Goal: Task Accomplishment & Management: Use online tool/utility

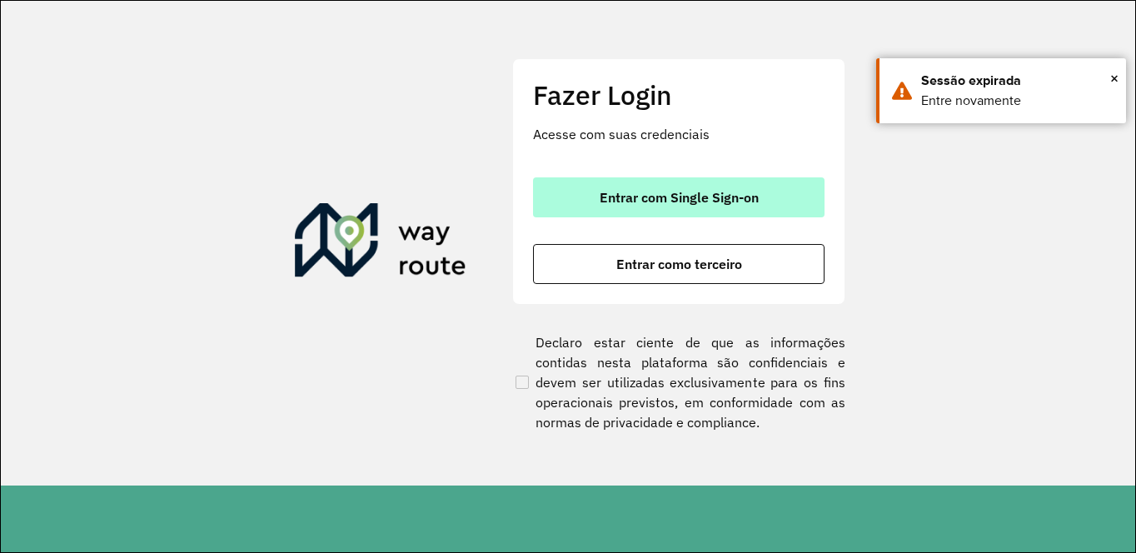
click at [654, 203] on span "Entrar com Single Sign-on" at bounding box center [679, 197] width 159 height 13
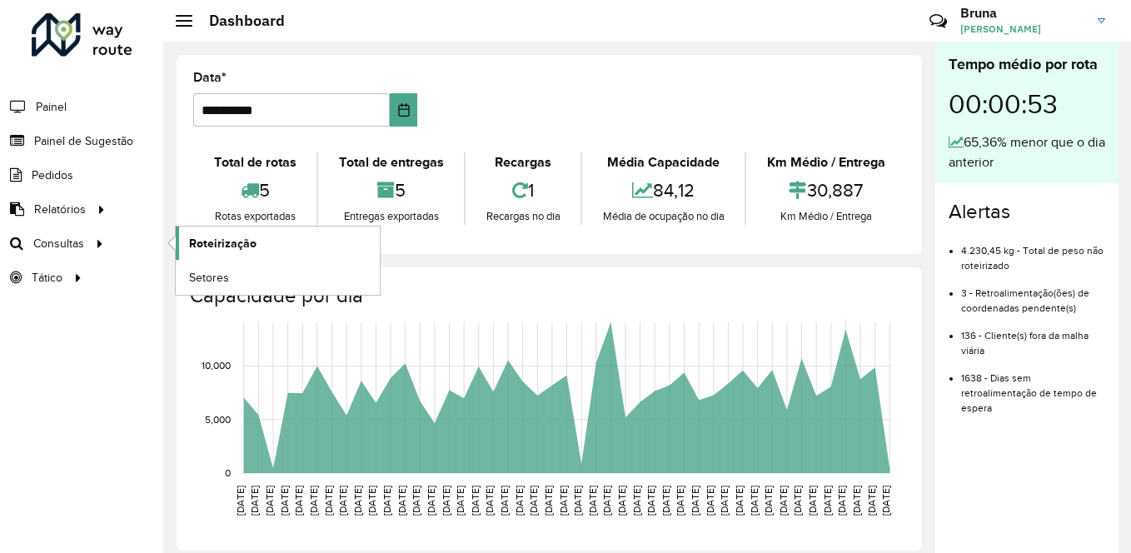
click at [239, 239] on span "Roteirização" at bounding box center [222, 243] width 67 height 17
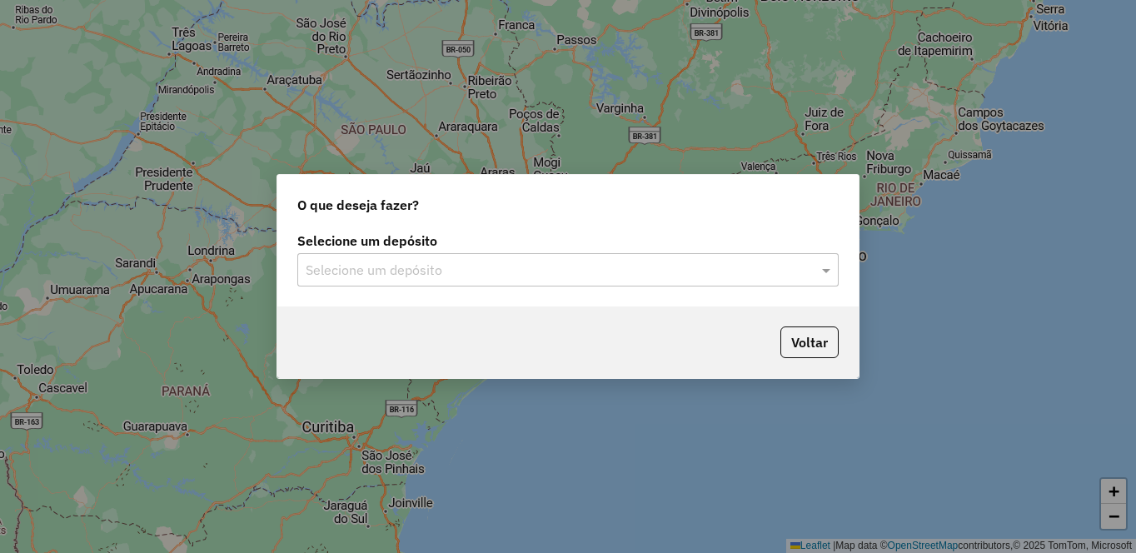
click at [620, 267] on input "text" at bounding box center [551, 271] width 491 height 20
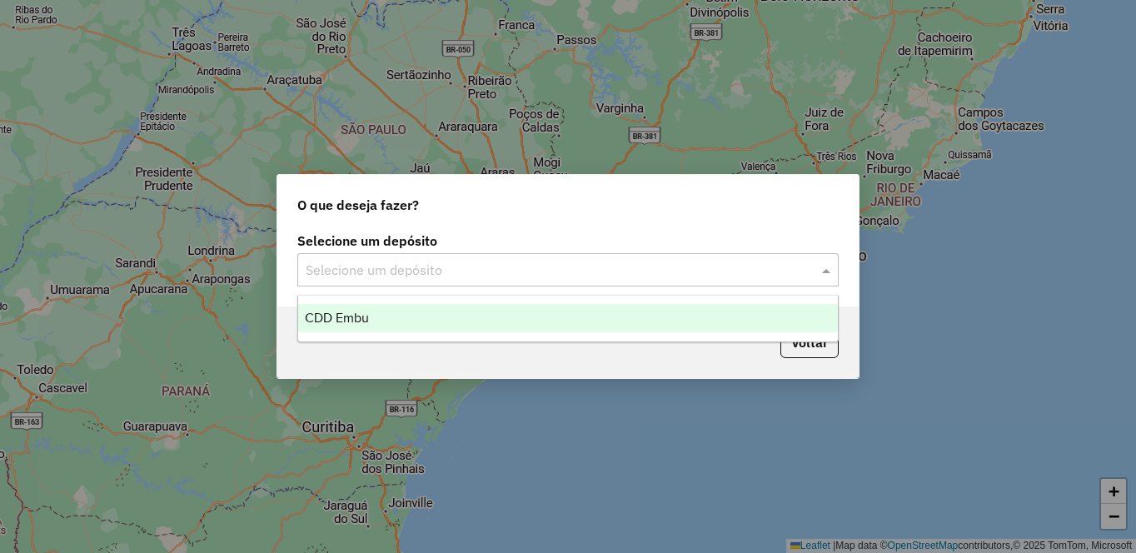
click at [419, 312] on div "CDD Embu" at bounding box center [568, 318] width 540 height 28
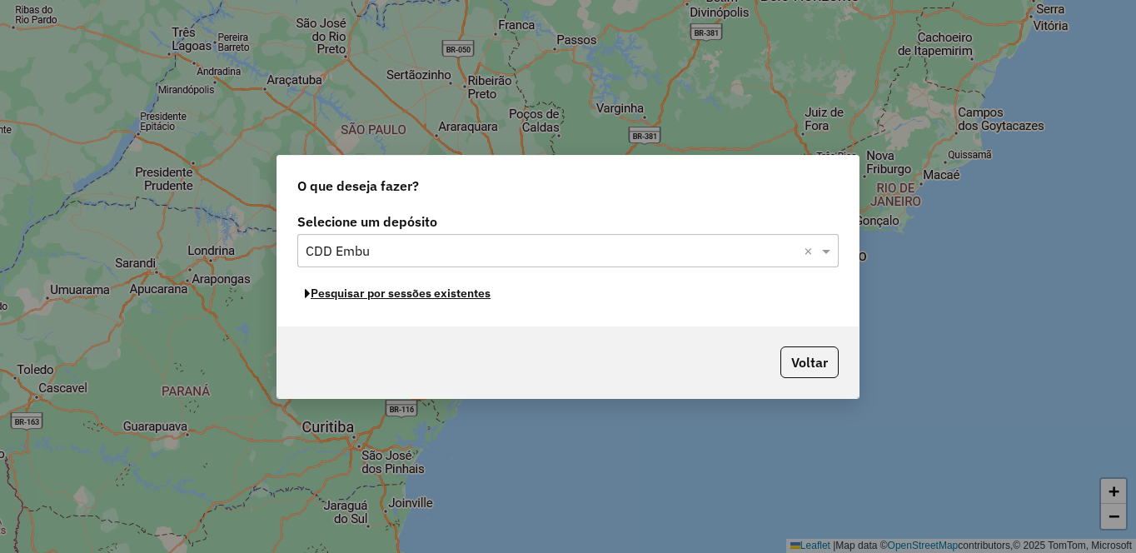
click at [438, 297] on button "Pesquisar por sessões existentes" at bounding box center [397, 294] width 201 height 26
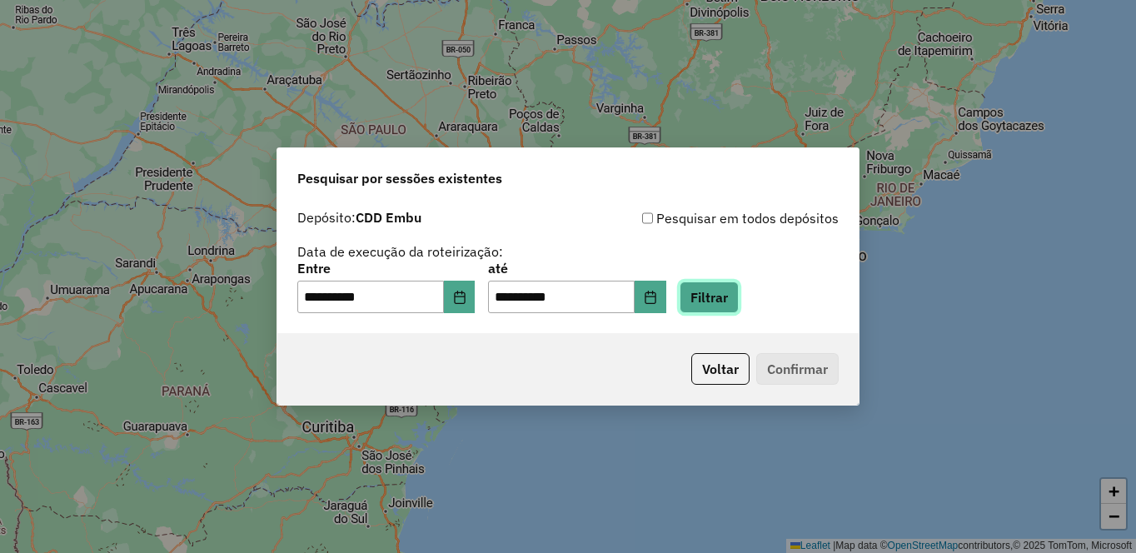
click at [739, 302] on button "Filtrar" at bounding box center [709, 298] width 59 height 32
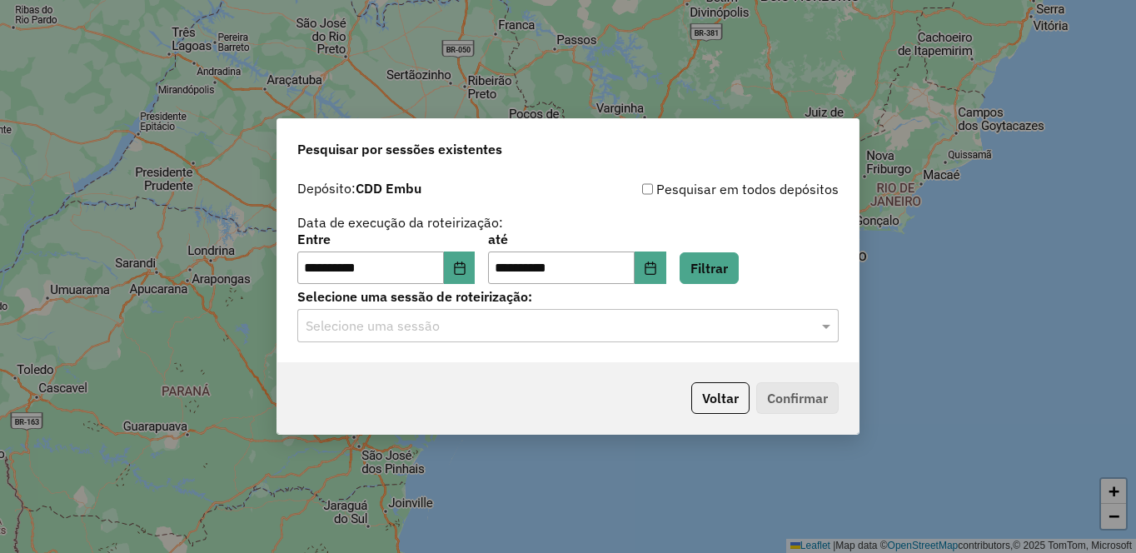
click at [534, 325] on input "text" at bounding box center [551, 327] width 491 height 20
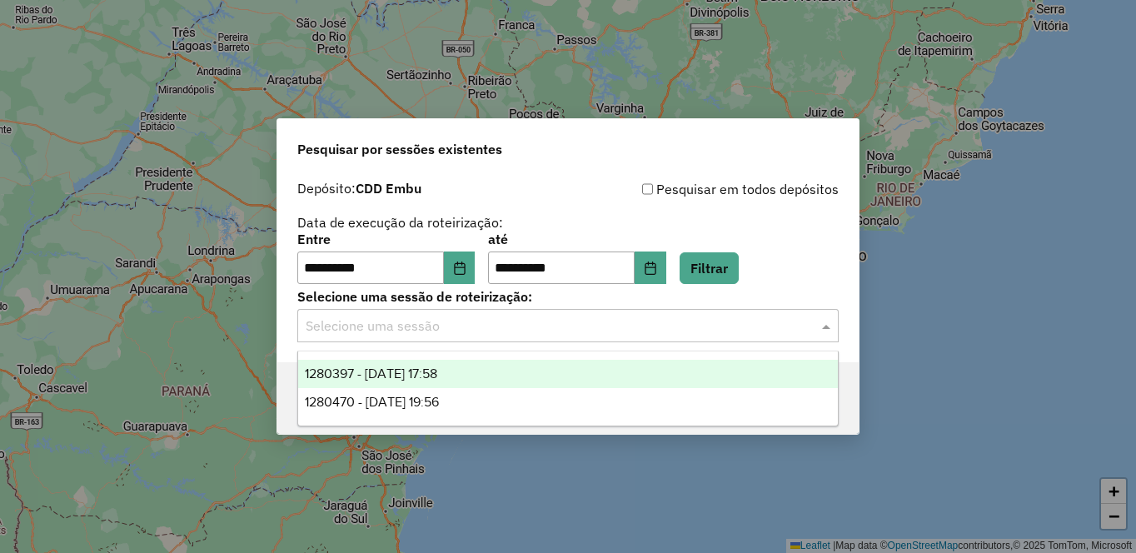
click at [410, 368] on span "1280397 - 22/09/2025 17:58" at bounding box center [371, 374] width 132 height 14
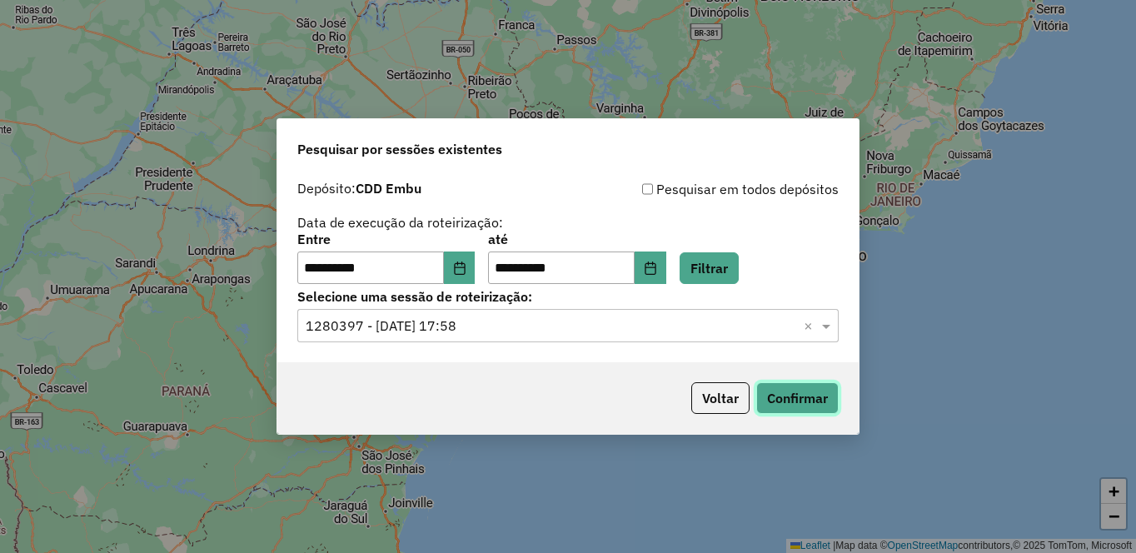
click at [821, 402] on button "Confirmar" at bounding box center [797, 398] width 82 height 32
click at [551, 332] on input "text" at bounding box center [551, 327] width 491 height 20
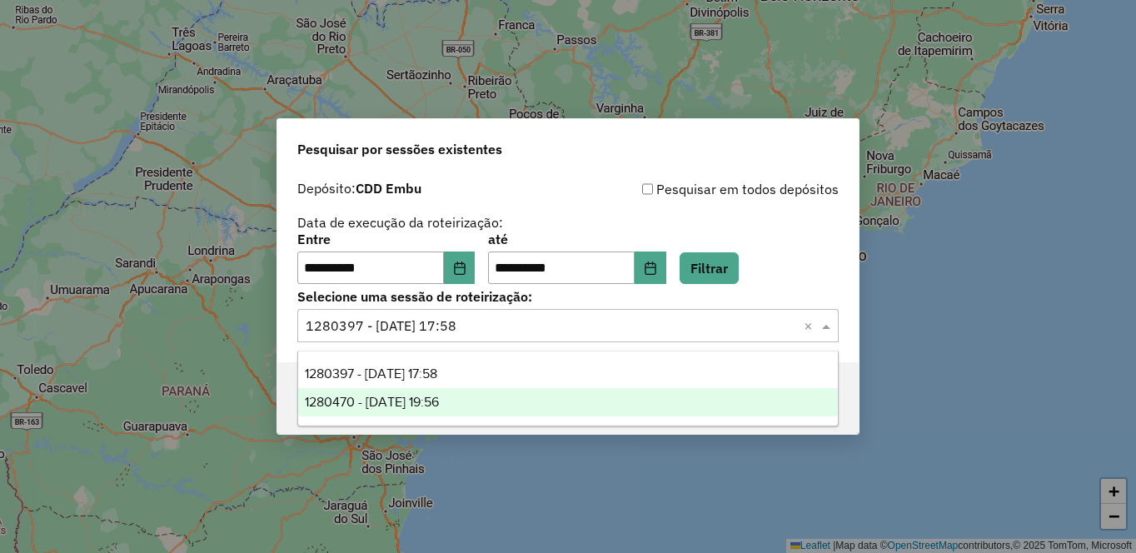
click at [439, 405] on span "1280470 - 22/09/2025 19:56" at bounding box center [372, 402] width 134 height 14
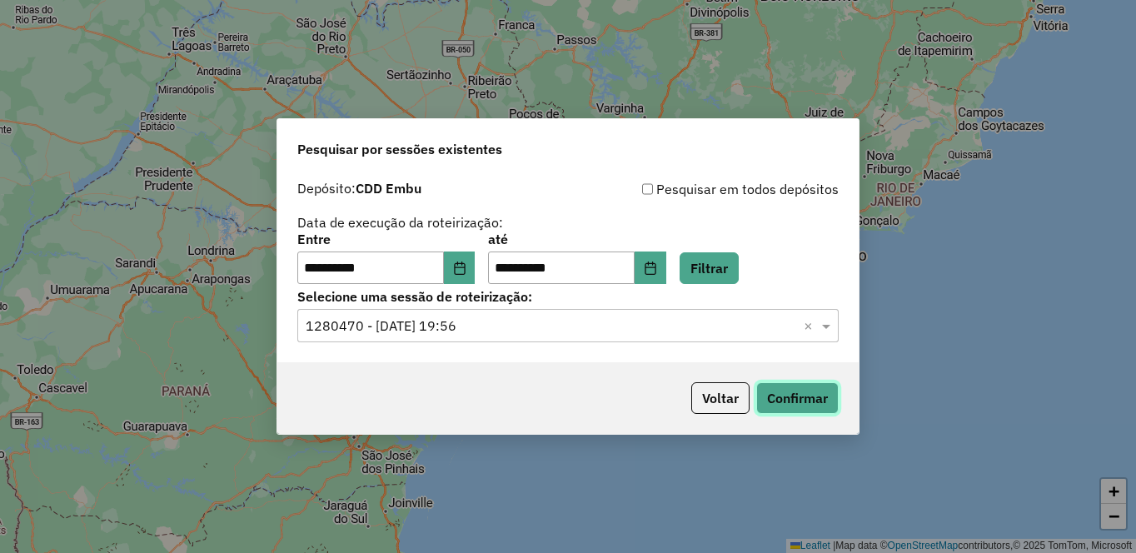
click at [801, 398] on button "Confirmar" at bounding box center [797, 398] width 82 height 32
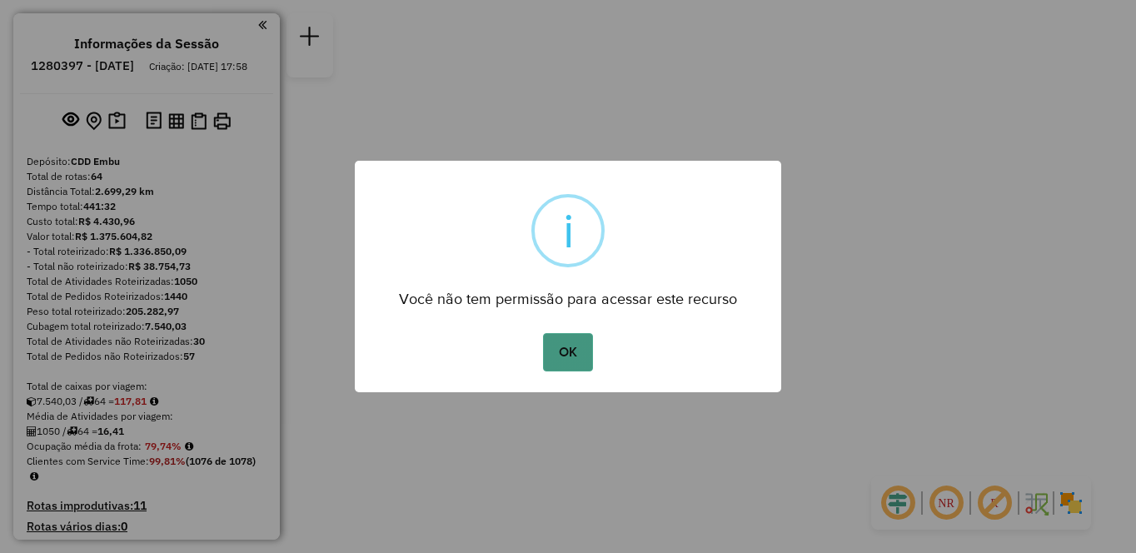
click at [574, 345] on button "OK" at bounding box center [567, 352] width 49 height 38
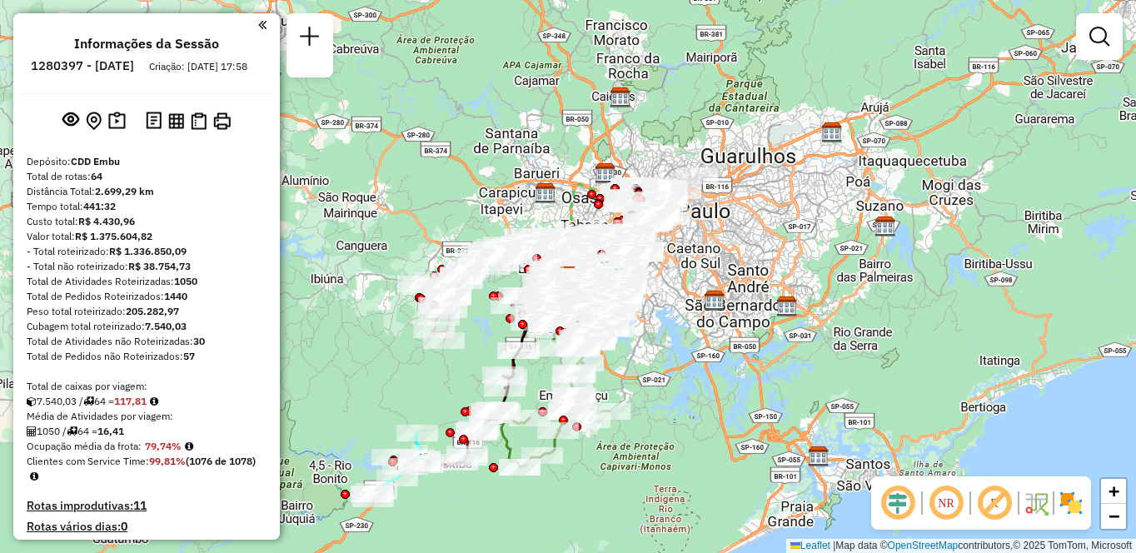
click at [955, 505] on em at bounding box center [946, 503] width 40 height 40
click at [997, 505] on em at bounding box center [995, 503] width 40 height 40
click at [1071, 505] on img at bounding box center [1071, 503] width 27 height 27
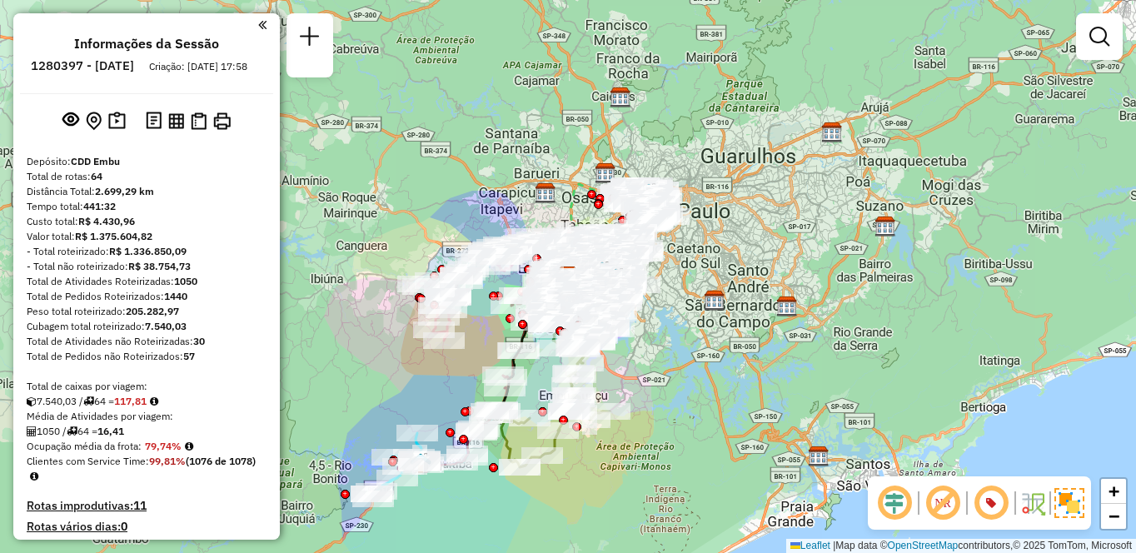
scroll to position [3505, 0]
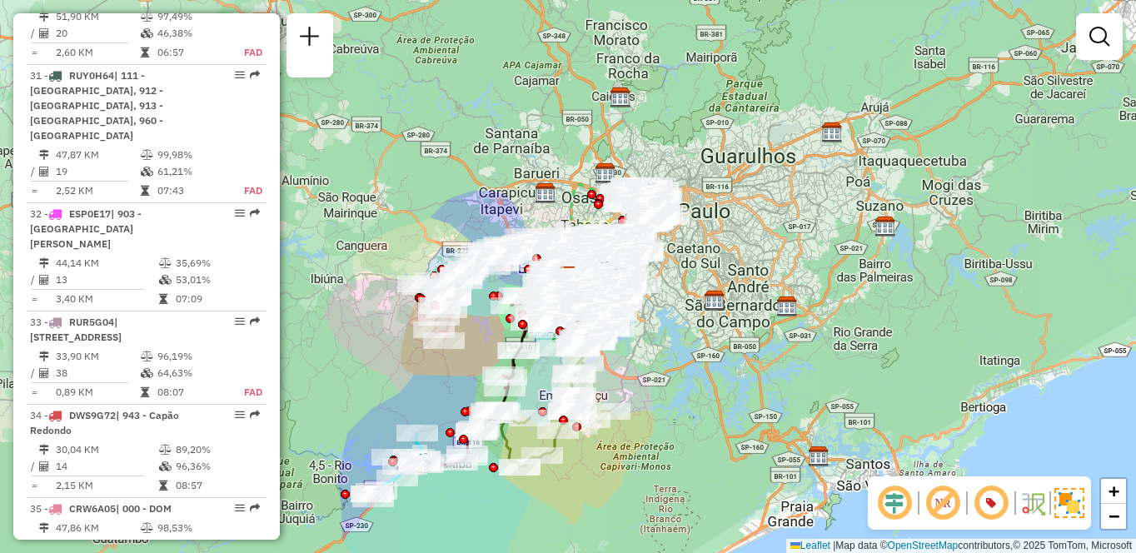
click at [140, 348] on td at bounding box center [148, 356] width 17 height 17
select select "**********"
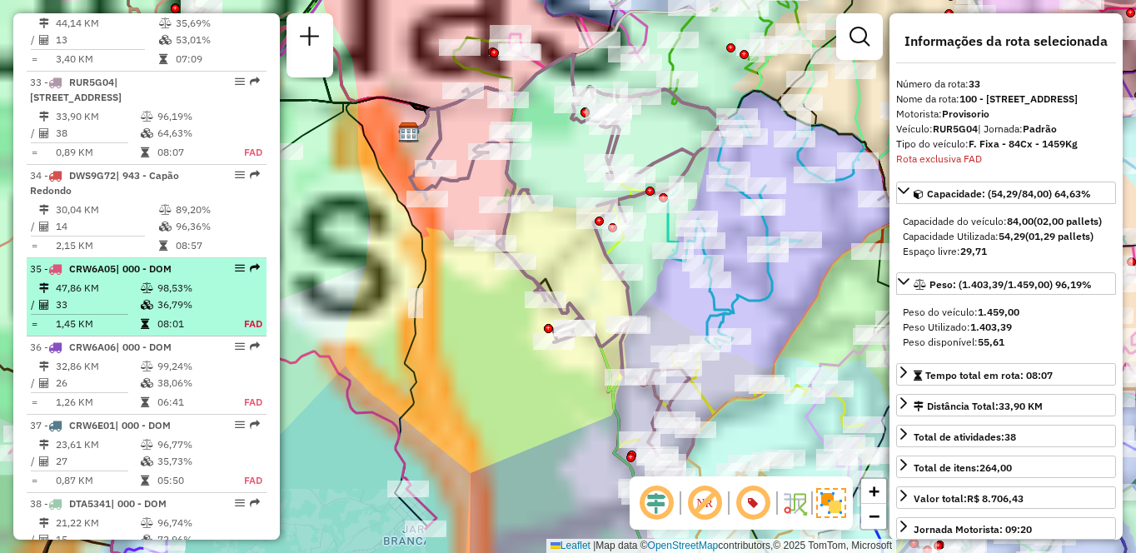
scroll to position [3759, 0]
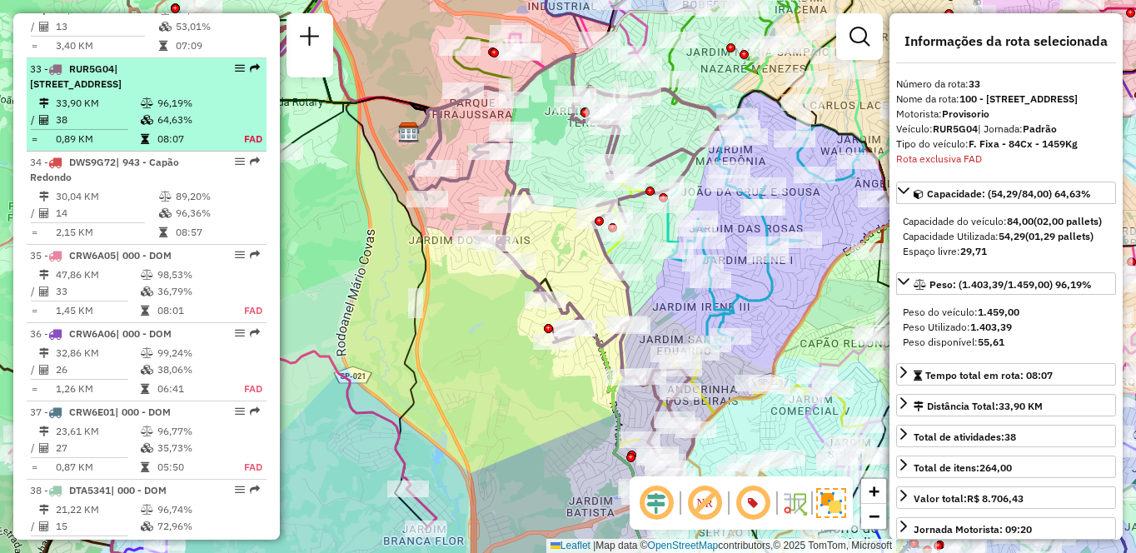
click at [235, 63] on em at bounding box center [240, 68] width 10 height 10
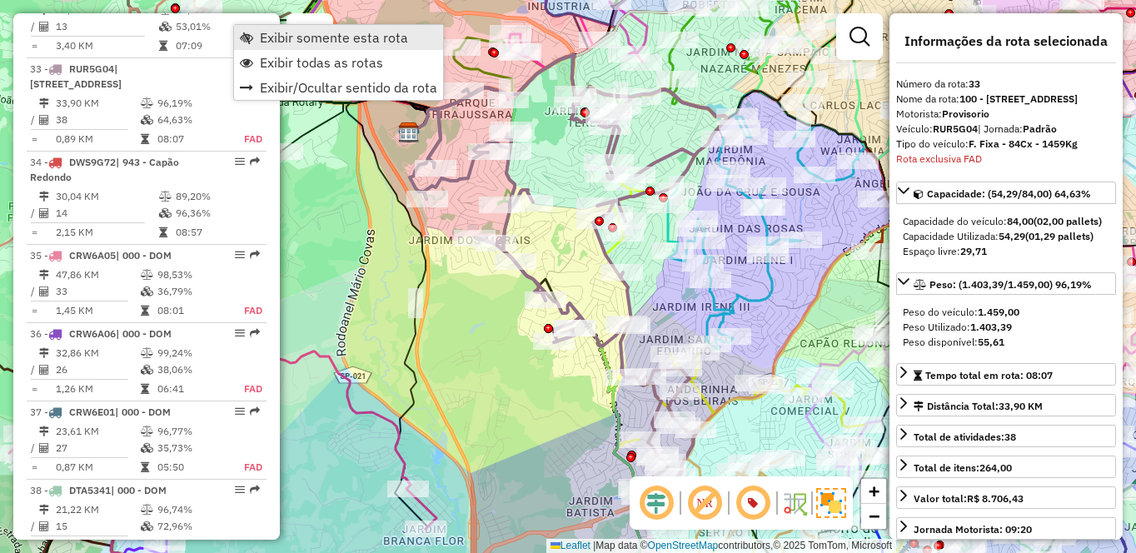
click at [288, 40] on span "Exibir somente esta rota" at bounding box center [334, 37] width 148 height 13
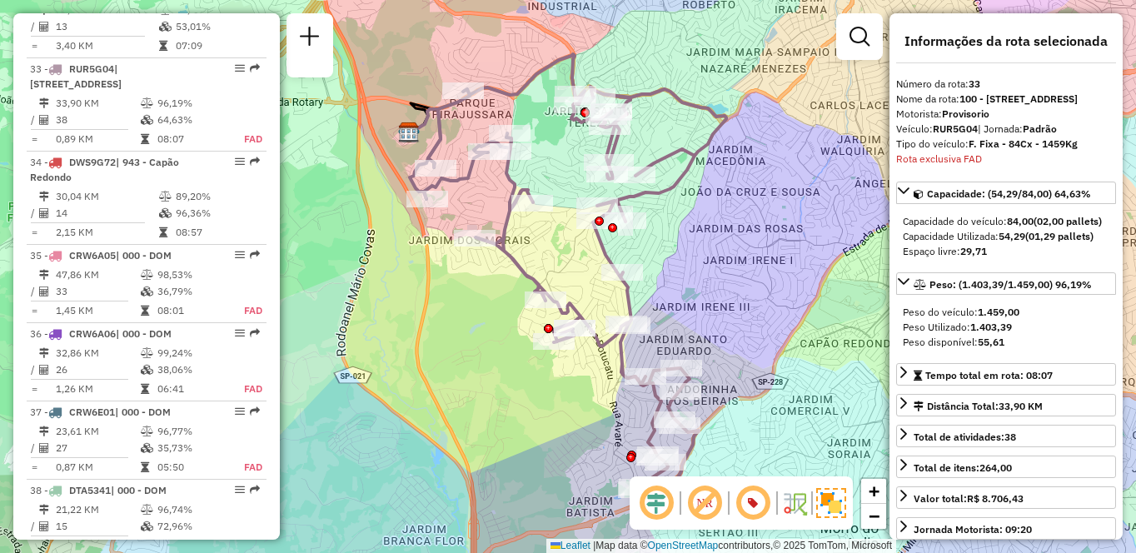
scroll to position [3087, 0]
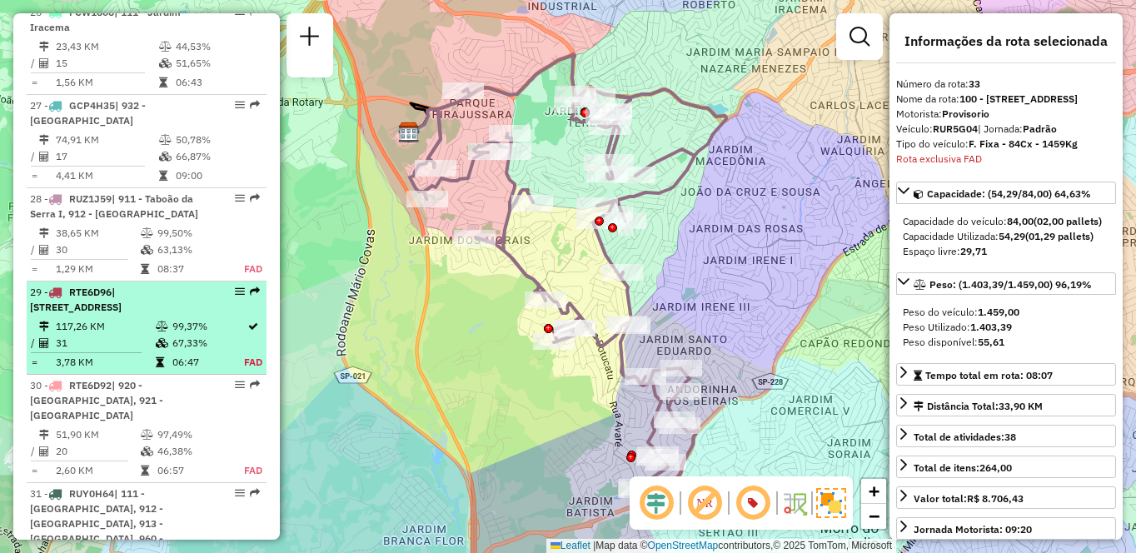
click at [116, 321] on td "117,26 KM" at bounding box center [105, 326] width 100 height 17
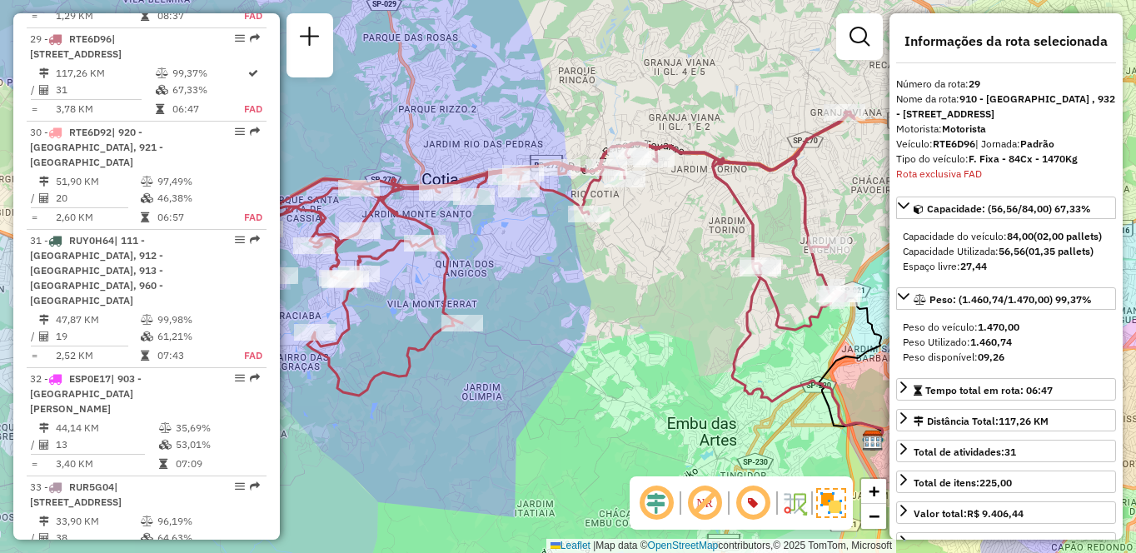
scroll to position [5636, 0]
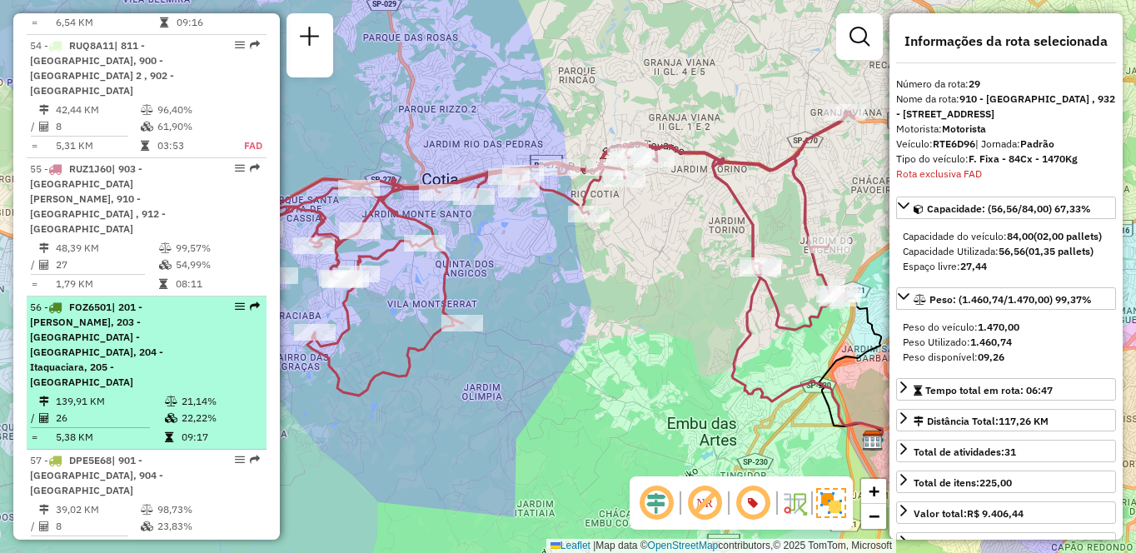
click at [163, 301] on span "| 201 - Embu Guaçu, 203 - Embu Guaçu - Itararé, 204 - Itaquaciara, 205 - Vila R…" at bounding box center [96, 344] width 133 height 87
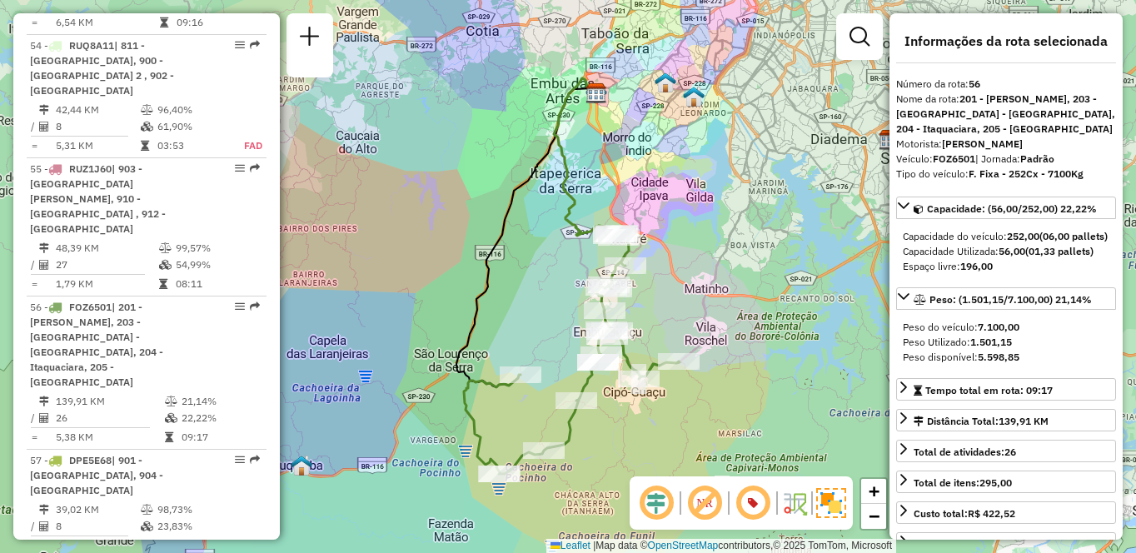
scroll to position [5931, 0]
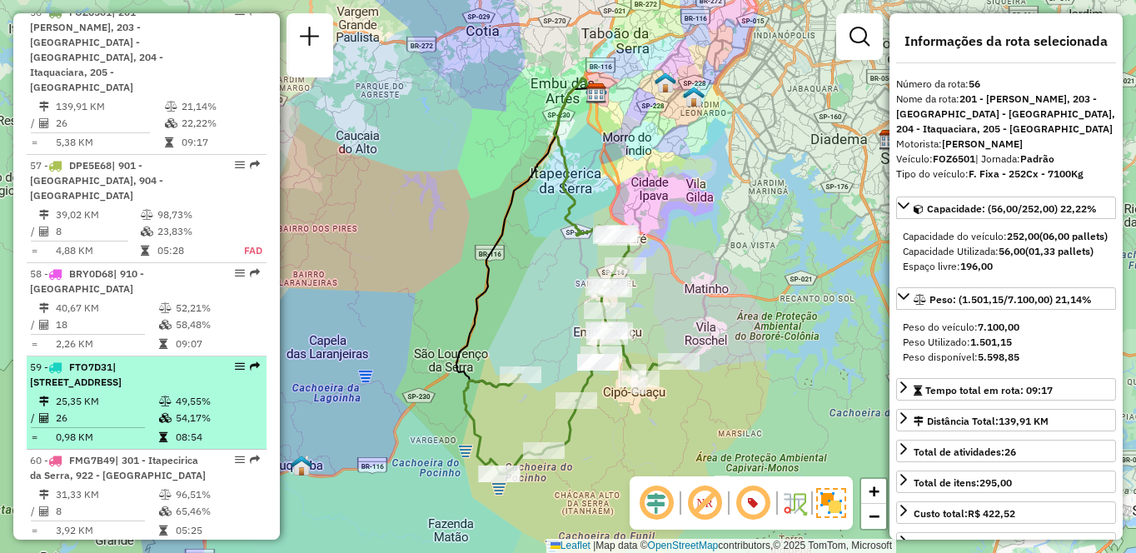
click at [128, 393] on td "25,35 KM" at bounding box center [106, 401] width 103 height 17
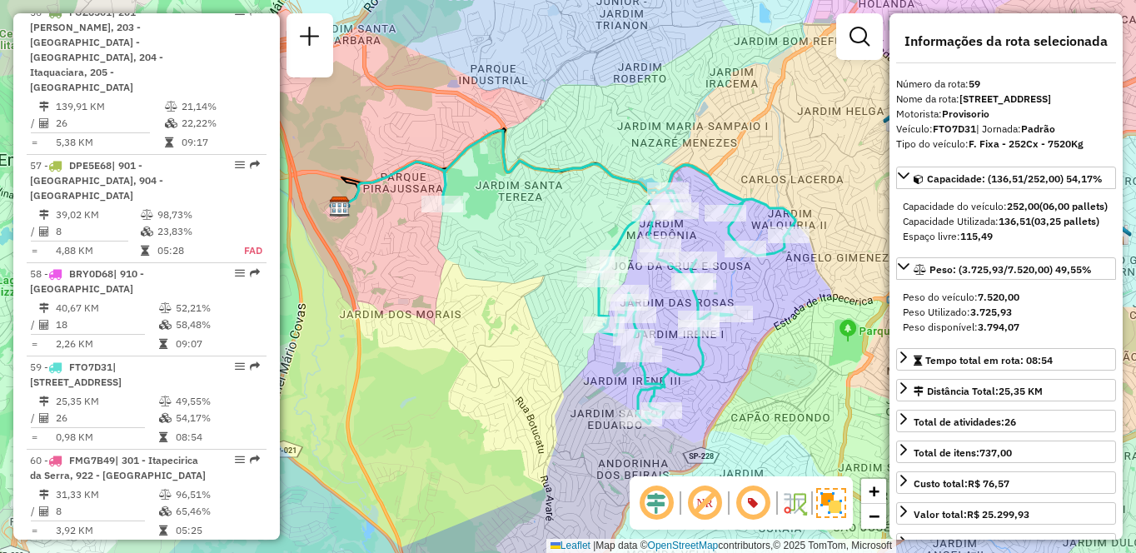
scroll to position [1579, 0]
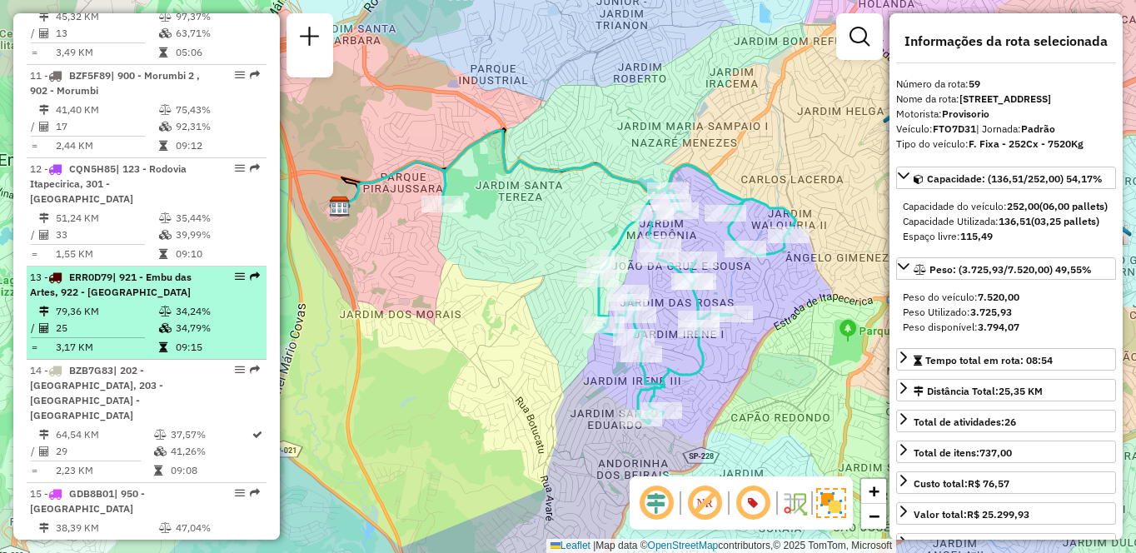
click at [133, 313] on td "79,36 KM" at bounding box center [106, 311] width 103 height 17
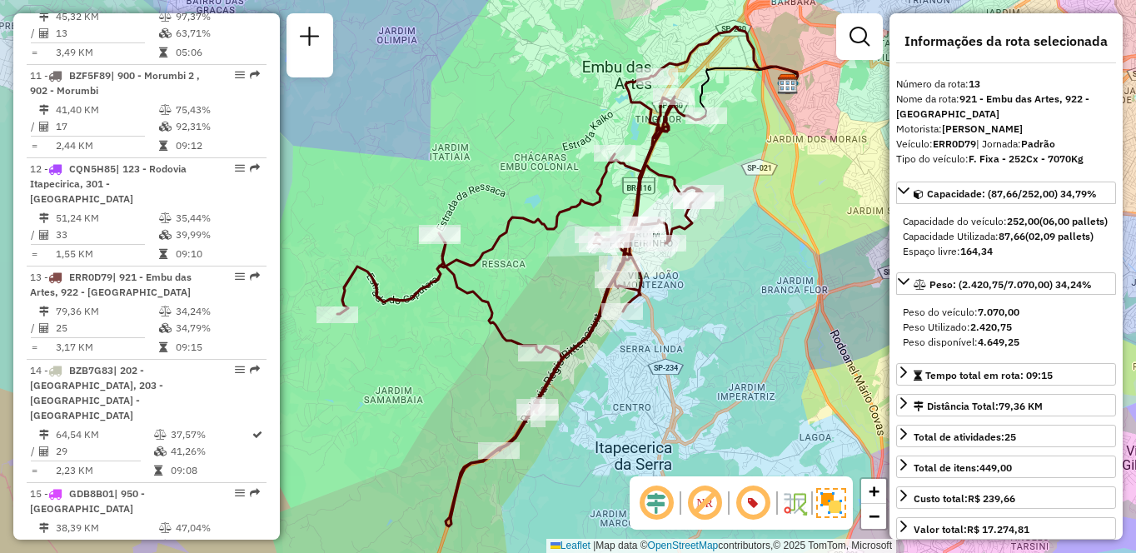
scroll to position [2714, 0]
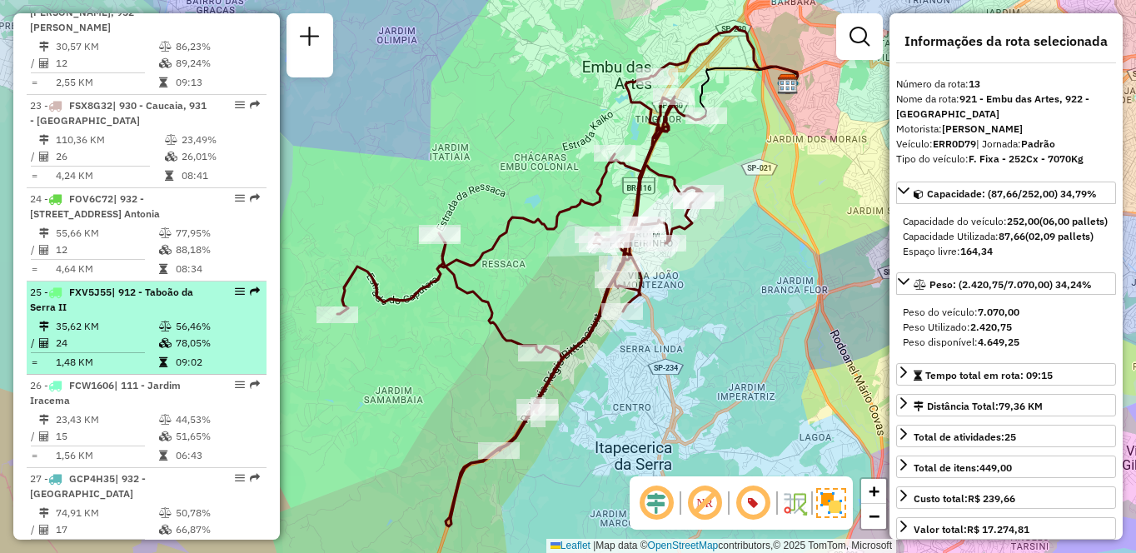
click at [195, 318] on td "56,46%" at bounding box center [217, 326] width 84 height 17
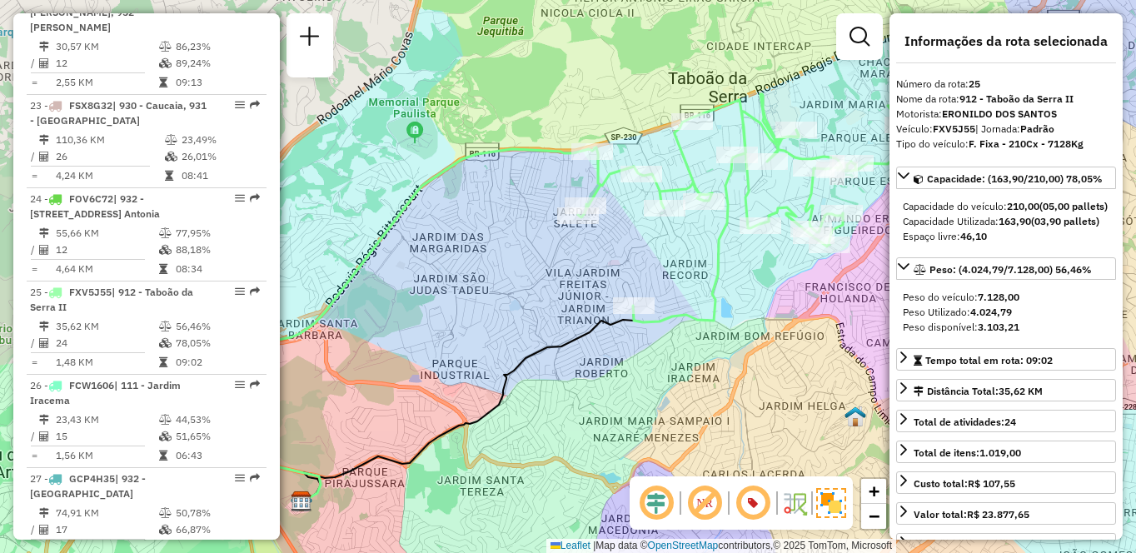
scroll to position [1068, 0]
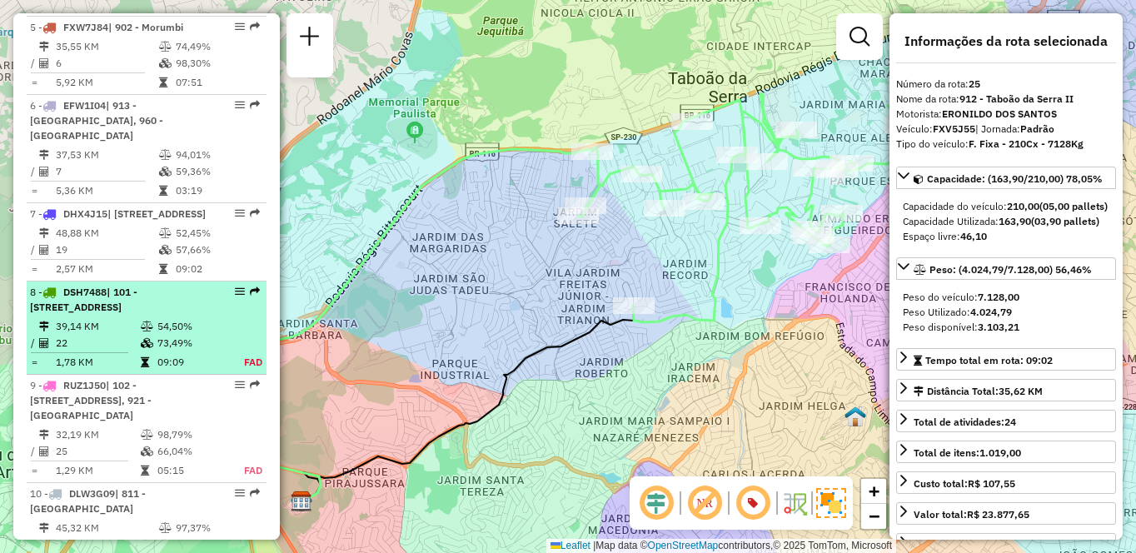
click at [97, 304] on span "| 101 - Jardim Taima, 102 - Pirajussara, 103 - Vila Regina, 911 - Taboão da Ser…" at bounding box center [83, 299] width 107 height 27
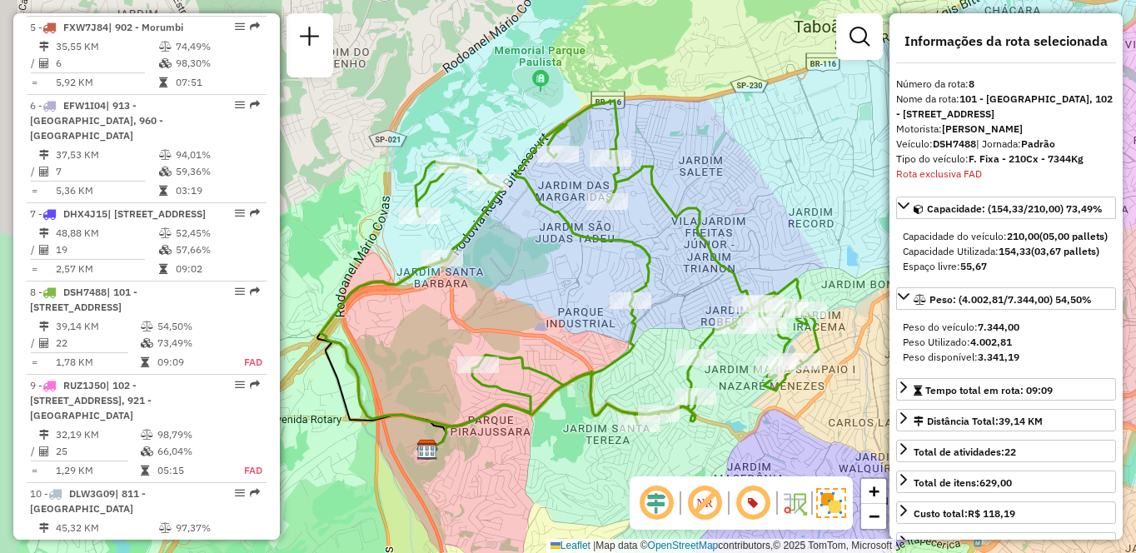
scroll to position [1321, 0]
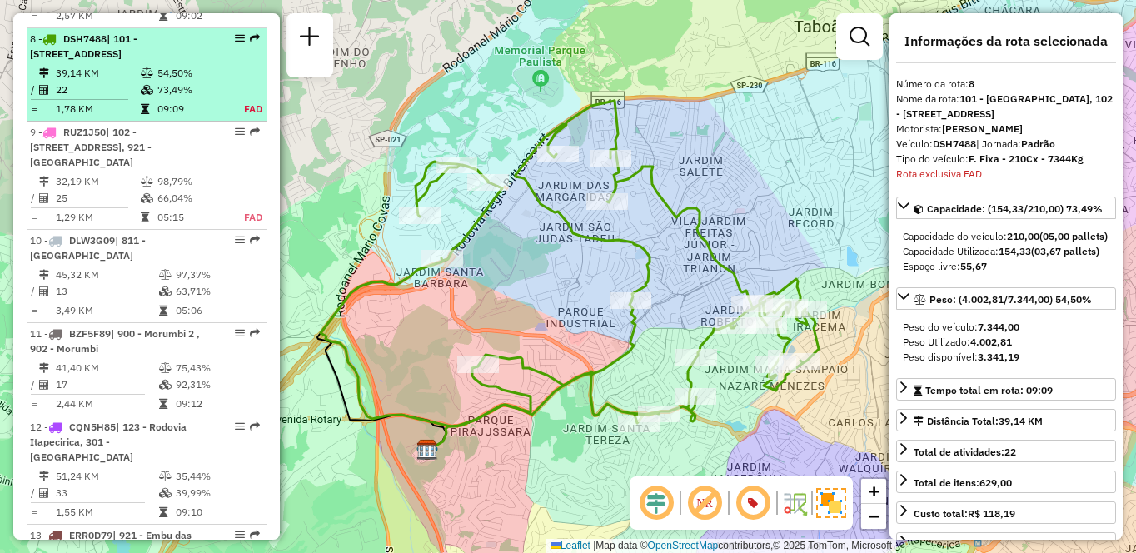
click at [169, 70] on td "54,50%" at bounding box center [191, 73] width 69 height 17
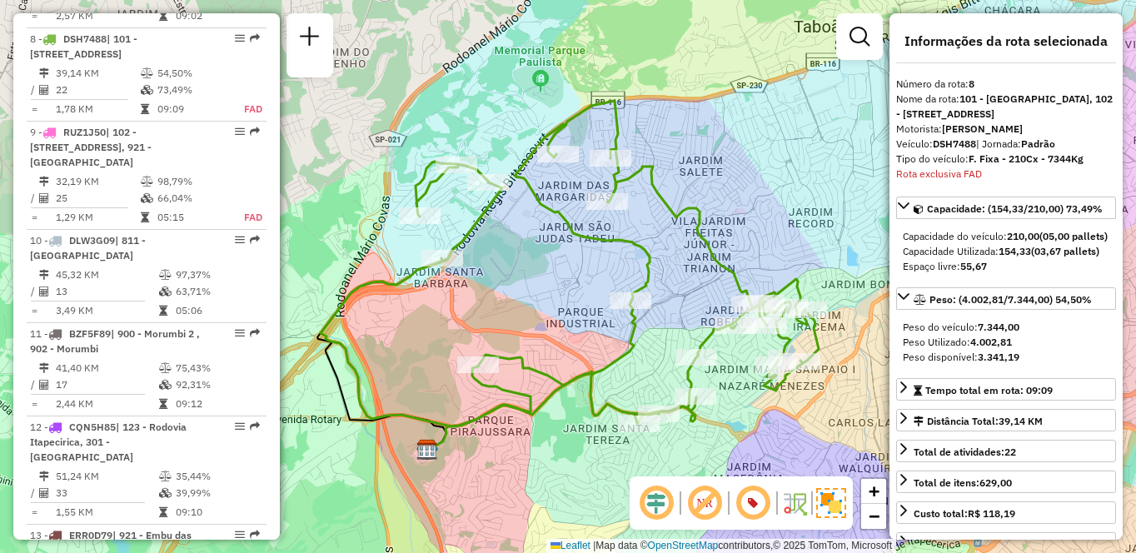
scroll to position [3196, 0]
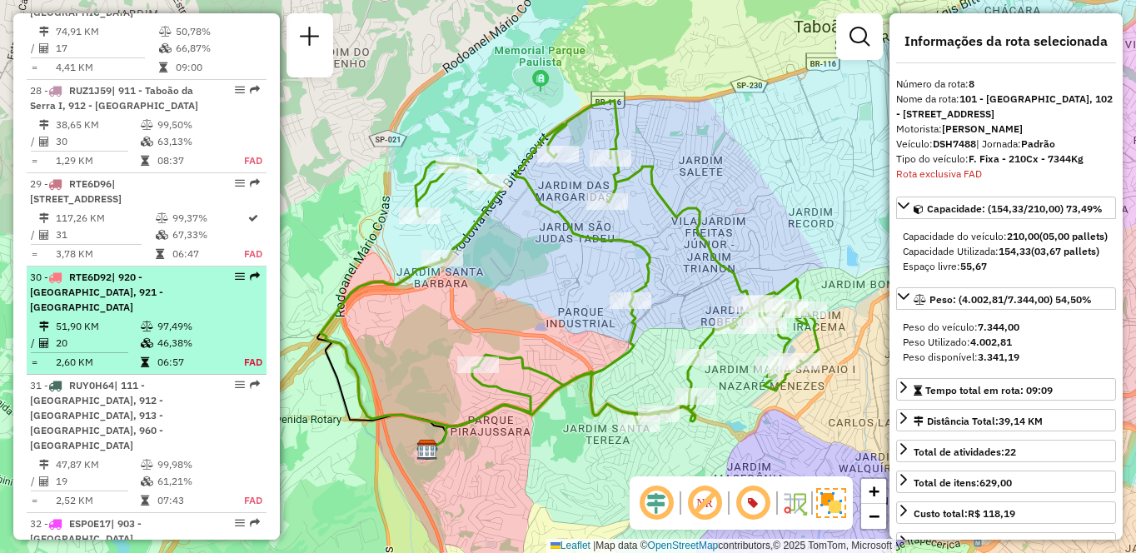
click at [72, 335] on td "20" at bounding box center [97, 343] width 85 height 17
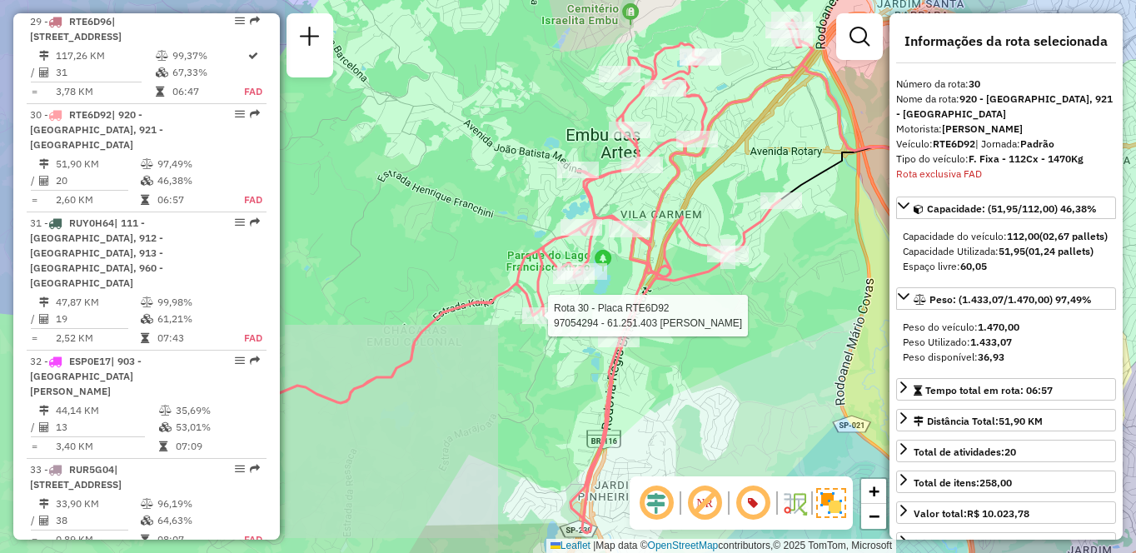
scroll to position [3449, 0]
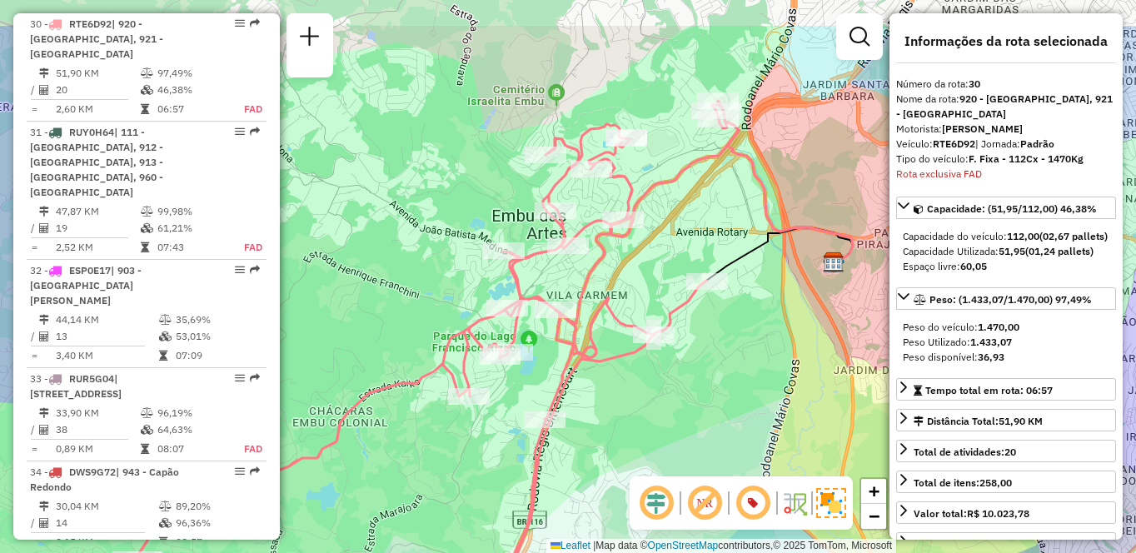
drag, startPoint x: 821, startPoint y: 287, endPoint x: 756, endPoint y: 358, distance: 96.7
click at [764, 358] on div "Janela de atendimento Grade de atendimento Capacidade Transportadoras Veículos …" at bounding box center [568, 276] width 1136 height 553
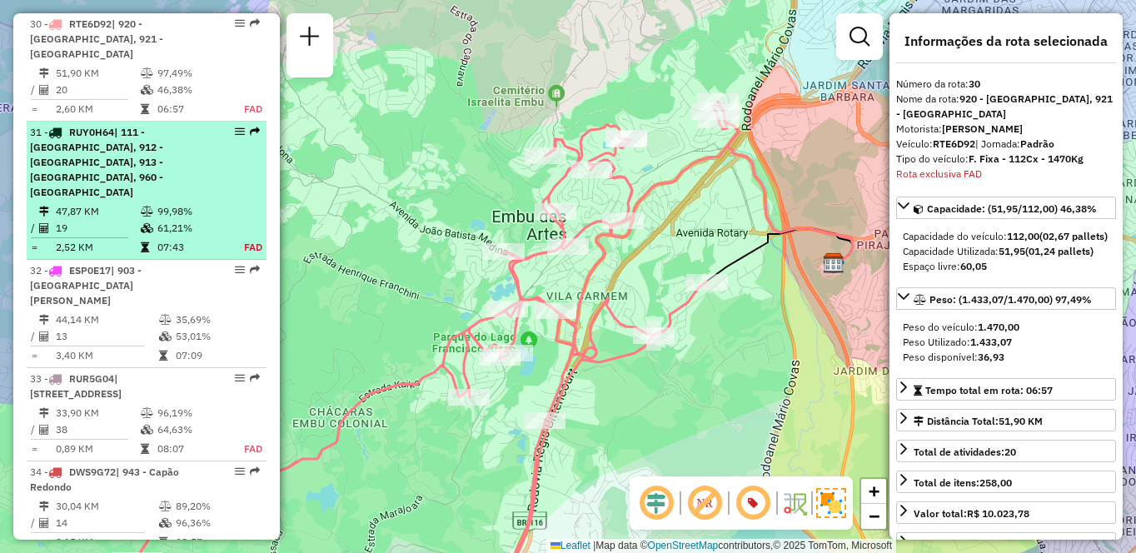
click at [124, 158] on div "31 - RUY0H64 | 111 - Jardim Iracema, 912 - Taboão da Serra II, 913 - Campo Limp…" at bounding box center [118, 162] width 177 height 75
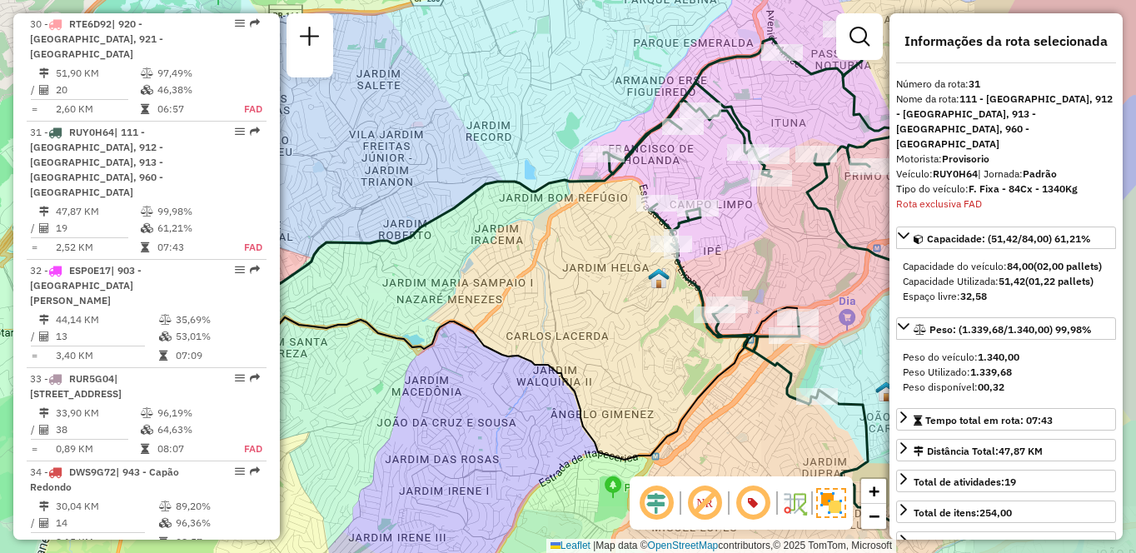
scroll to position [3542, 0]
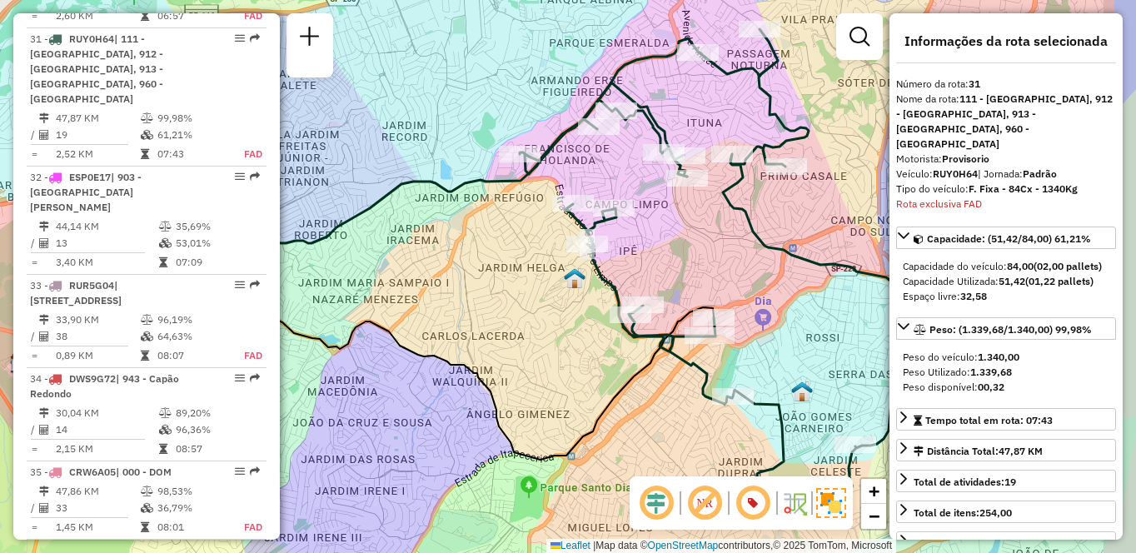
drag, startPoint x: 635, startPoint y: 392, endPoint x: 602, endPoint y: 392, distance: 32.5
click at [602, 392] on div "Janela de atendimento Grade de atendimento Capacidade Transportadoras Veículos …" at bounding box center [568, 276] width 1136 height 553
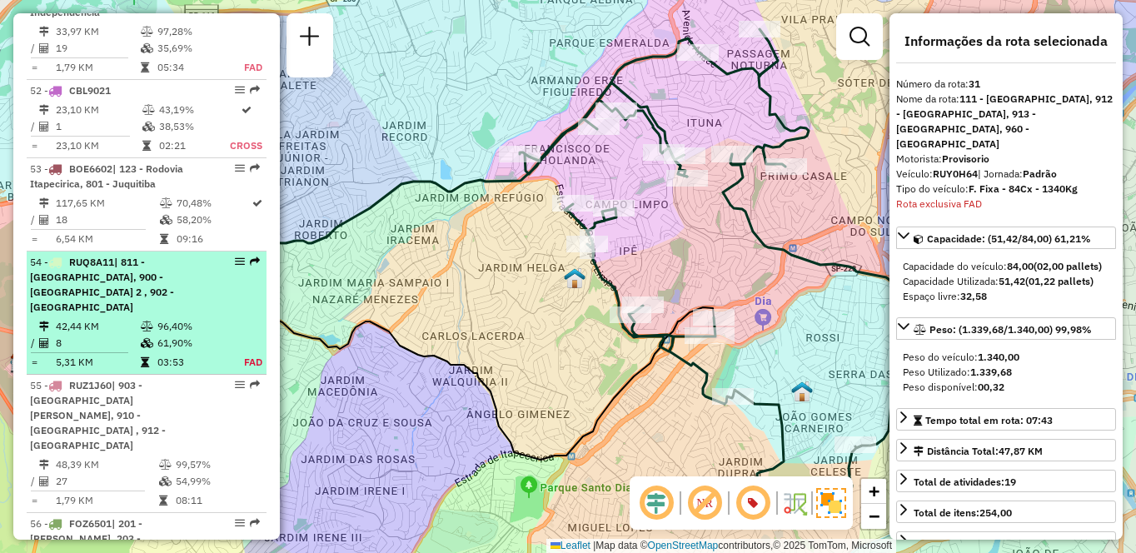
click at [173, 327] on td "96,40%" at bounding box center [191, 326] width 69 height 17
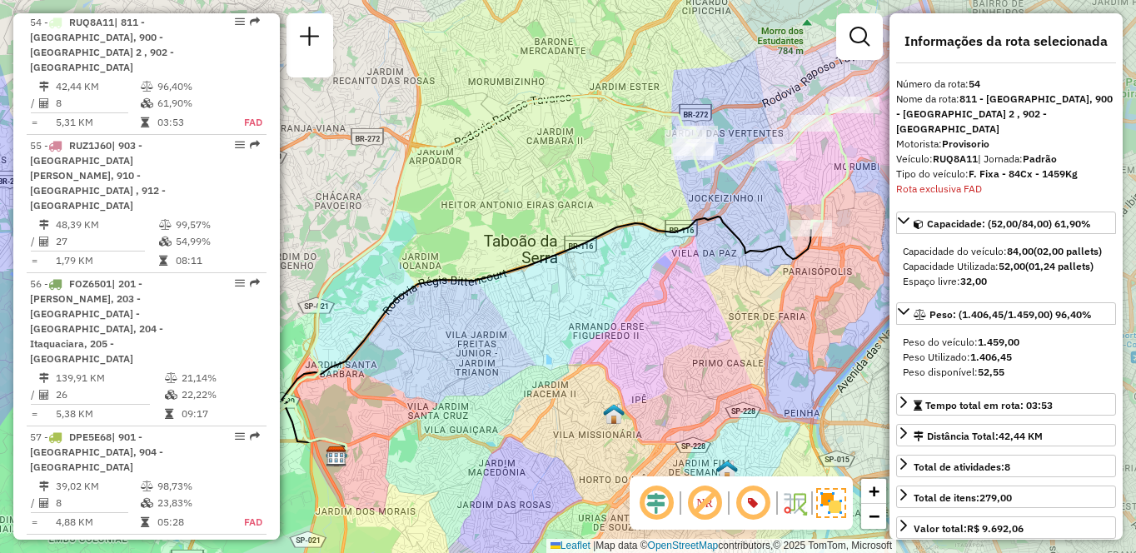
scroll to position [5673, 0]
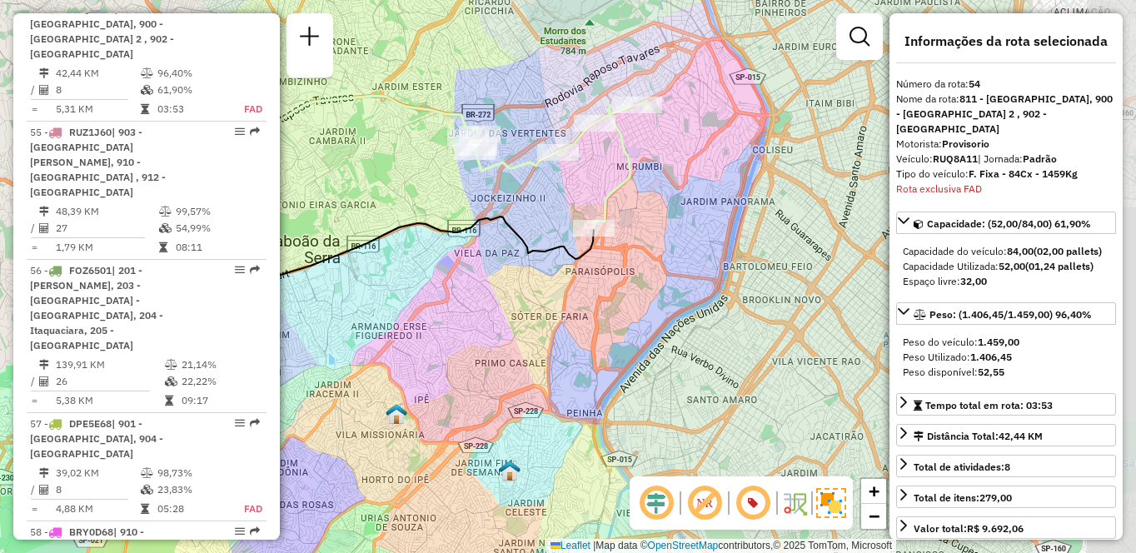
drag, startPoint x: 750, startPoint y: 386, endPoint x: 532, endPoint y: 386, distance: 217.4
click at [532, 386] on div "Janela de atendimento Grade de atendimento Capacidade Transportadoras Veículos …" at bounding box center [568, 276] width 1136 height 553
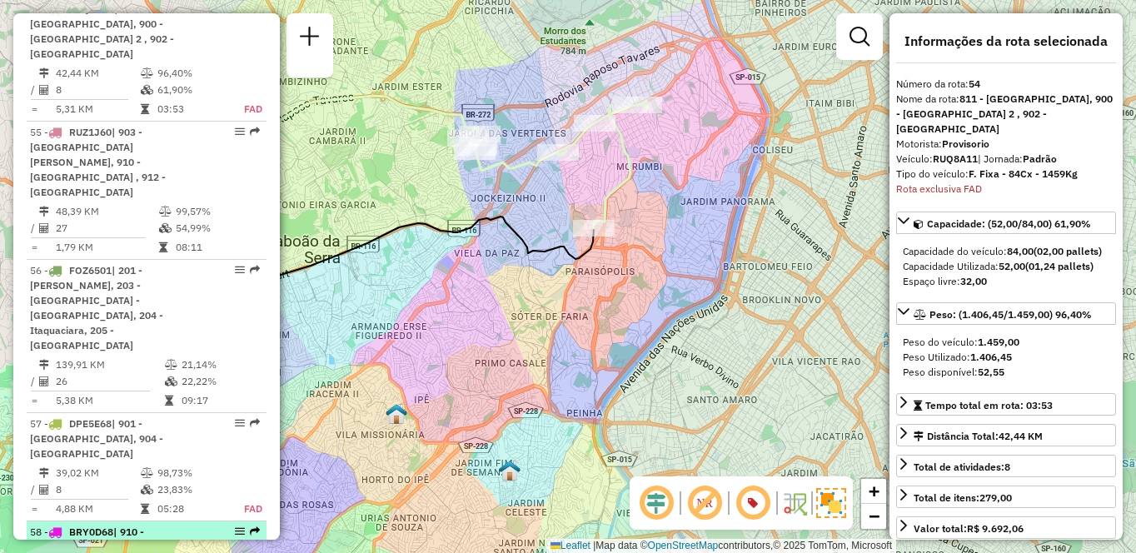
click at [159, 525] on div "58 - BRY0D68 | 910 - Parque Ipê" at bounding box center [118, 540] width 177 height 30
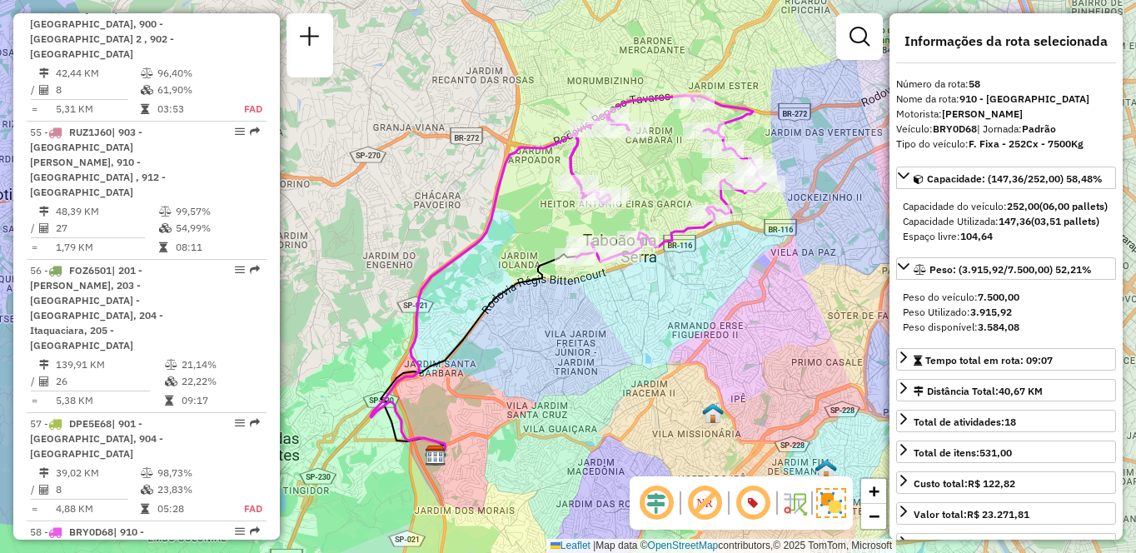
scroll to position [1378, 0]
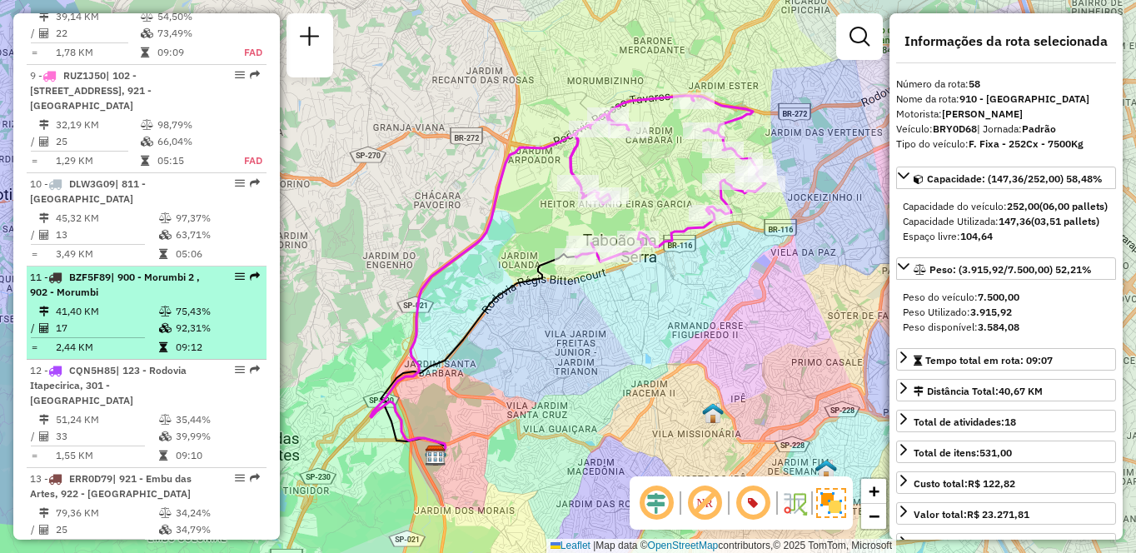
click at [113, 304] on td "41,40 KM" at bounding box center [106, 311] width 103 height 17
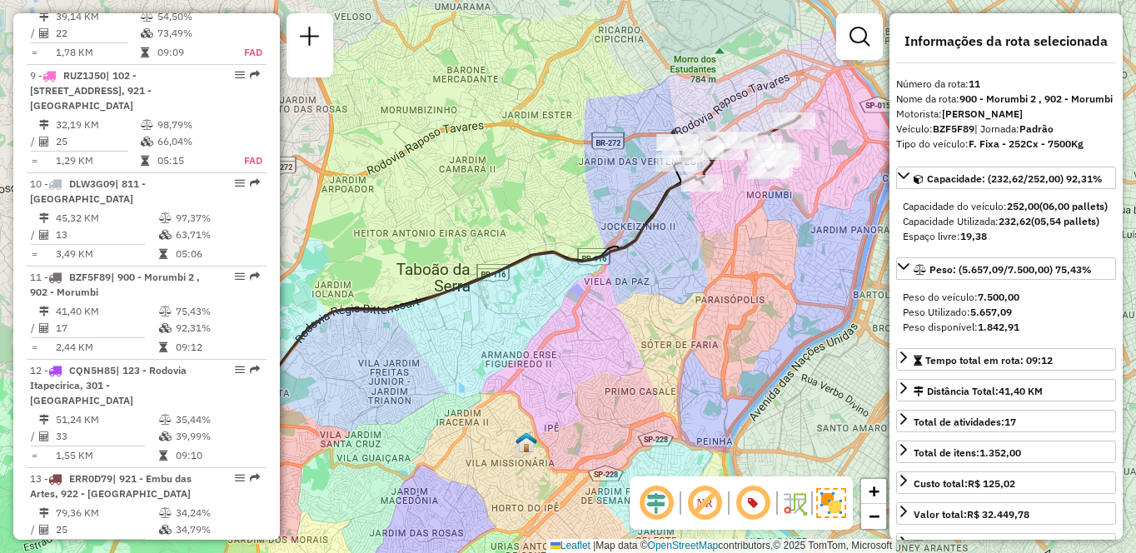
drag, startPoint x: 755, startPoint y: 232, endPoint x: 678, endPoint y: 257, distance: 80.6
click at [678, 257] on div "Janela de atendimento Grade de atendimento Capacidade Transportadoras Veículos …" at bounding box center [568, 276] width 1136 height 553
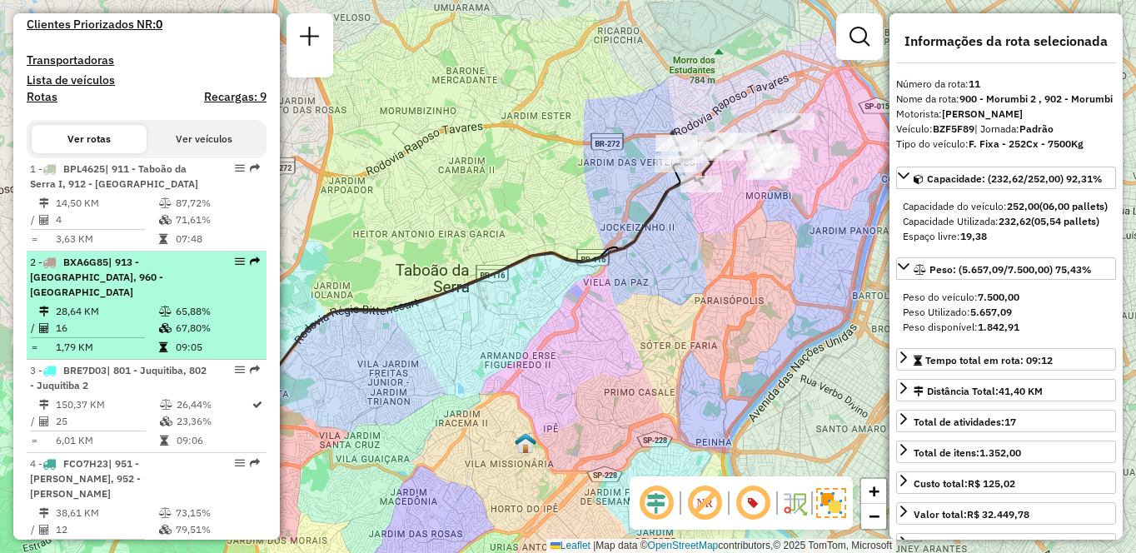
click at [153, 314] on td "28,64 KM" at bounding box center [106, 311] width 103 height 17
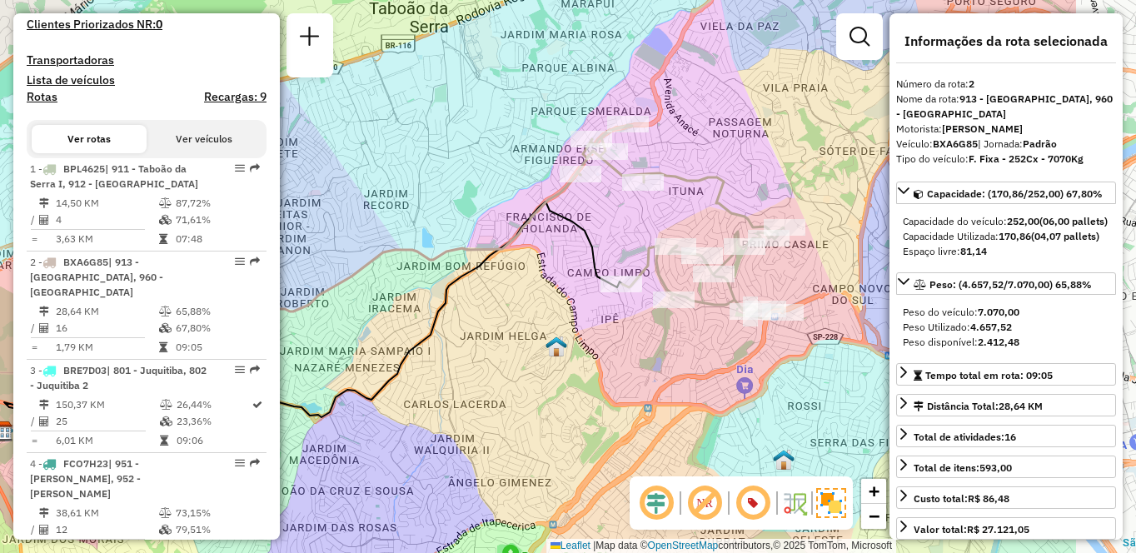
drag, startPoint x: 698, startPoint y: 337, endPoint x: 606, endPoint y: 339, distance: 92.5
click at [606, 339] on div "Janela de atendimento Grade de atendimento Capacidade Transportadoras Veículos …" at bounding box center [568, 276] width 1136 height 553
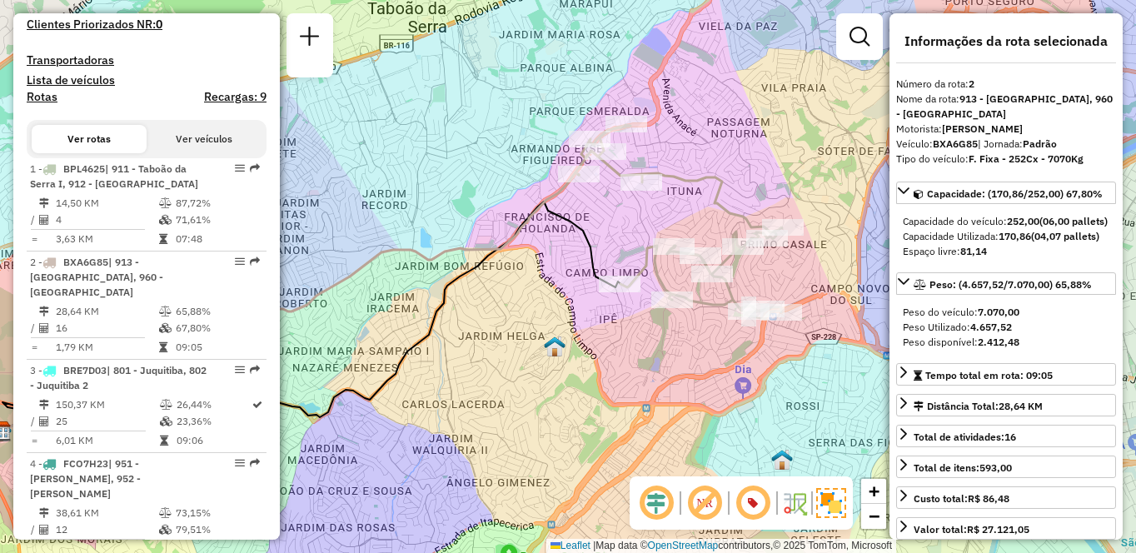
scroll to position [2807, 0]
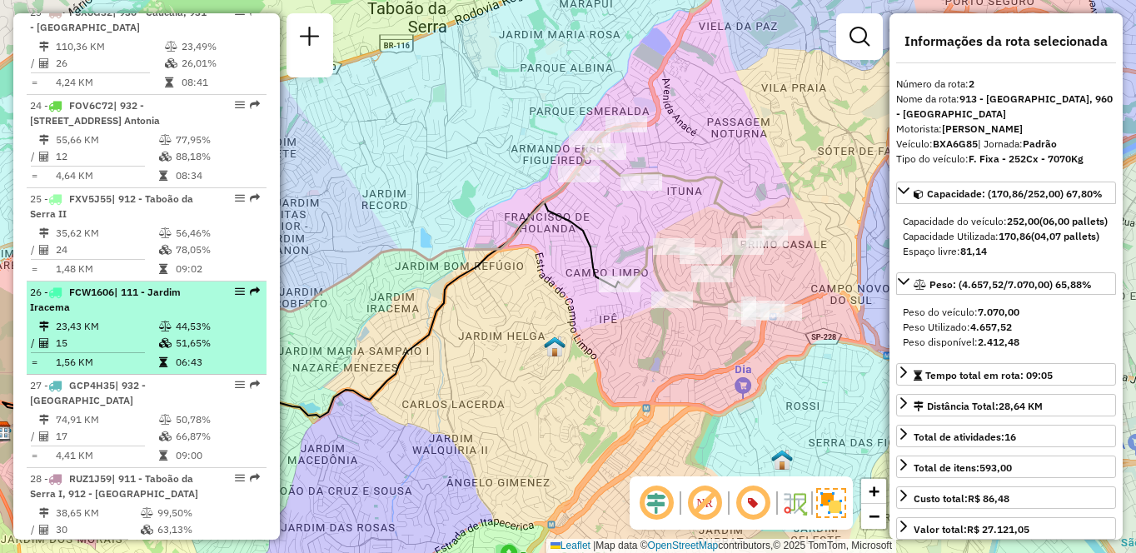
click at [102, 318] on td "23,43 KM" at bounding box center [106, 326] width 103 height 17
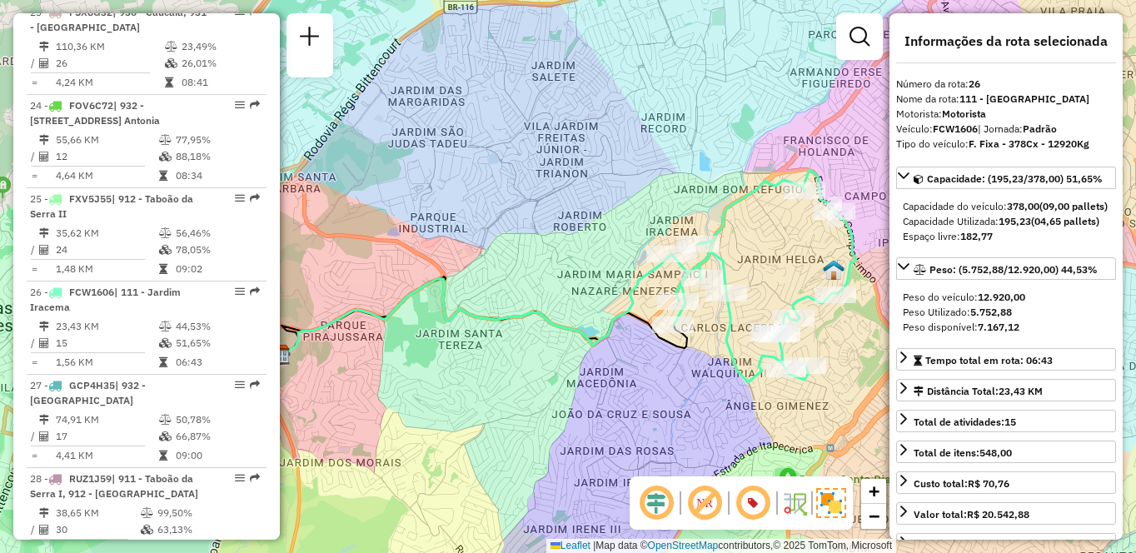
scroll to position [3614, 0]
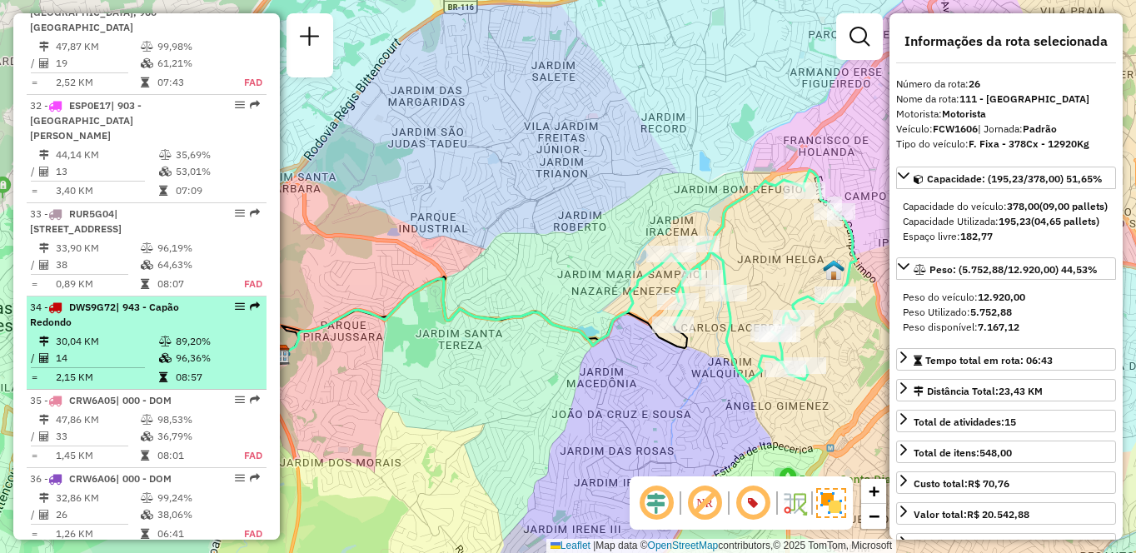
click at [169, 350] on td at bounding box center [166, 358] width 17 height 17
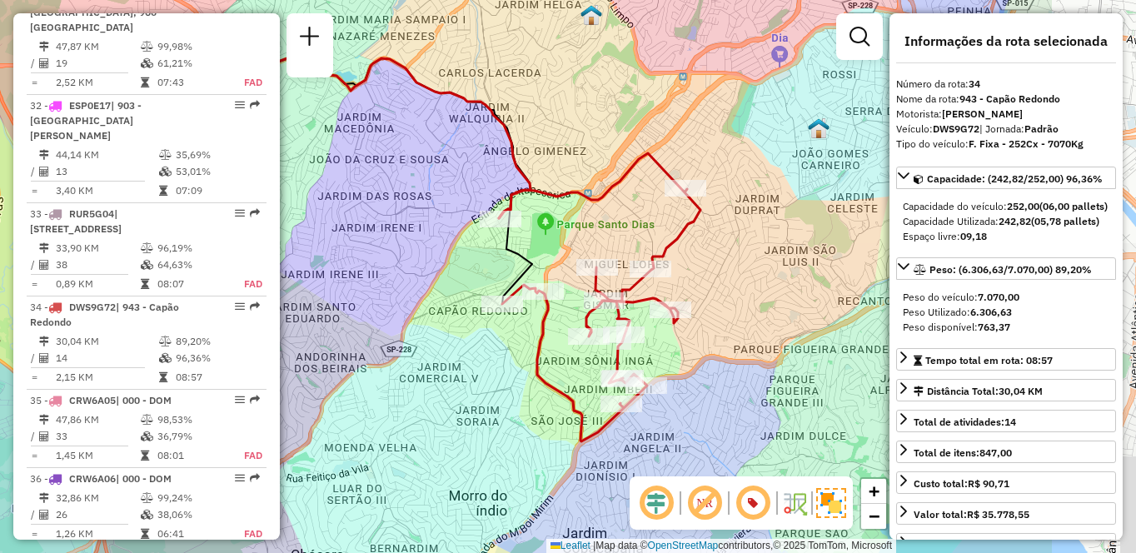
drag, startPoint x: 836, startPoint y: 290, endPoint x: 601, endPoint y: 233, distance: 240.8
click at [604, 235] on div "Janela de atendimento Grade de atendimento Capacidade Transportadoras Veículos …" at bounding box center [568, 276] width 1136 height 553
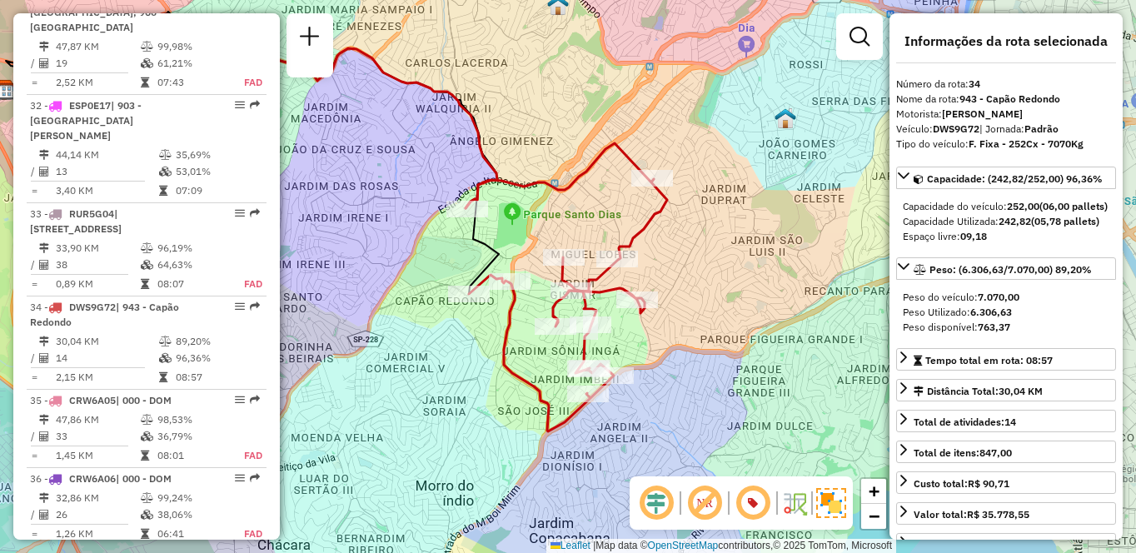
scroll to position [710, 0]
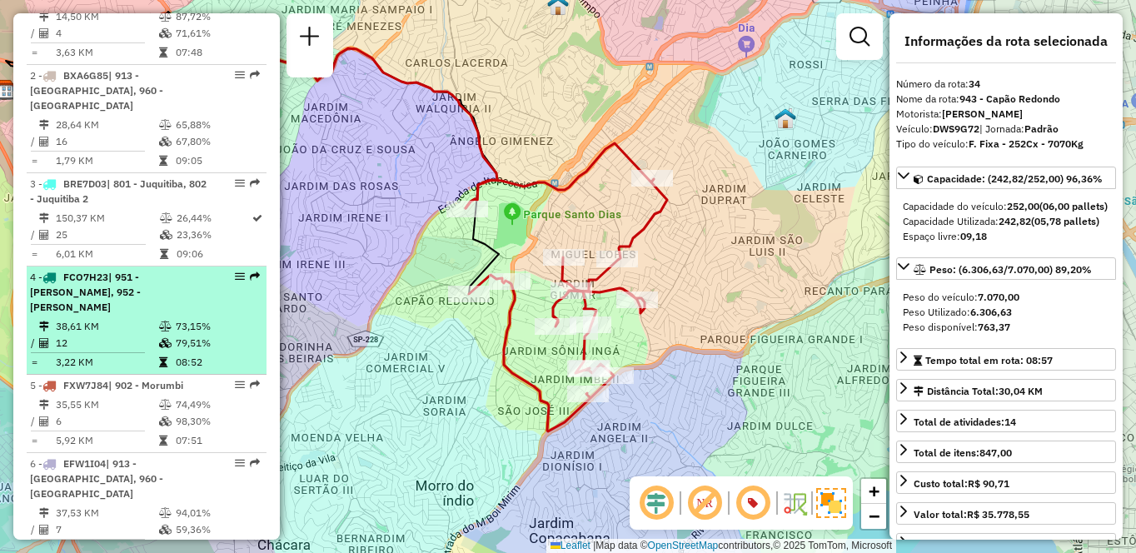
click at [133, 318] on td "38,61 KM" at bounding box center [106, 326] width 103 height 17
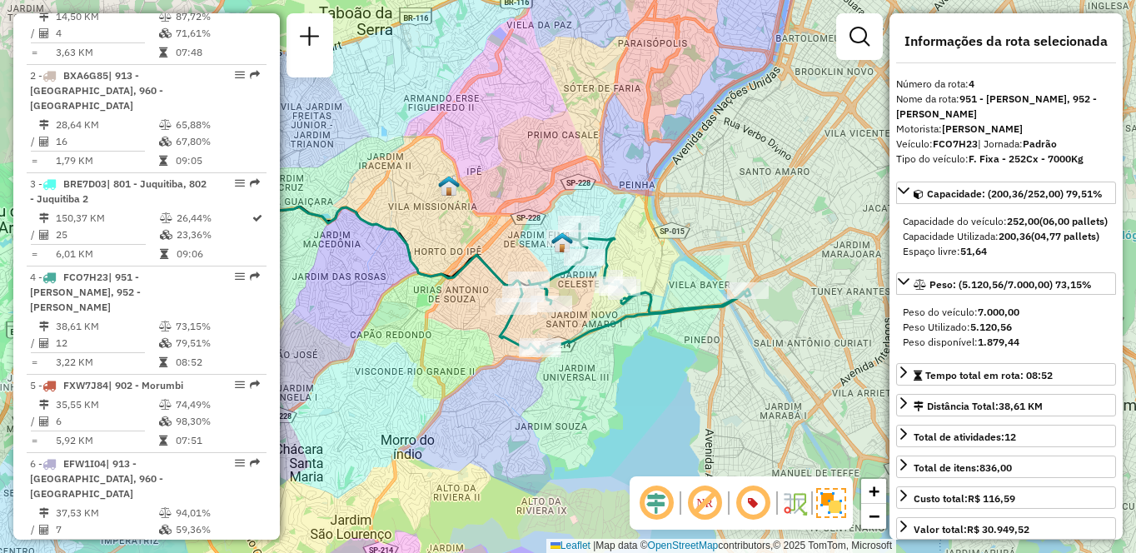
drag, startPoint x: 770, startPoint y: 370, endPoint x: 658, endPoint y: 362, distance: 111.9
click at [659, 363] on div "Janela de atendimento Grade de atendimento Capacidade Transportadoras Veículos …" at bounding box center [568, 276] width 1136 height 553
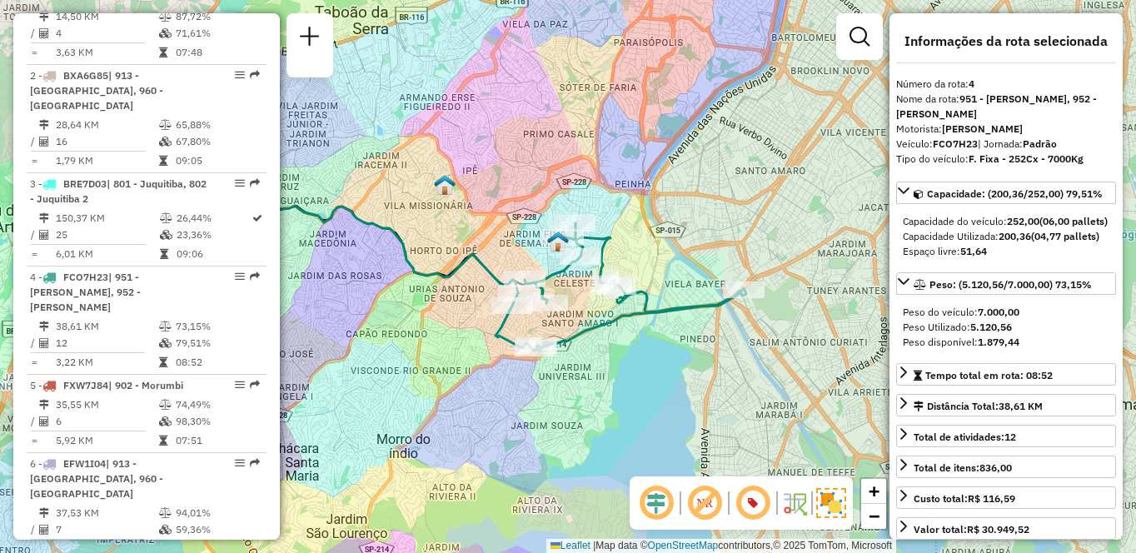
scroll to position [1766, 0]
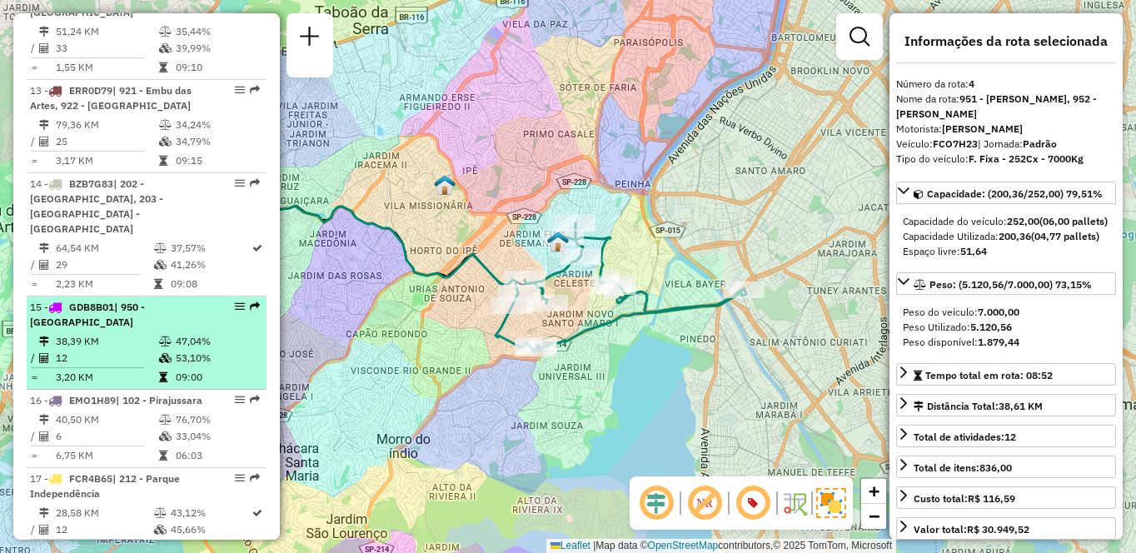
click at [147, 333] on td "38,39 KM" at bounding box center [106, 341] width 103 height 17
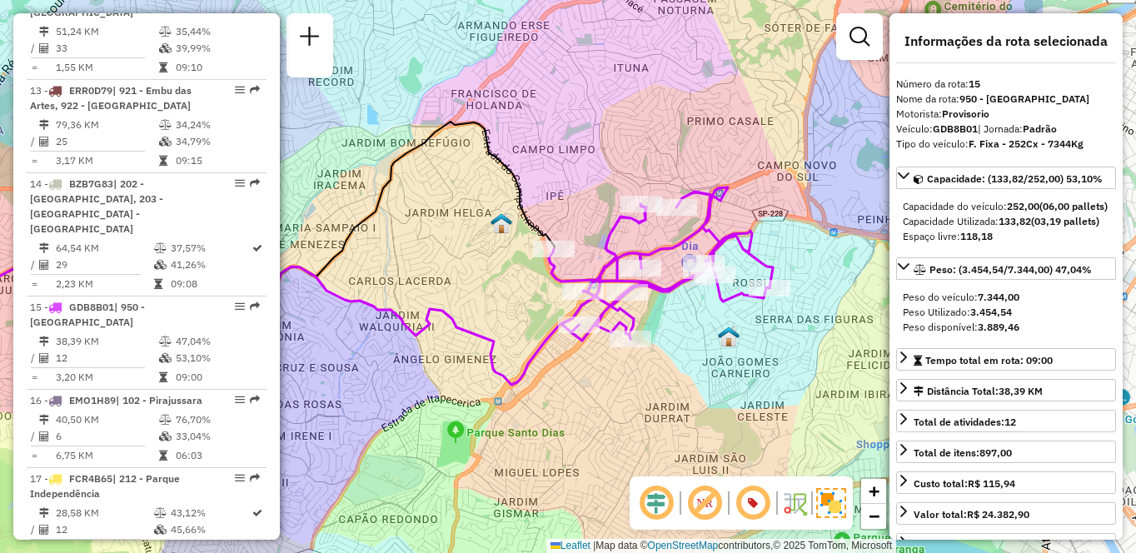
drag, startPoint x: 805, startPoint y: 396, endPoint x: 583, endPoint y: 369, distance: 223.2
click at [583, 369] on div "Janela de atendimento Grade de atendimento Capacidade Transportadoras Veículos …" at bounding box center [568, 276] width 1136 height 553
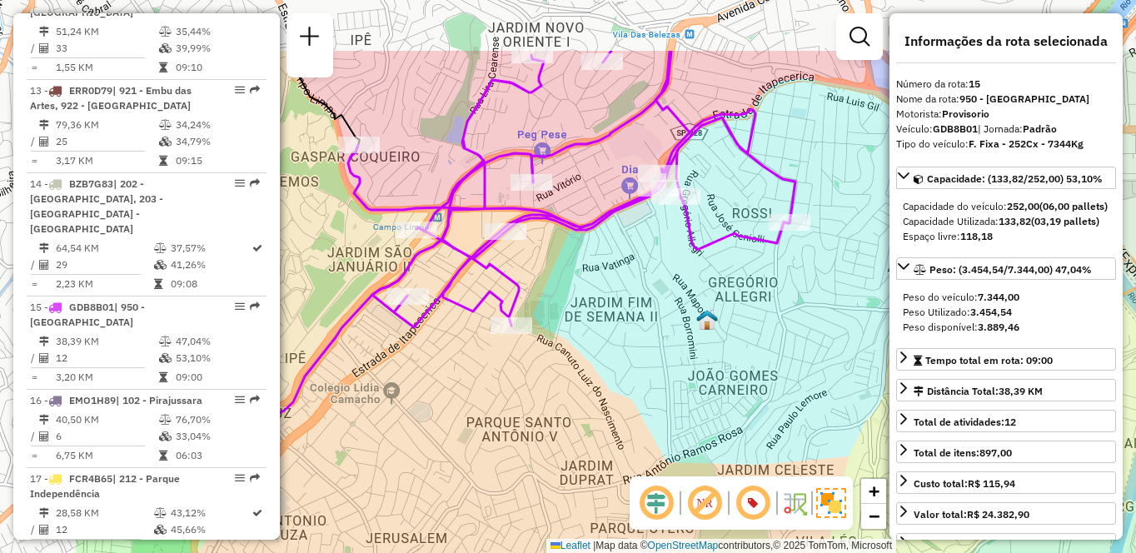
drag, startPoint x: 554, startPoint y: 237, endPoint x: 737, endPoint y: 342, distance: 211.6
click at [737, 342] on div "Janela de atendimento Grade de atendimento Capacidade Transportadoras Veículos …" at bounding box center [568, 276] width 1136 height 553
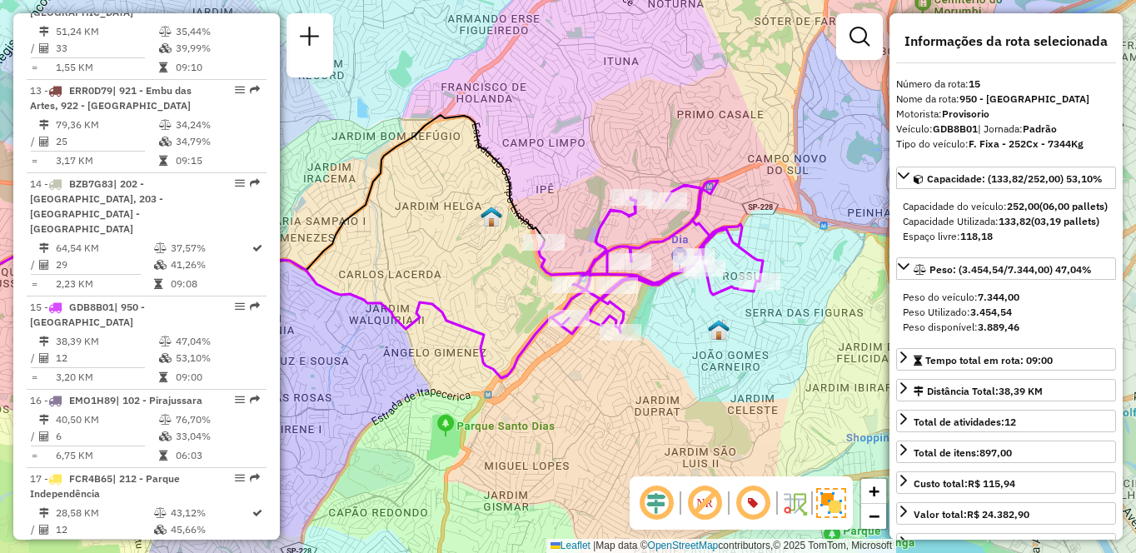
scroll to position [5420, 0]
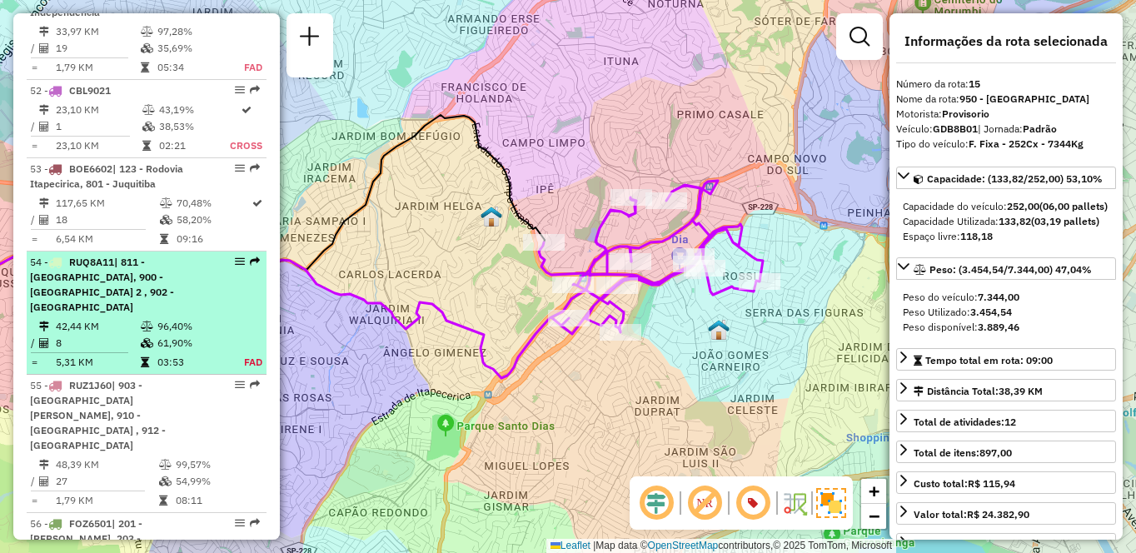
click at [147, 328] on icon at bounding box center [147, 327] width 12 height 10
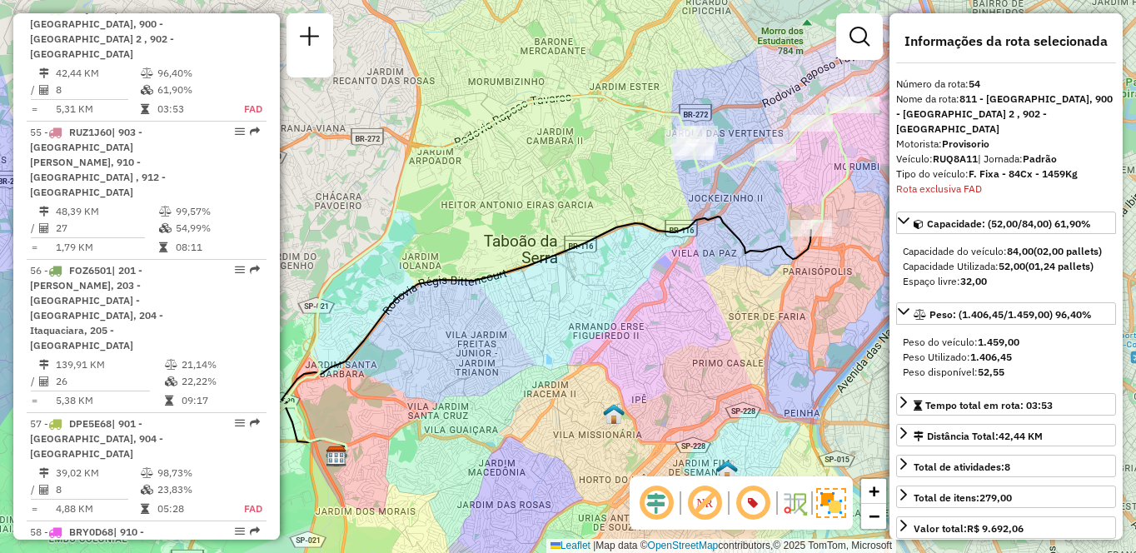
scroll to position [6226, 0]
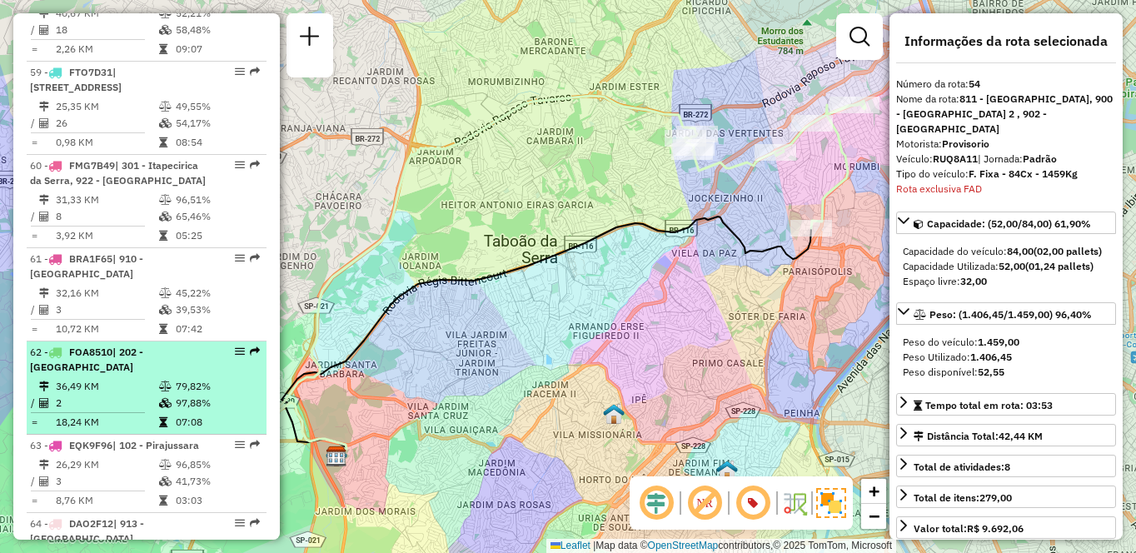
click at [144, 378] on td "36,49 KM" at bounding box center [106, 386] width 103 height 17
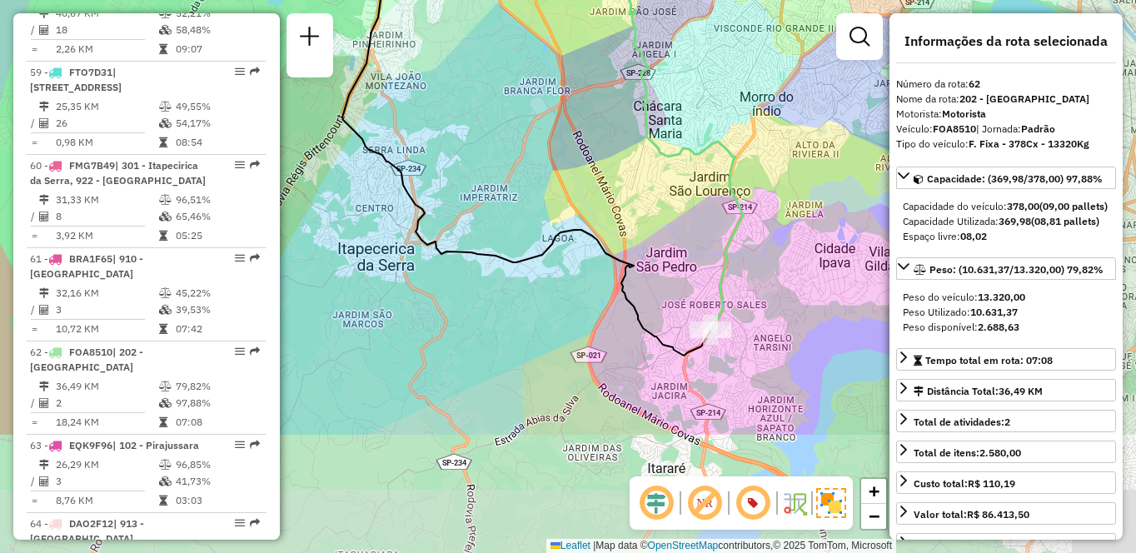
drag, startPoint x: 761, startPoint y: 330, endPoint x: 734, endPoint y: 152, distance: 179.4
click at [734, 152] on icon at bounding box center [659, 122] width 167 height 416
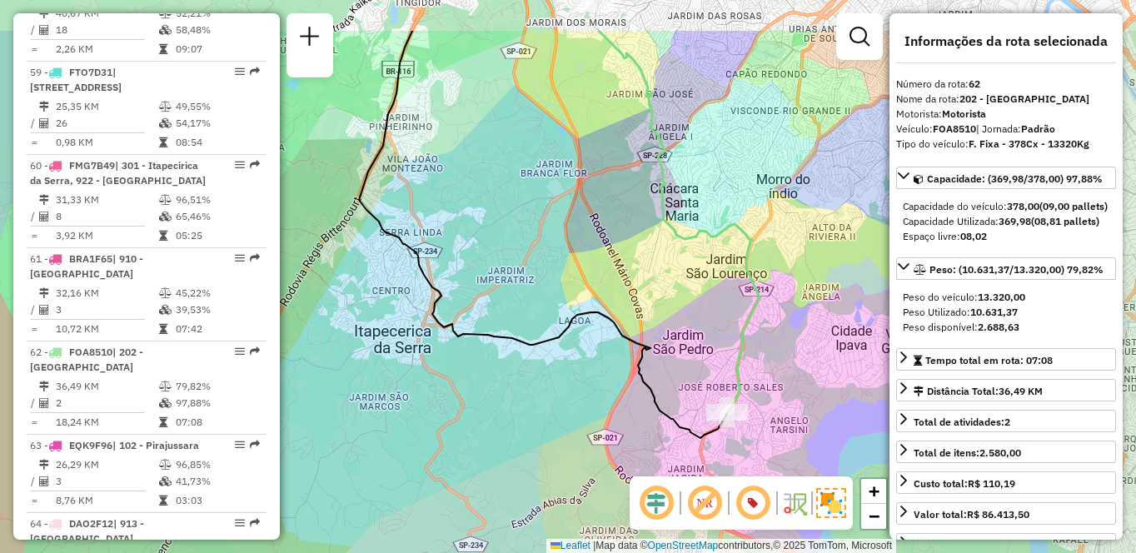
drag, startPoint x: 596, startPoint y: 118, endPoint x: 655, endPoint y: 296, distance: 187.0
click at [655, 296] on div "Janela de atendimento Grade de atendimento Capacidade Transportadoras Veículos …" at bounding box center [568, 276] width 1136 height 553
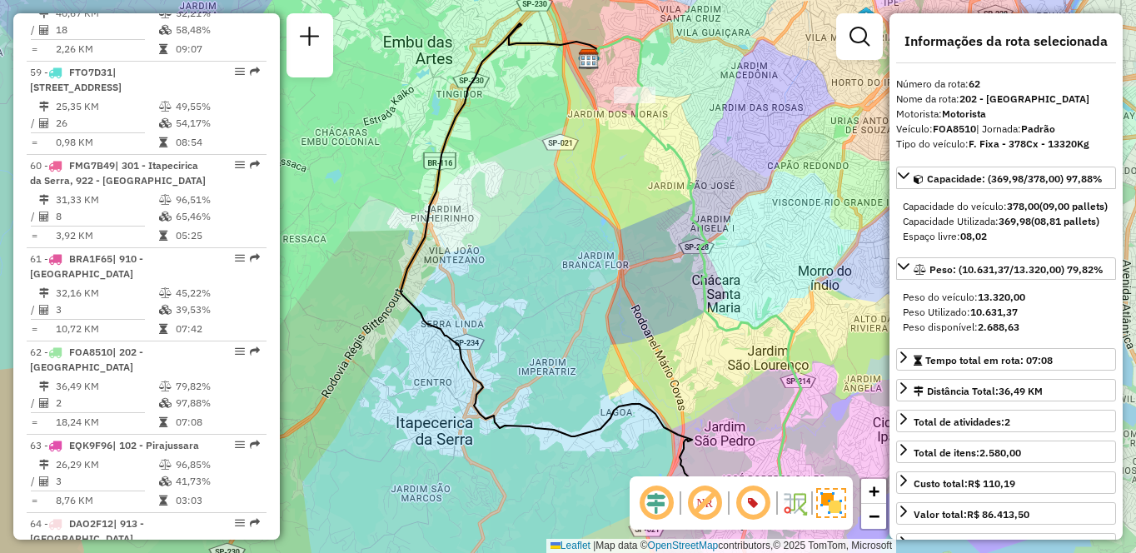
scroll to position [2326, 0]
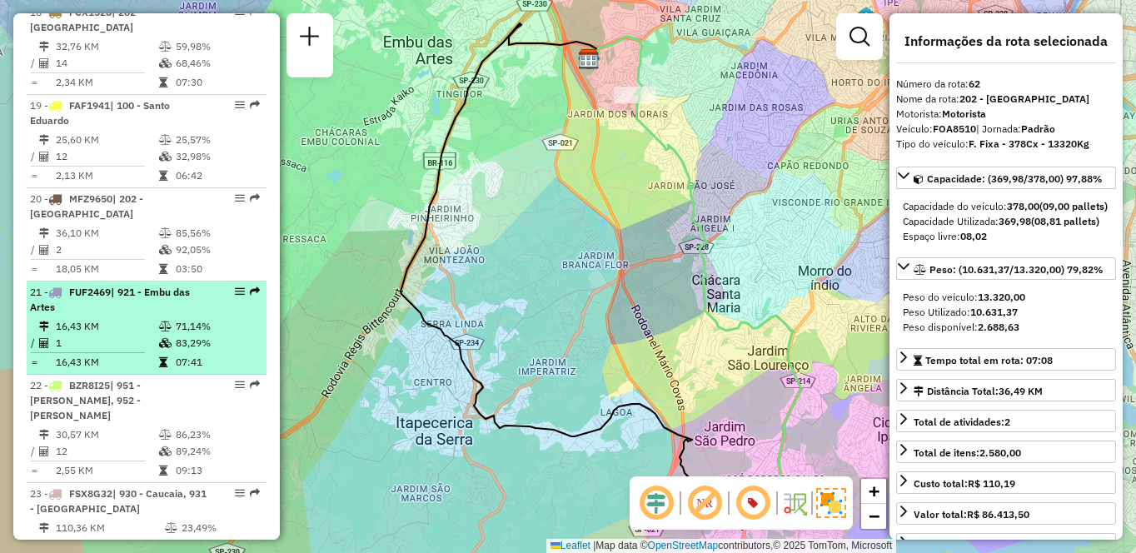
click at [95, 318] on td "16,43 KM" at bounding box center [106, 326] width 103 height 17
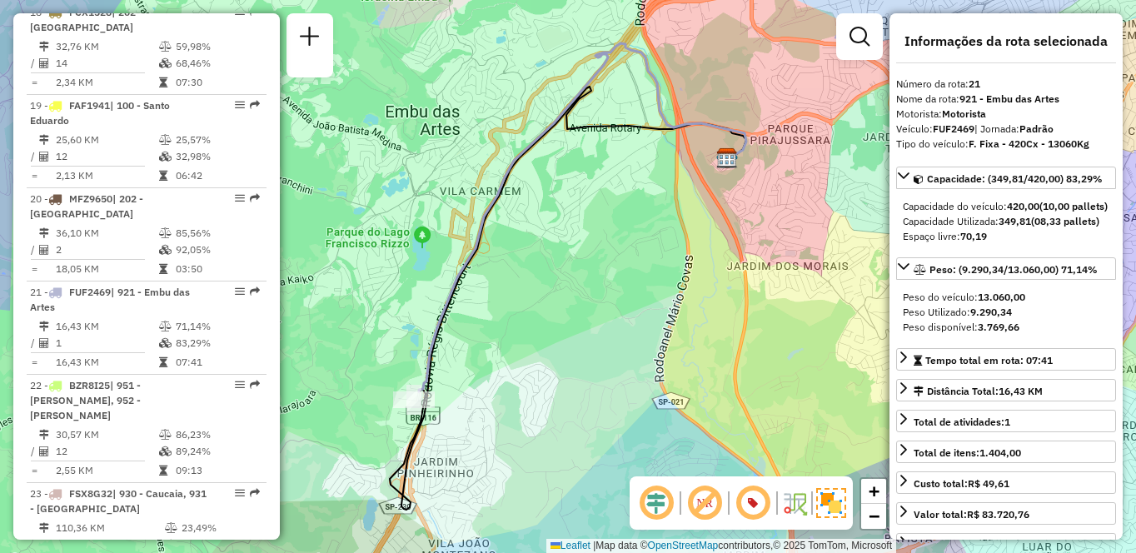
scroll to position [1068, 0]
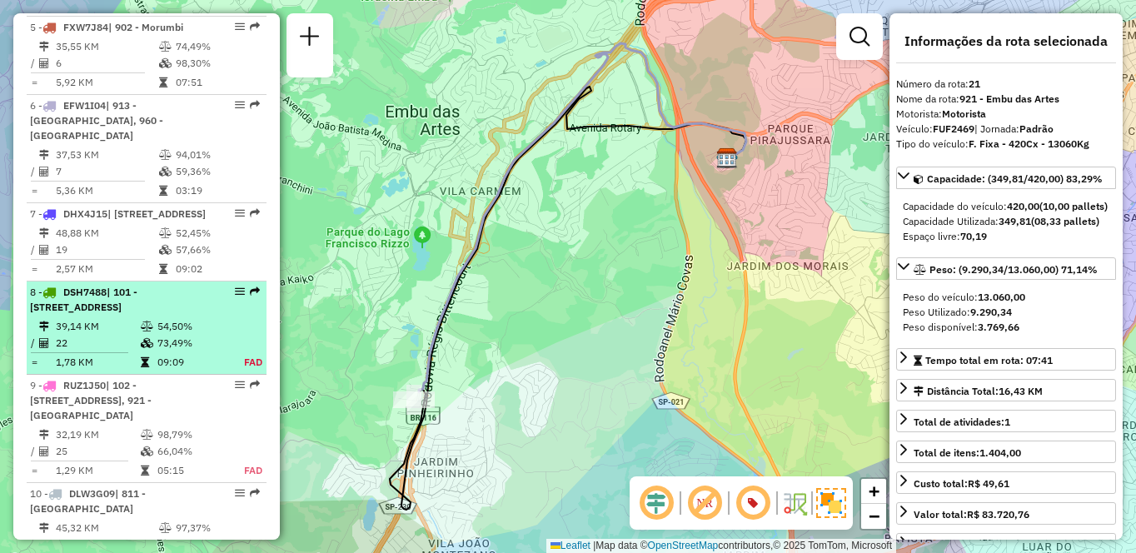
click at [117, 332] on td "39,14 KM" at bounding box center [97, 326] width 85 height 17
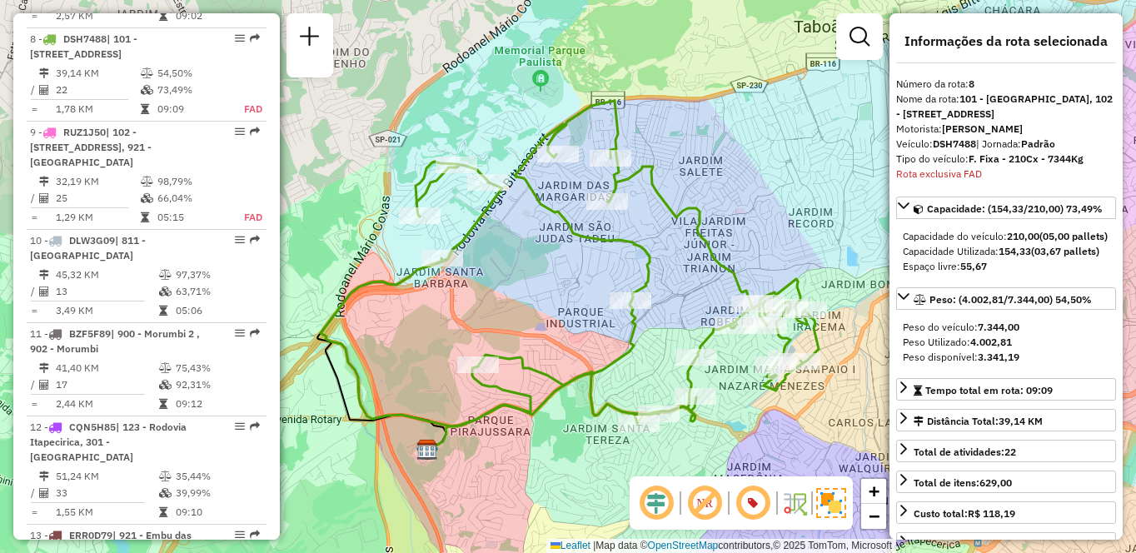
scroll to position [2807, 0]
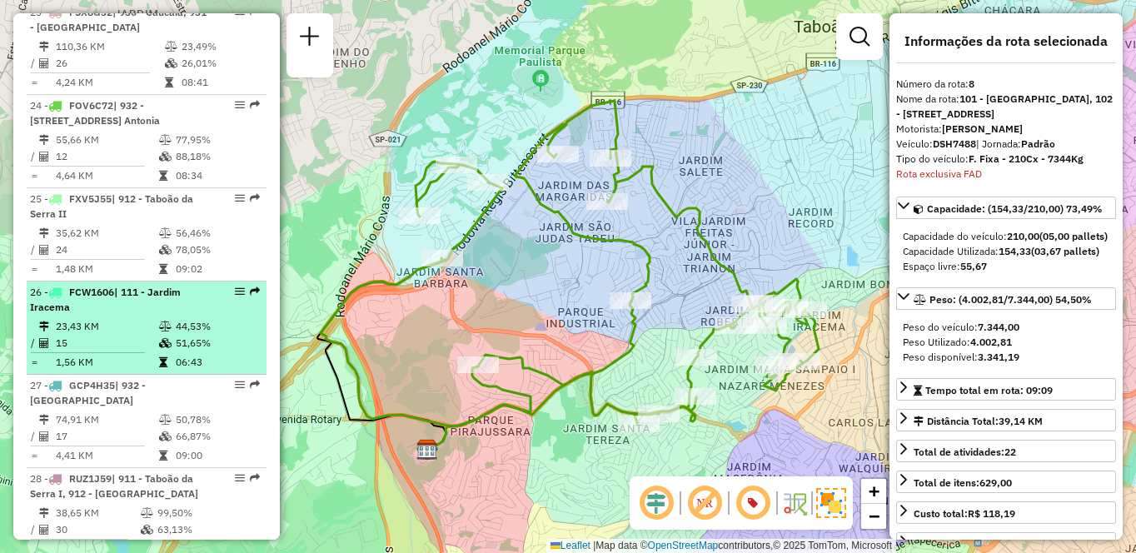
click at [157, 287] on div "26 - FCW1606 | 111 - Jardim Iracema" at bounding box center [118, 300] width 177 height 30
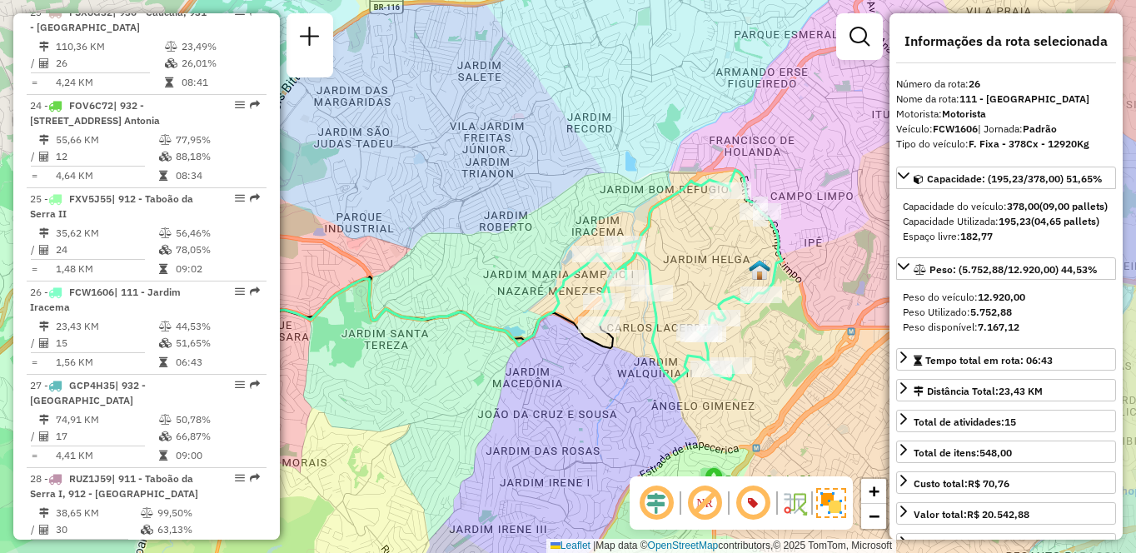
drag, startPoint x: 770, startPoint y: 402, endPoint x: 648, endPoint y: 402, distance: 121.6
click at [648, 402] on div "Janela de atendimento Grade de atendimento Capacidade Transportadoras Veículos …" at bounding box center [568, 276] width 1136 height 553
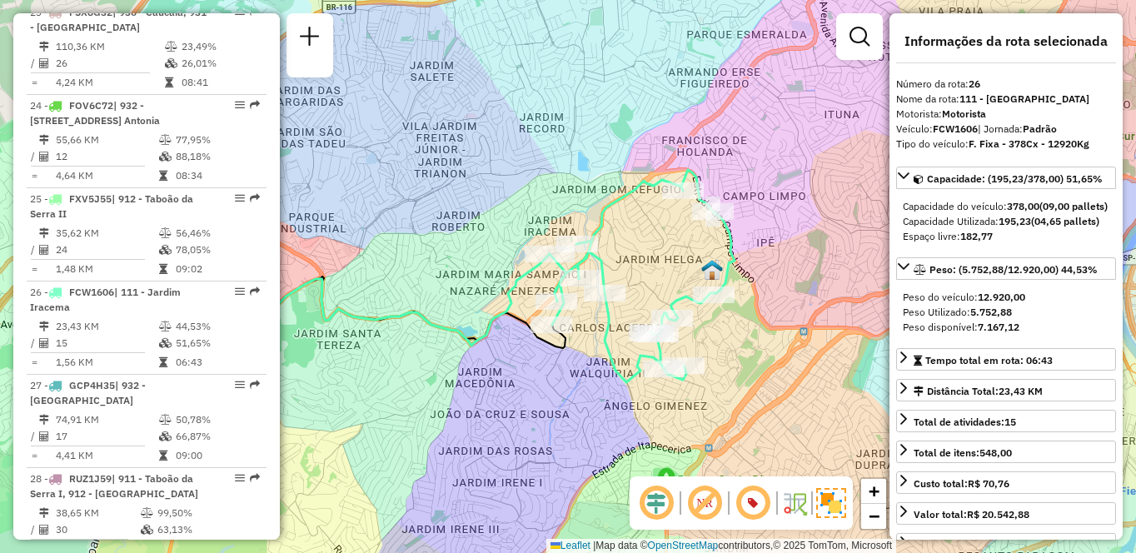
scroll to position [1766, 0]
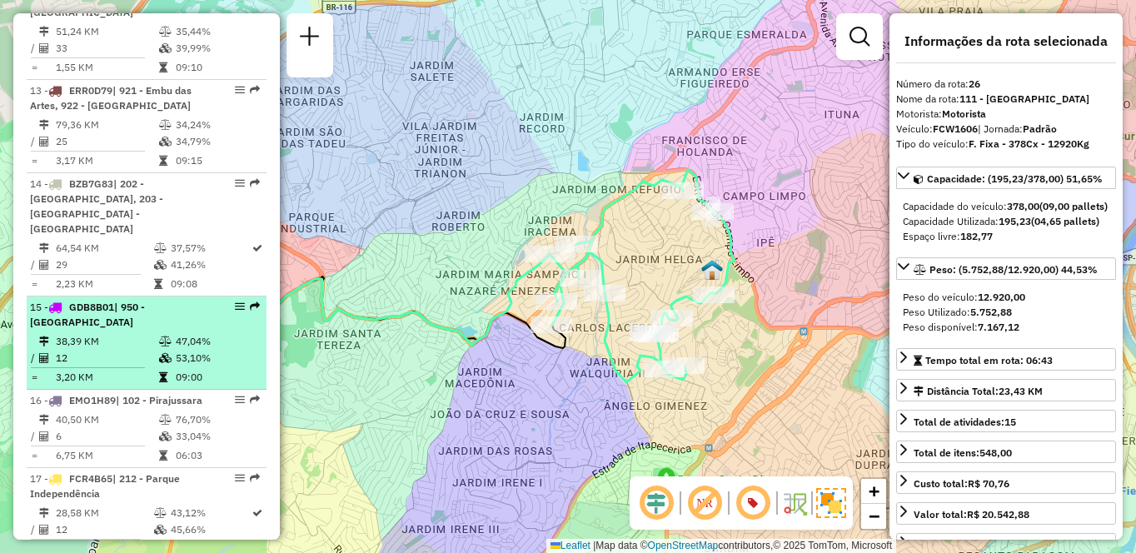
click at [130, 333] on td "38,39 KM" at bounding box center [106, 341] width 103 height 17
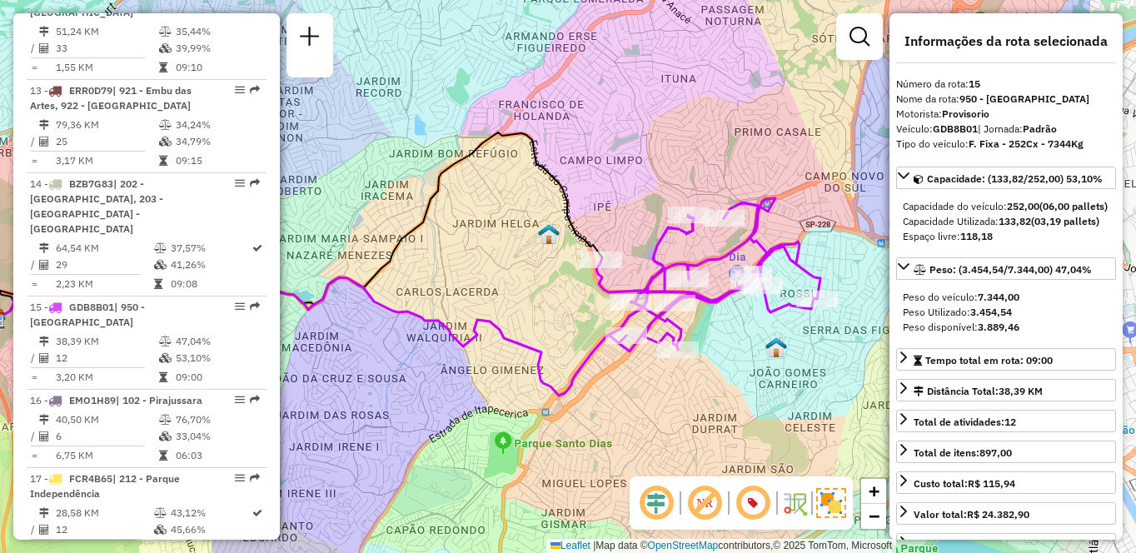
drag, startPoint x: 646, startPoint y: 387, endPoint x: 589, endPoint y: 383, distance: 57.6
click at [589, 383] on div "Janela de atendimento Grade de atendimento Capacidade Transportadoras Veículos …" at bounding box center [568, 276] width 1136 height 553
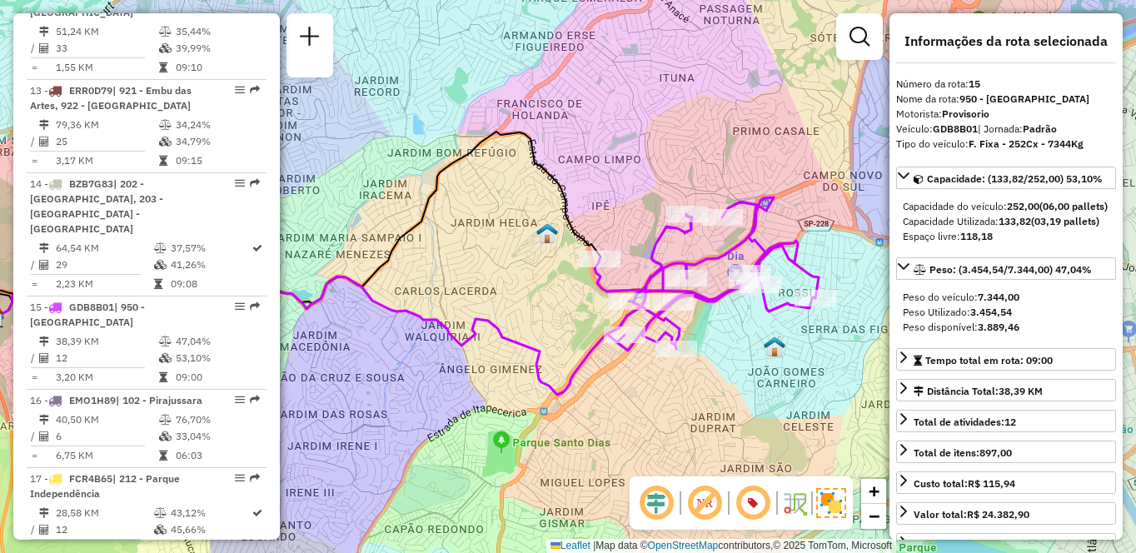
scroll to position [6226, 0]
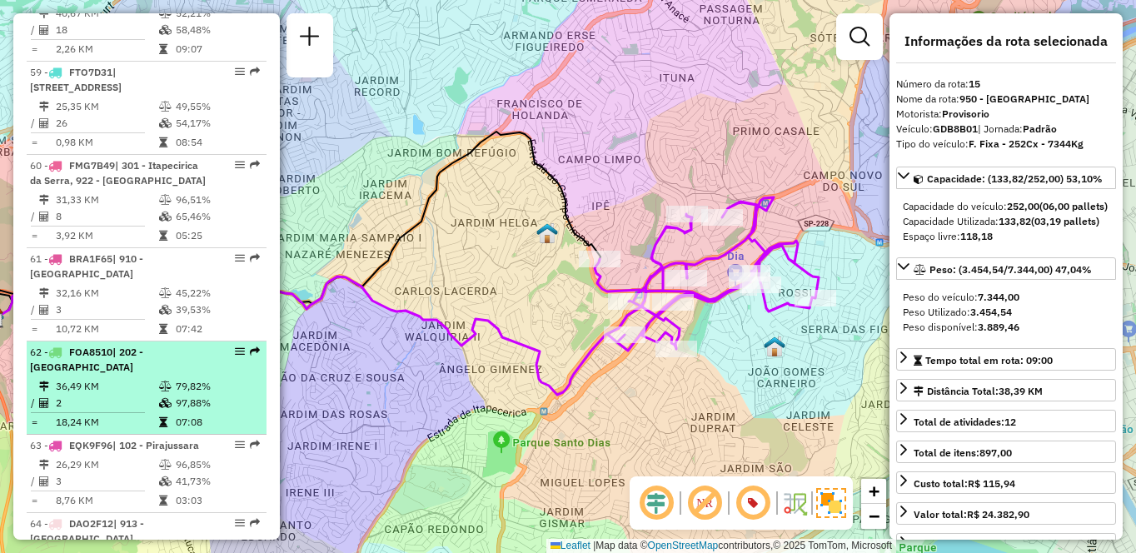
click at [148, 378] on td "36,49 KM" at bounding box center [106, 386] width 103 height 17
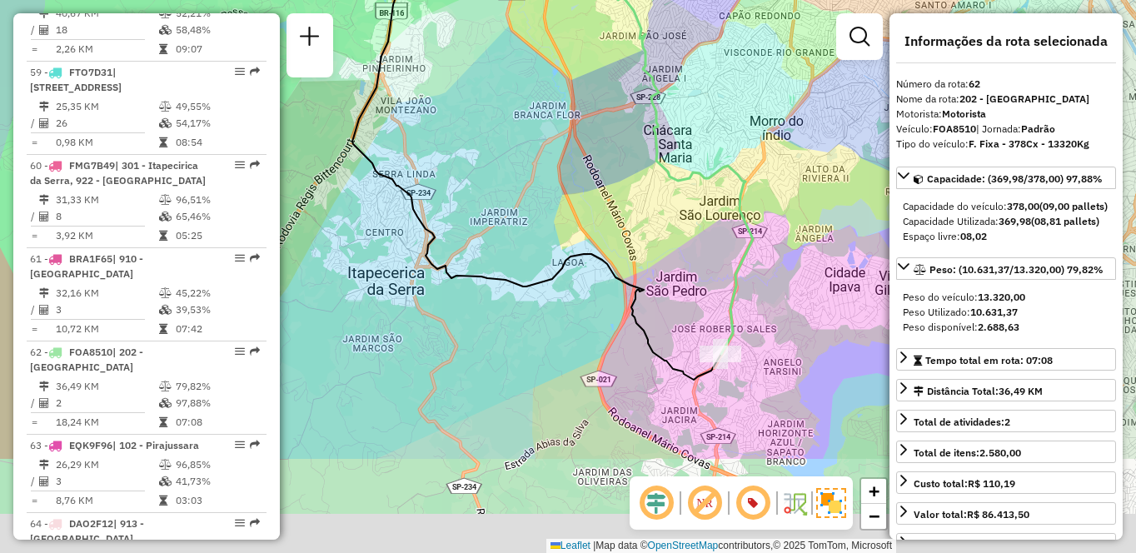
drag, startPoint x: 750, startPoint y: 360, endPoint x: 727, endPoint y: 171, distance: 190.4
click at [727, 171] on icon at bounding box center [669, 146] width 167 height 416
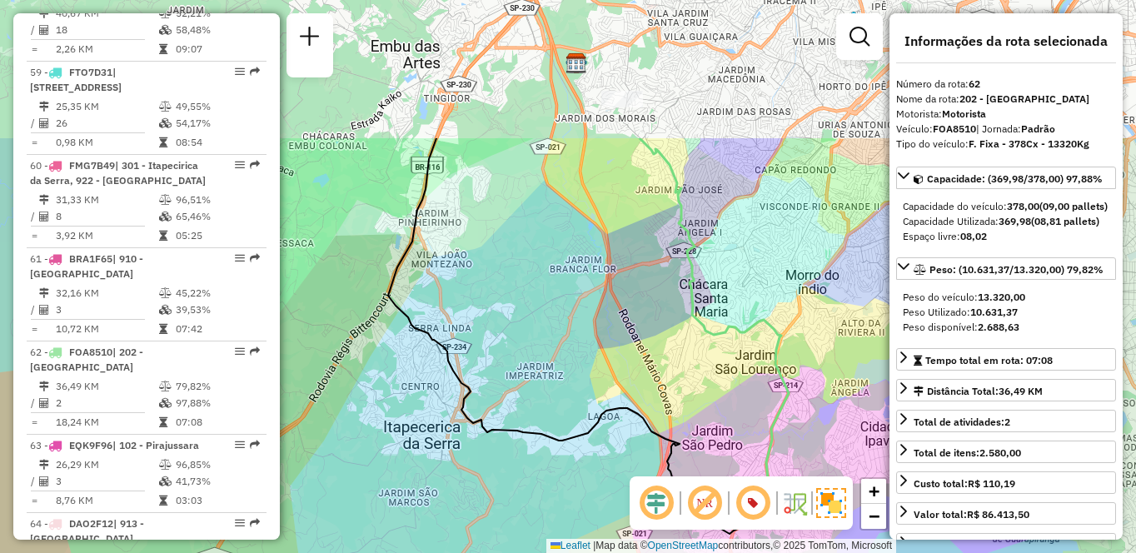
drag, startPoint x: 555, startPoint y: 146, endPoint x: 598, endPoint y: 339, distance: 198.1
click at [598, 339] on div "Janela de atendimento Grade de atendimento Capacidade Transportadoras Veículos …" at bounding box center [568, 276] width 1136 height 553
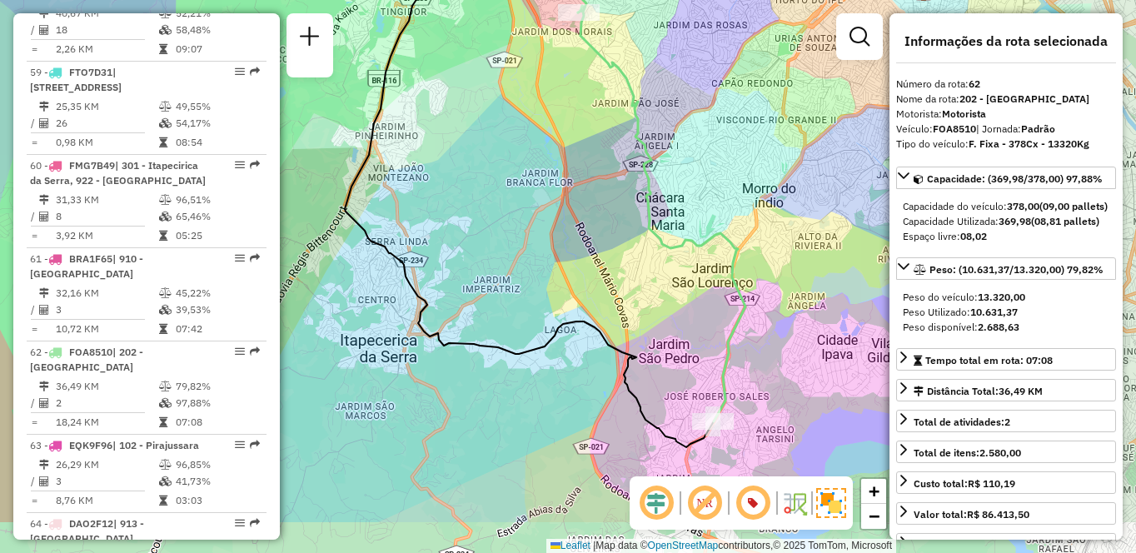
drag, startPoint x: 715, startPoint y: 283, endPoint x: 690, endPoint y: 227, distance: 61.2
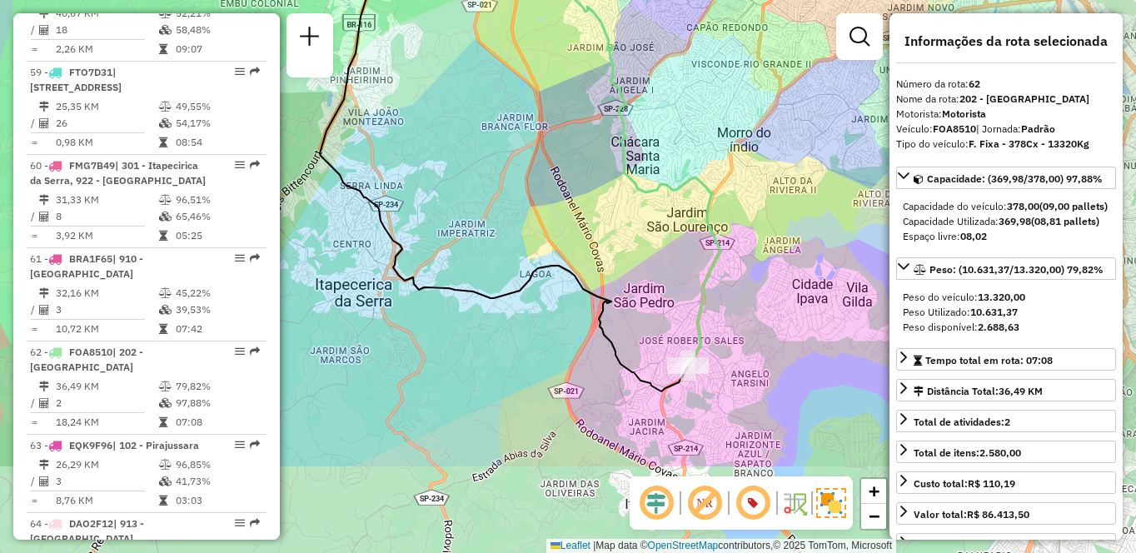
click at [690, 227] on div "Janela de atendimento Grade de atendimento Capacidade Transportadoras Veículos …" at bounding box center [568, 276] width 1136 height 553
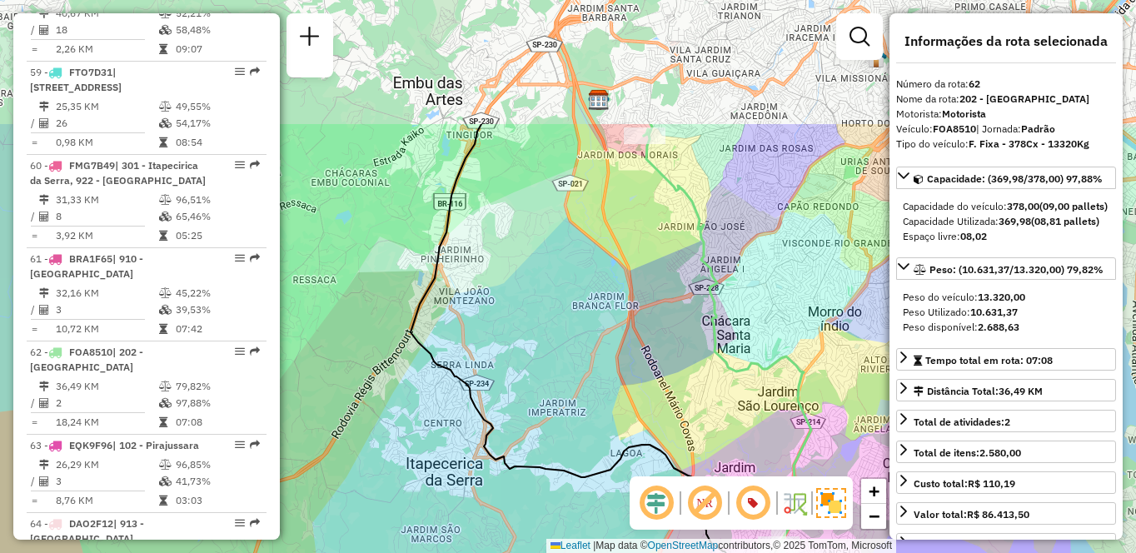
drag, startPoint x: 625, startPoint y: 79, endPoint x: 716, endPoint y: 258, distance: 200.8
click at [716, 258] on div "Janela de atendimento Grade de atendimento Capacidade Transportadoras Veículos …" at bounding box center [568, 276] width 1136 height 553
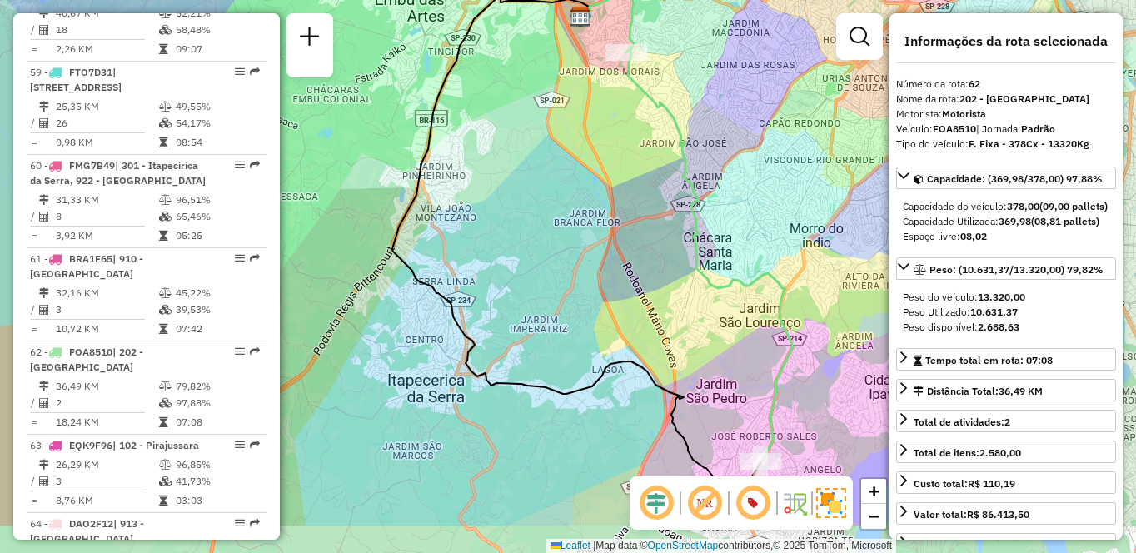
drag, startPoint x: 631, startPoint y: 348, endPoint x: 591, endPoint y: 176, distance: 177.0
click at [591, 176] on div "Janela de atendimento Grade de atendimento Capacidade Transportadoras Veículos …" at bounding box center [568, 276] width 1136 height 553
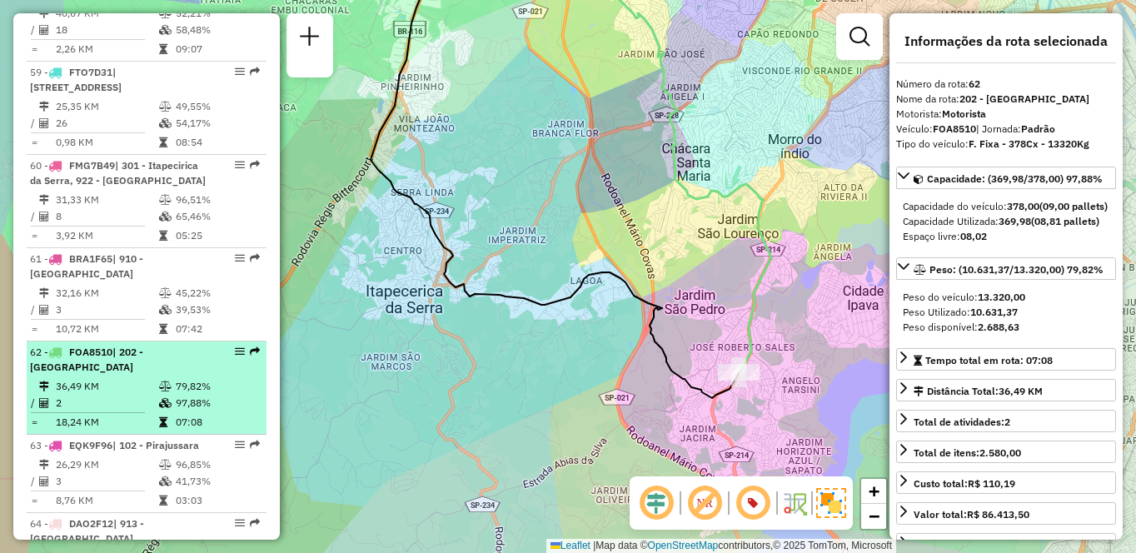
scroll to position [1766, 0]
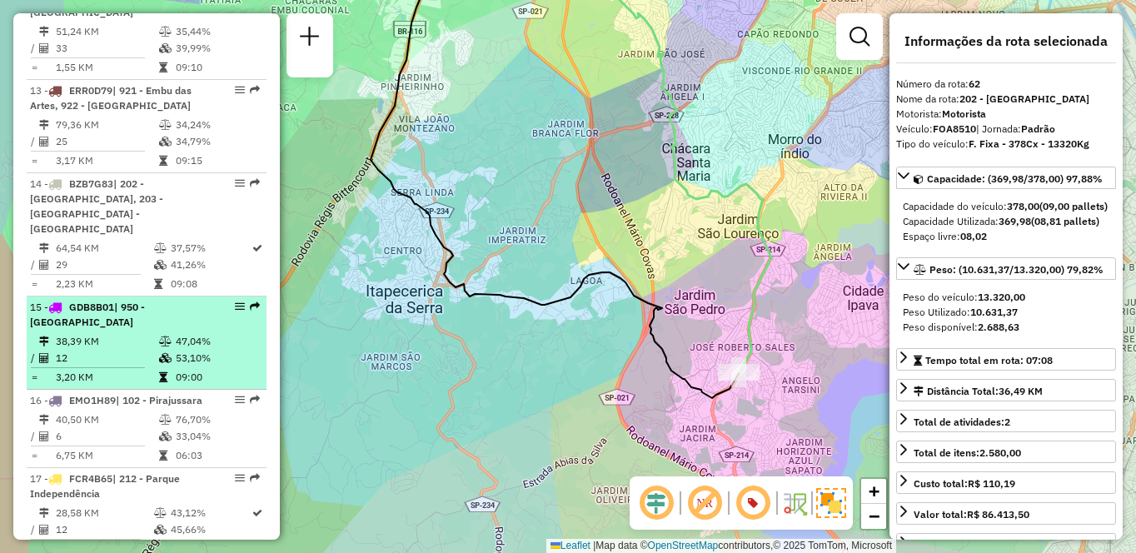
click at [139, 350] on td "12" at bounding box center [106, 358] width 103 height 17
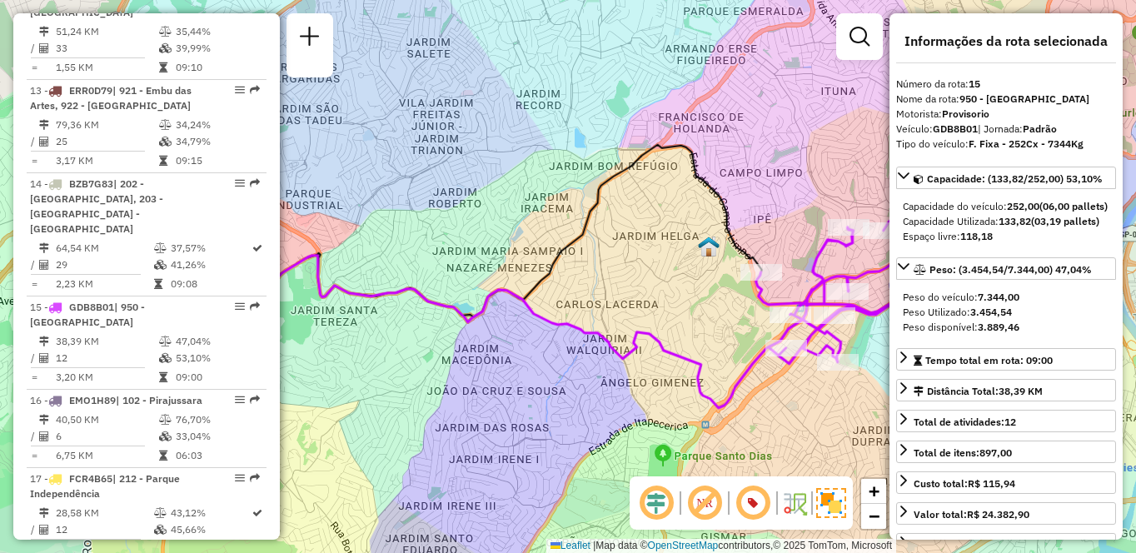
scroll to position [710, 0]
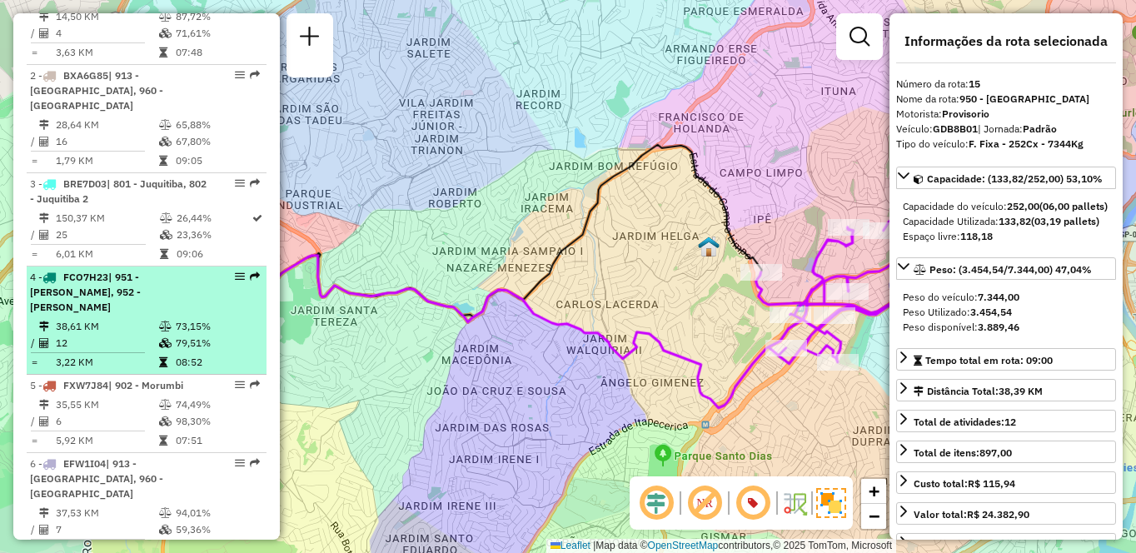
click at [167, 304] on li "4 - FCO7H23 | 951 - Giovane Gronchi, 952 - Patio Guida Caio 38,61 KM 73,15% / 1…" at bounding box center [147, 321] width 240 height 108
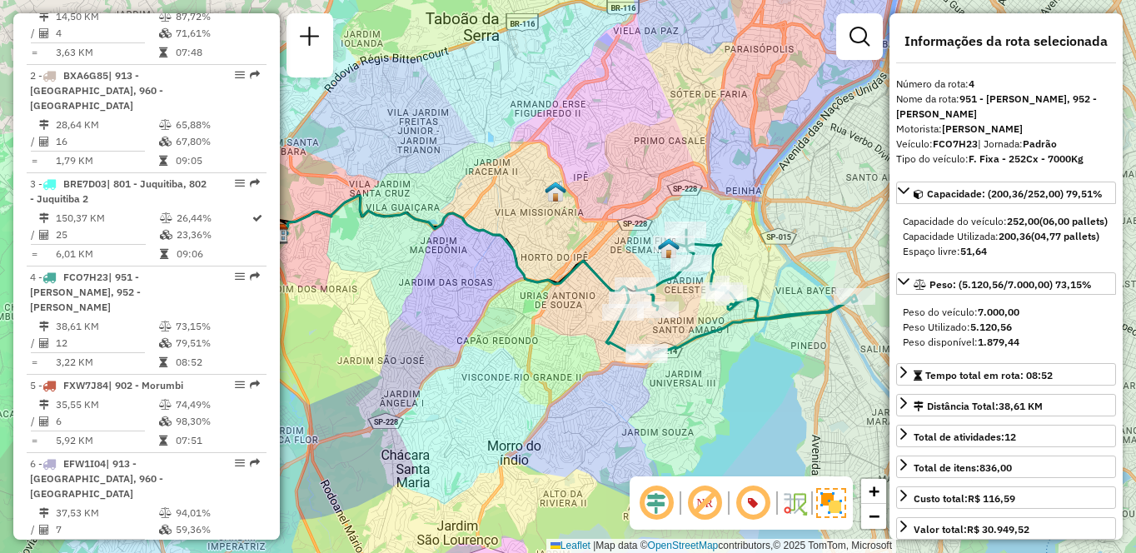
scroll to position [6226, 0]
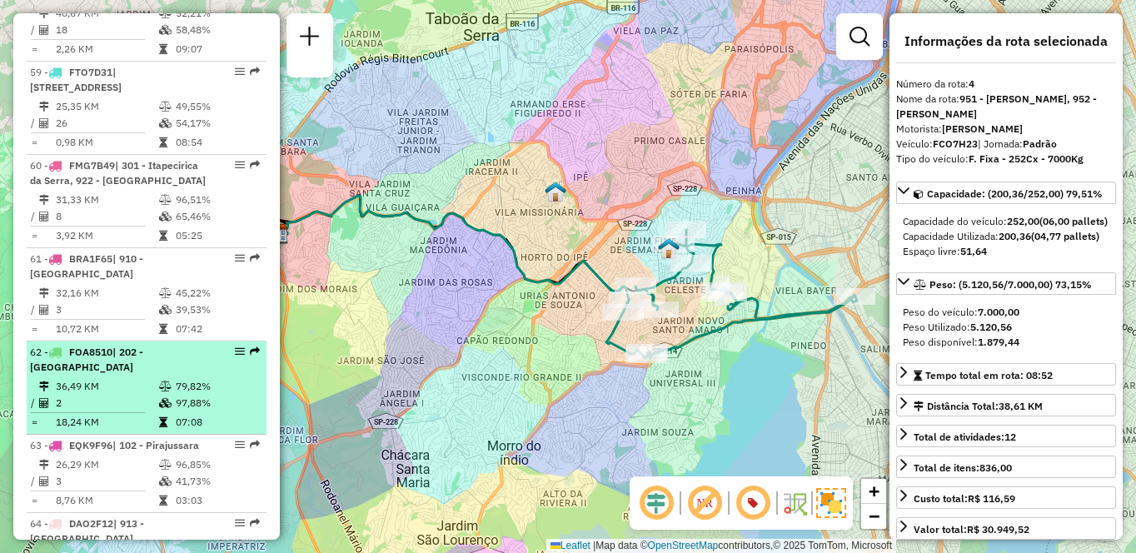
click at [139, 378] on td "36,49 KM" at bounding box center [106, 386] width 103 height 17
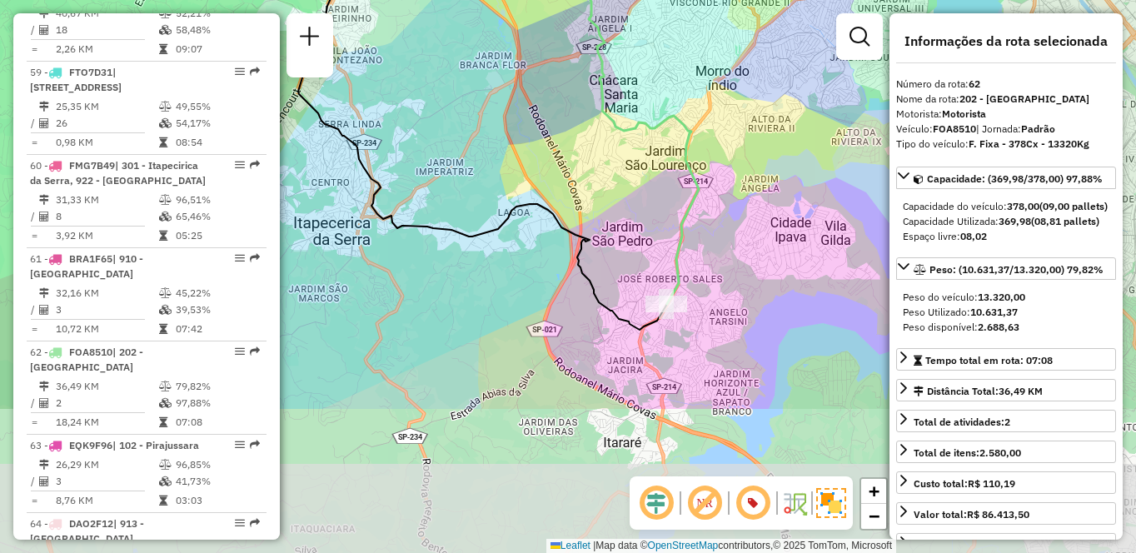
drag, startPoint x: 731, startPoint y: 419, endPoint x: 659, endPoint y: 217, distance: 215.0
click at [659, 217] on div "Janela de atendimento Grade de atendimento Capacidade Transportadoras Veículos …" at bounding box center [568, 276] width 1136 height 553
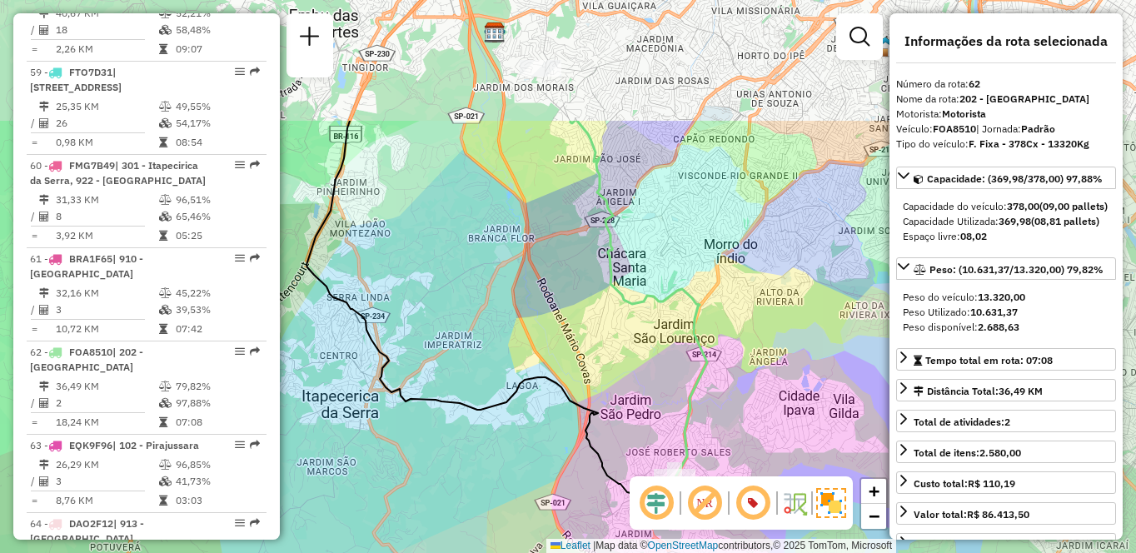
drag, startPoint x: 656, startPoint y: 164, endPoint x: 671, endPoint y: 361, distance: 197.2
click at [671, 361] on div "Janela de atendimento Grade de atendimento Capacidade Transportadoras Veículos …" at bounding box center [568, 276] width 1136 height 553
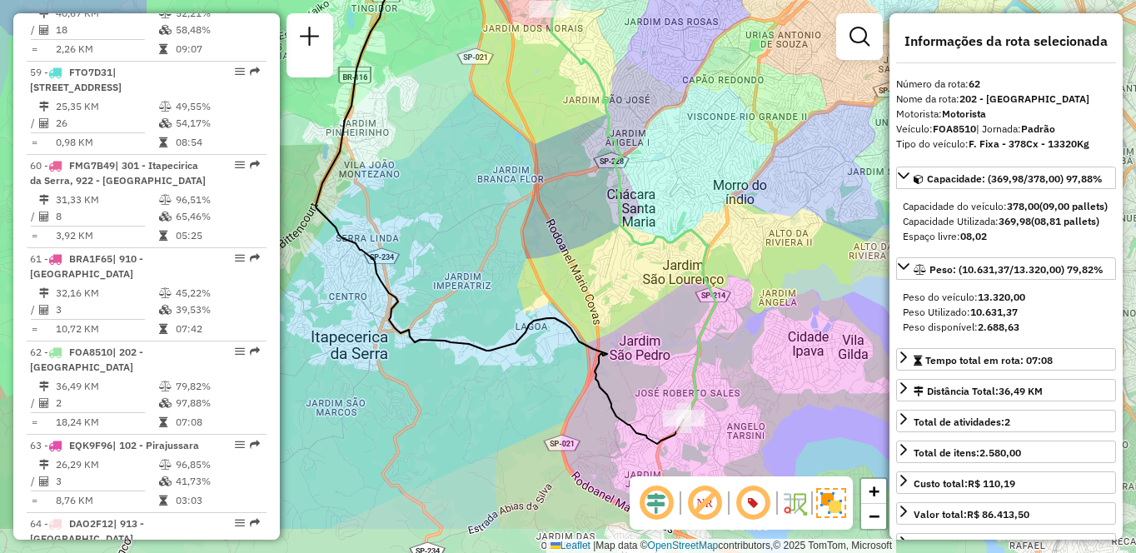
drag, startPoint x: 636, startPoint y: 334, endPoint x: 629, endPoint y: 216, distance: 118.5
click at [629, 216] on icon at bounding box center [632, 210] width 167 height 416
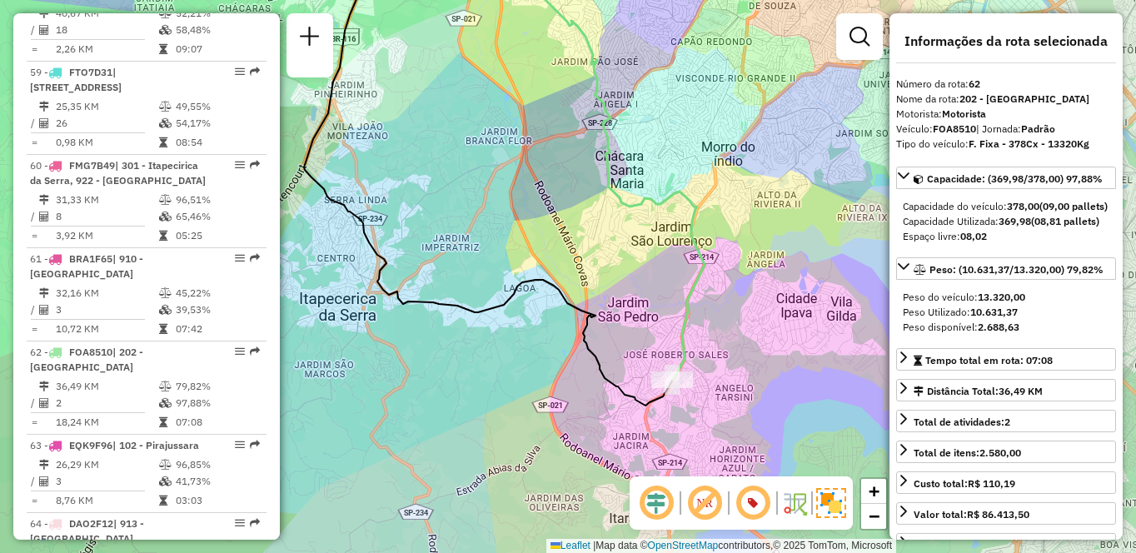
scroll to position [2326, 0]
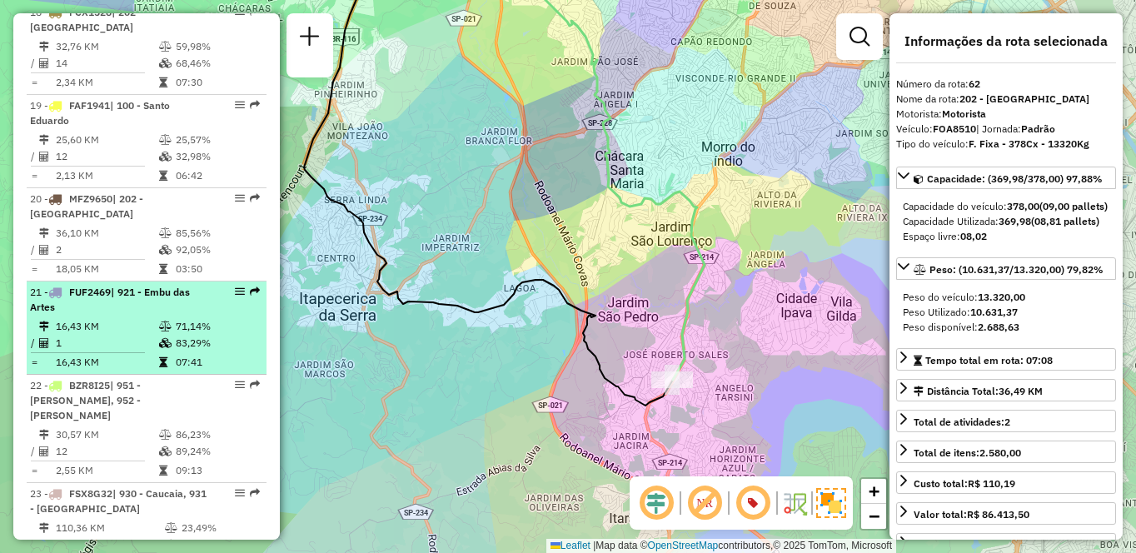
click at [121, 318] on td "16,43 KM" at bounding box center [106, 326] width 103 height 17
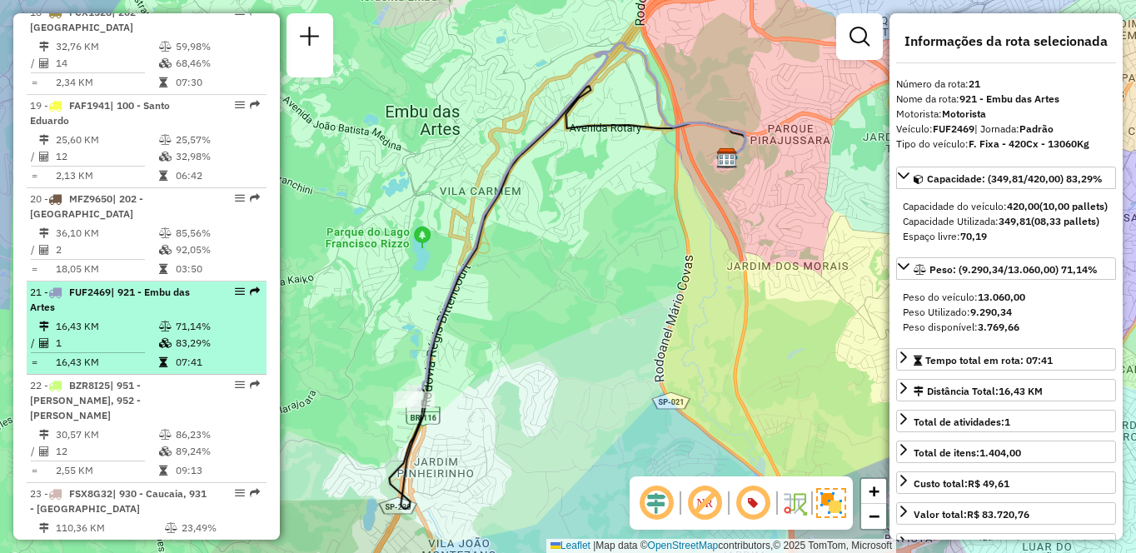
click at [159, 322] on icon at bounding box center [165, 327] width 12 height 10
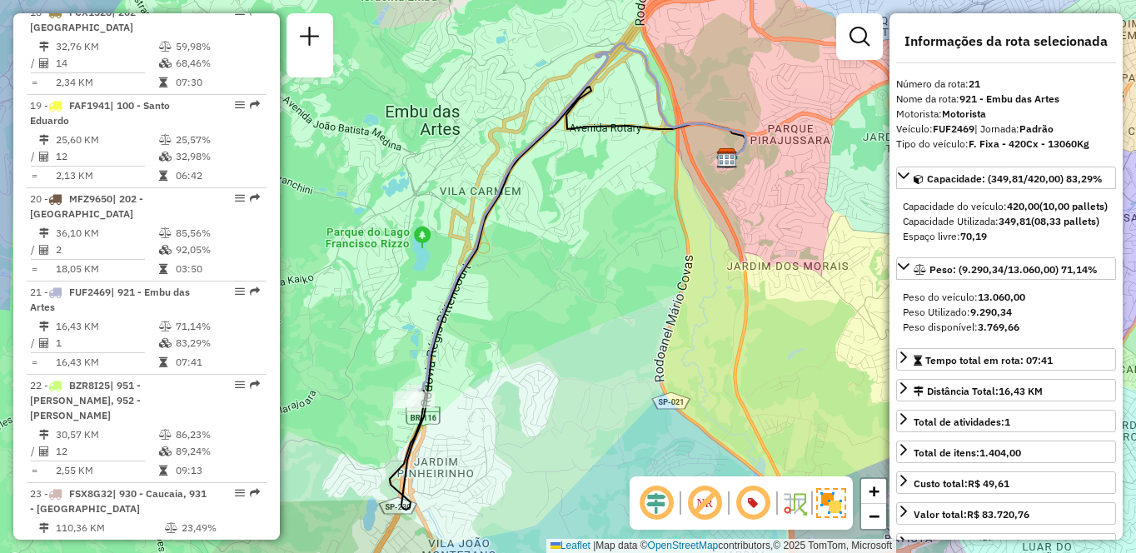
scroll to position [6226, 0]
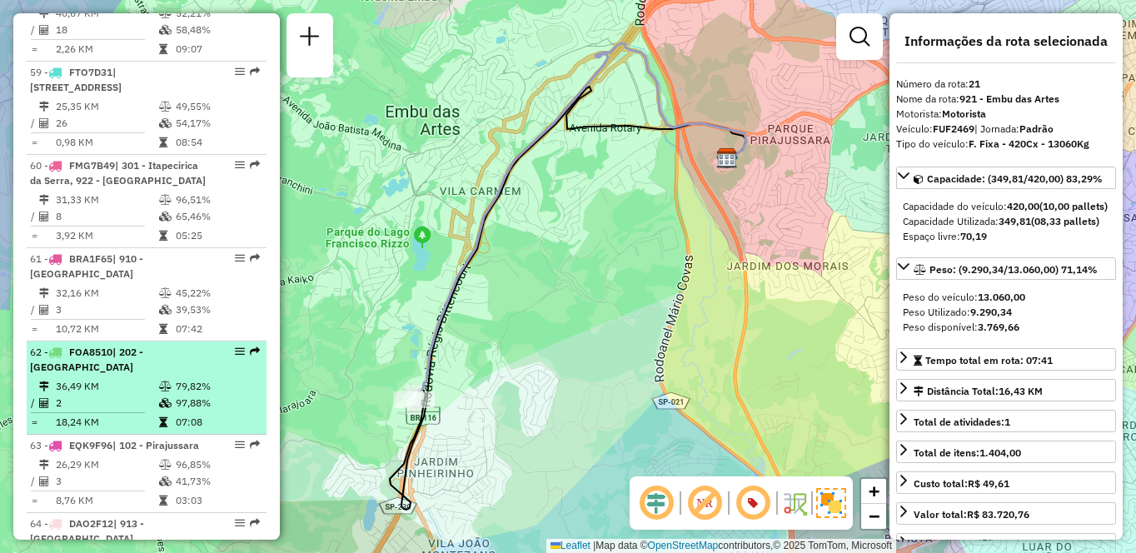
click at [117, 378] on td "36,49 KM" at bounding box center [106, 386] width 103 height 17
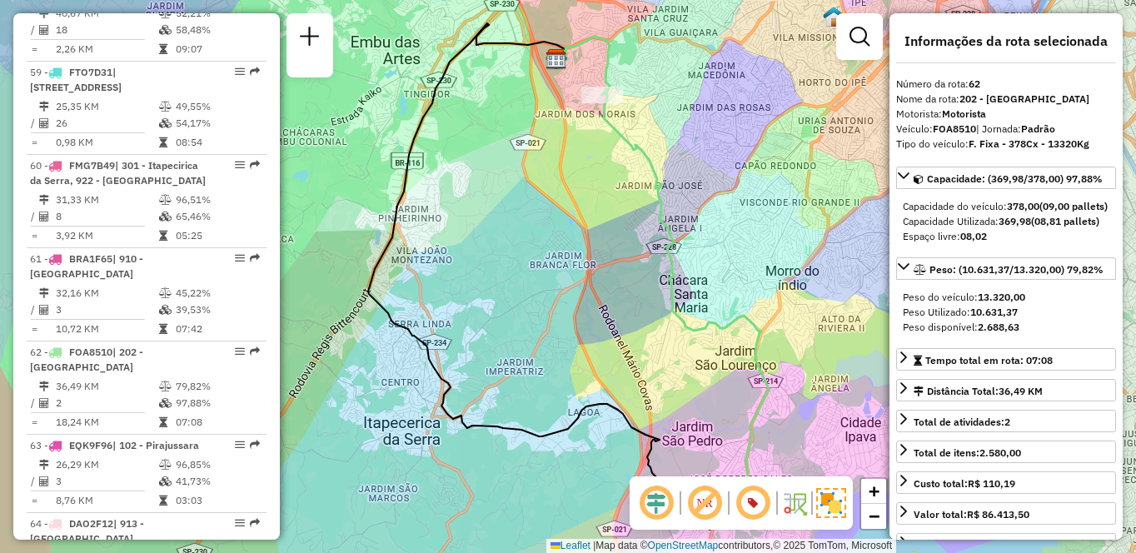
scroll to position [2326, 0]
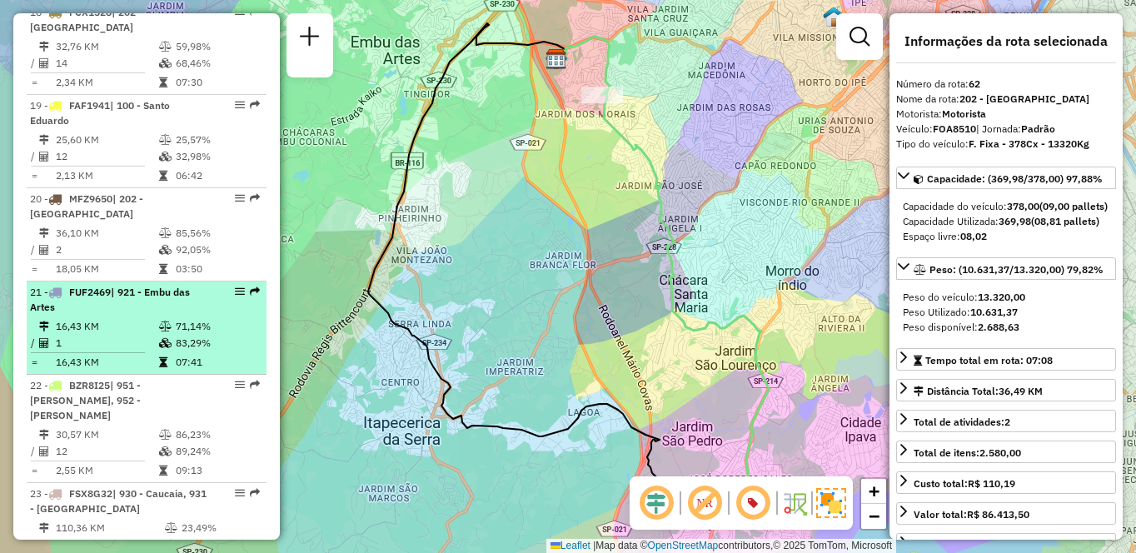
click at [142, 286] on span "| 921 - Embu das Artes" at bounding box center [110, 299] width 160 height 27
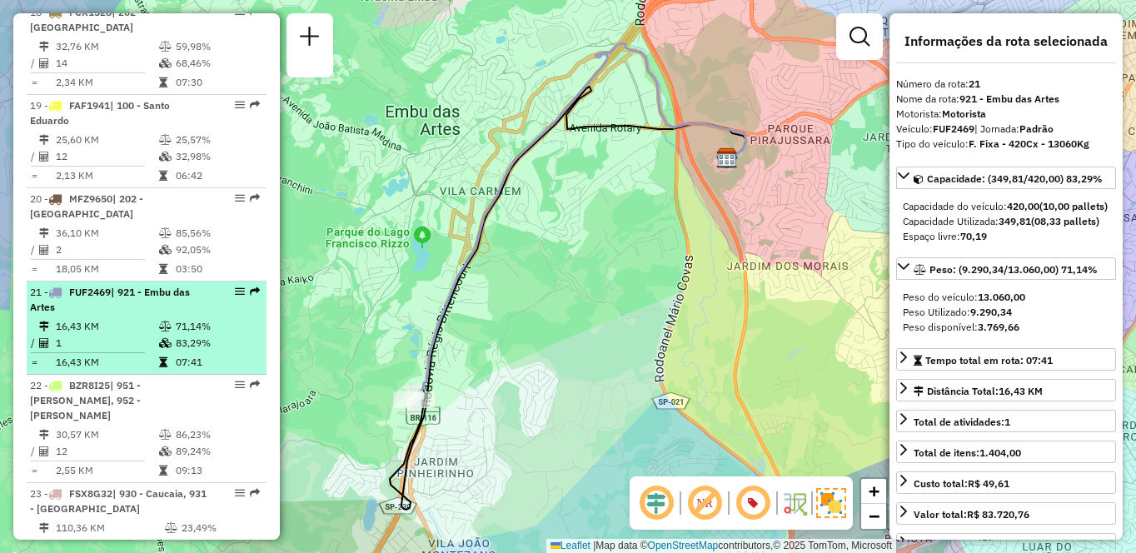
click at [148, 335] on td "1" at bounding box center [106, 343] width 103 height 17
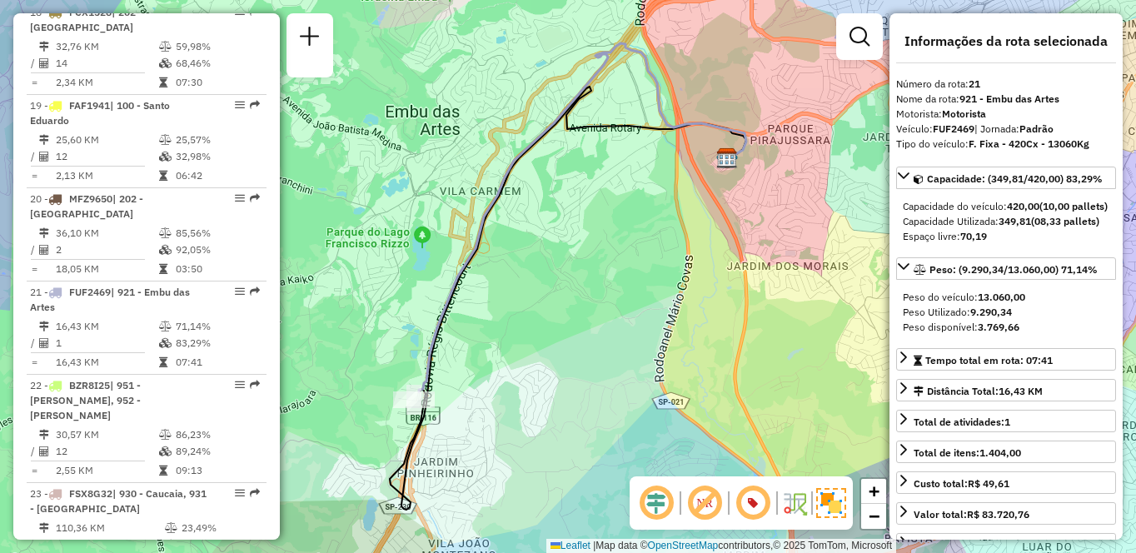
scroll to position [5420, 0]
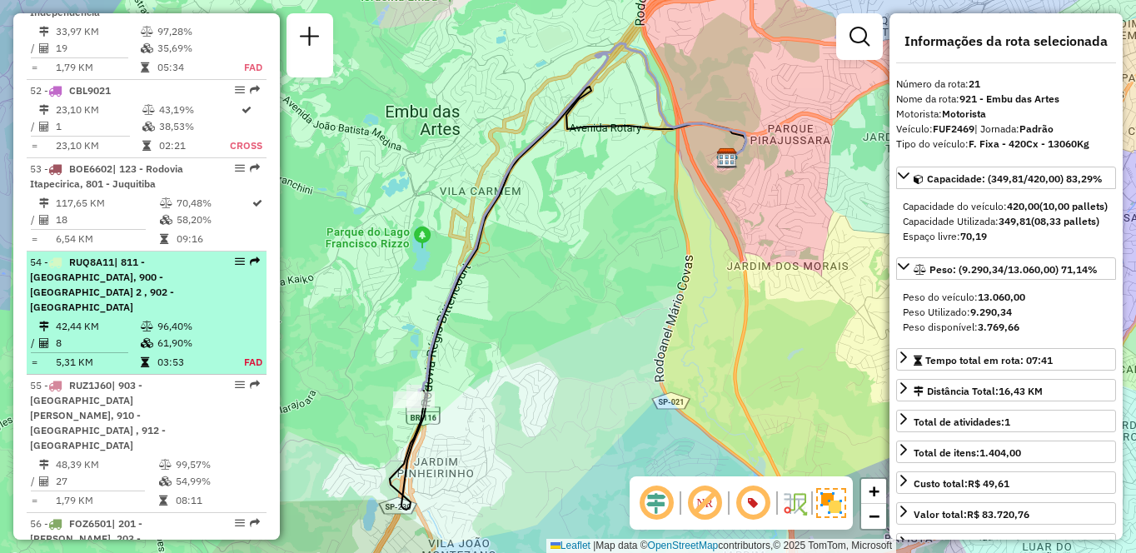
click at [117, 339] on td "8" at bounding box center [97, 343] width 85 height 17
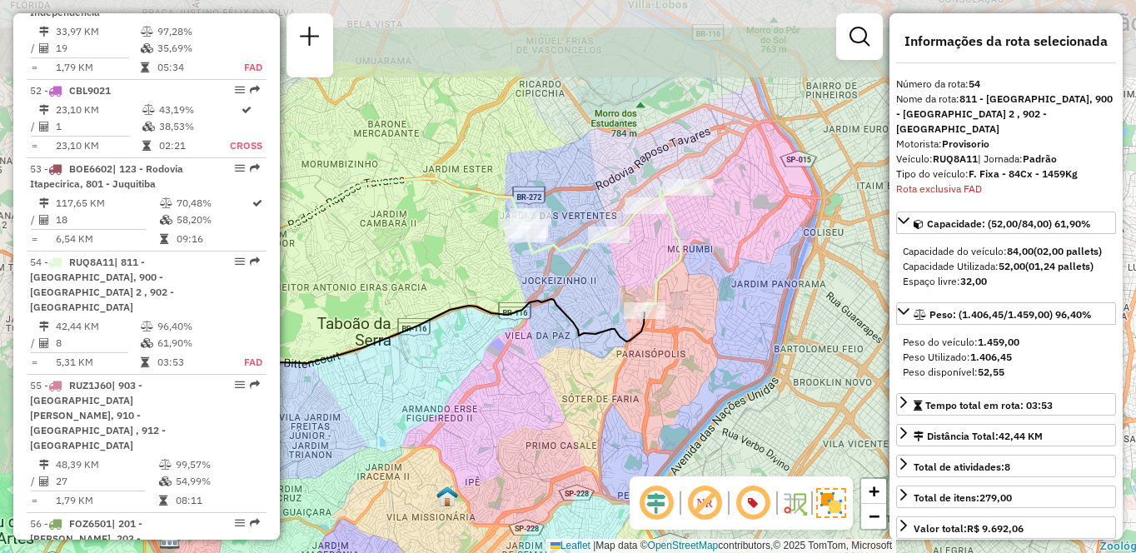
drag, startPoint x: 775, startPoint y: 296, endPoint x: 610, endPoint y: 377, distance: 183.7
click at [610, 377] on div "Janela de atendimento Grade de atendimento Capacidade Transportadoras Veículos …" at bounding box center [568, 276] width 1136 height 553
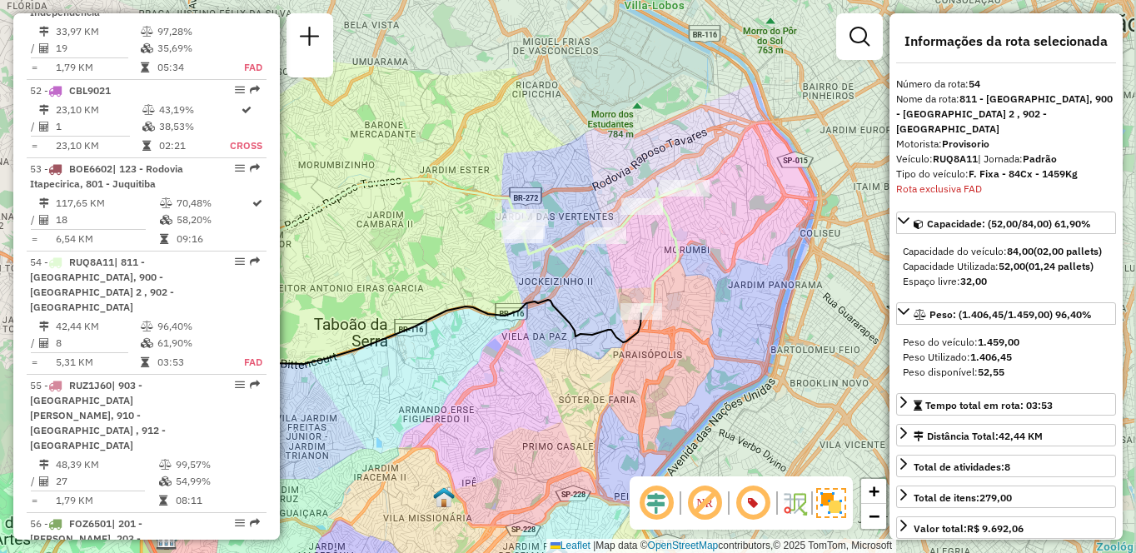
scroll to position [5673, 0]
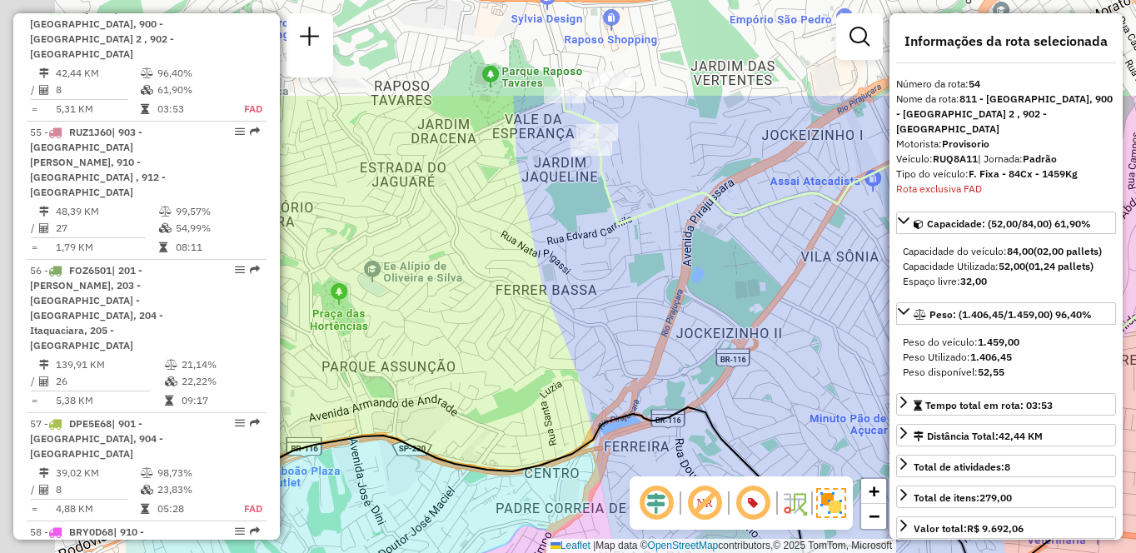
drag, startPoint x: 492, startPoint y: 228, endPoint x: 731, endPoint y: 379, distance: 282.7
click at [731, 379] on div "Janela de atendimento Grade de atendimento Capacidade Transportadoras Veículos …" at bounding box center [568, 276] width 1136 height 553
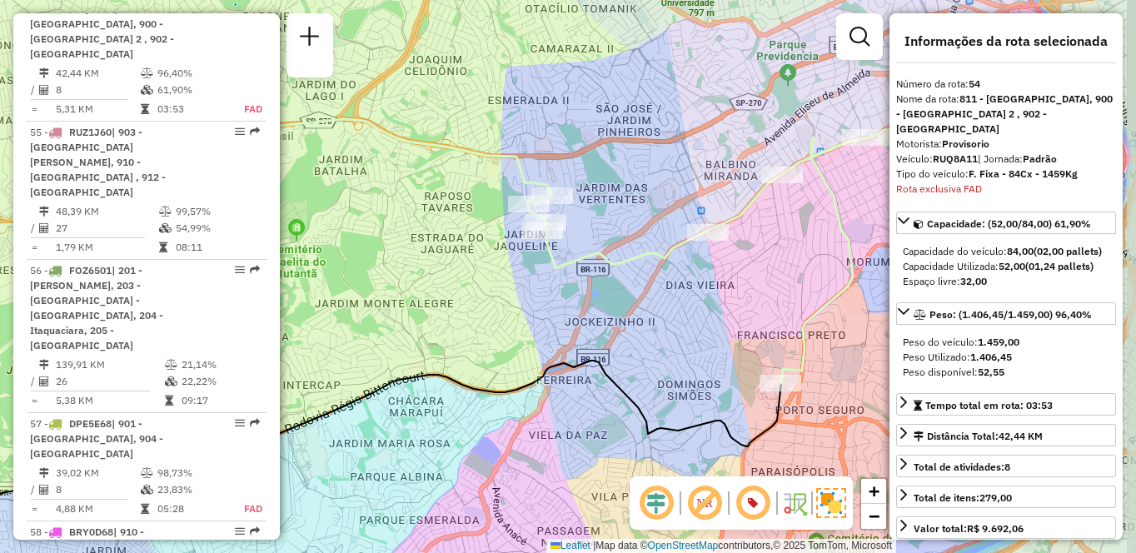
drag, startPoint x: 735, startPoint y: 320, endPoint x: 686, endPoint y: 335, distance: 51.4
click at [686, 335] on div "Janela de atendimento Grade de atendimento Capacidade Transportadoras Veículos …" at bounding box center [568, 276] width 1136 height 553
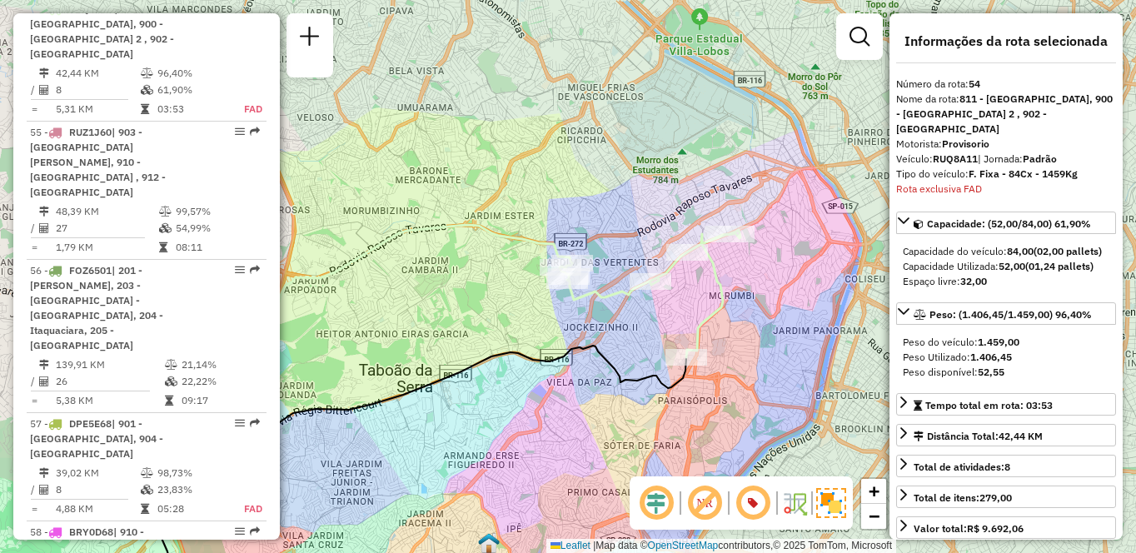
drag, startPoint x: 696, startPoint y: 325, endPoint x: 610, endPoint y: 325, distance: 85.8
click at [610, 325] on div "Janela de atendimento Grade de atendimento Capacidade Transportadoras Veículos …" at bounding box center [568, 276] width 1136 height 553
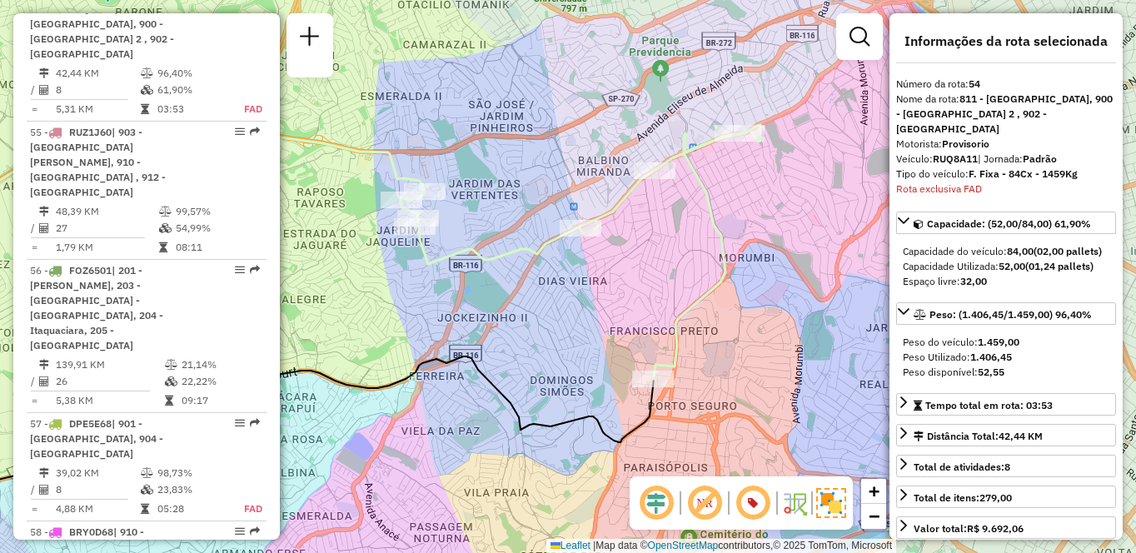
drag, startPoint x: 800, startPoint y: 247, endPoint x: 711, endPoint y: 264, distance: 90.8
click at [711, 264] on div "Janela de atendimento Grade de atendimento Capacidade Transportadoras Veículos …" at bounding box center [568, 276] width 1136 height 553
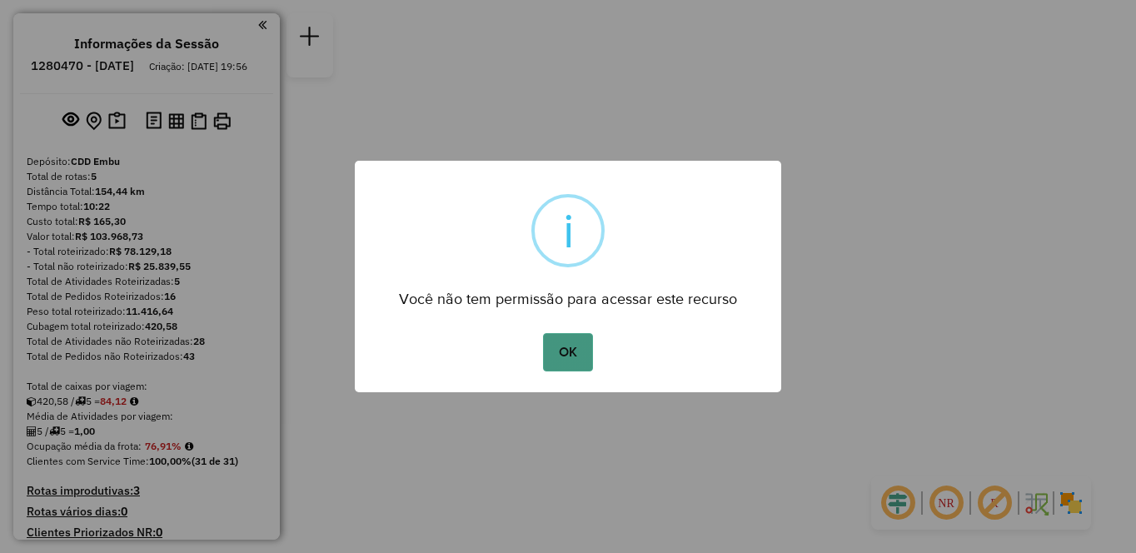
click at [566, 367] on button "OK" at bounding box center [567, 352] width 49 height 38
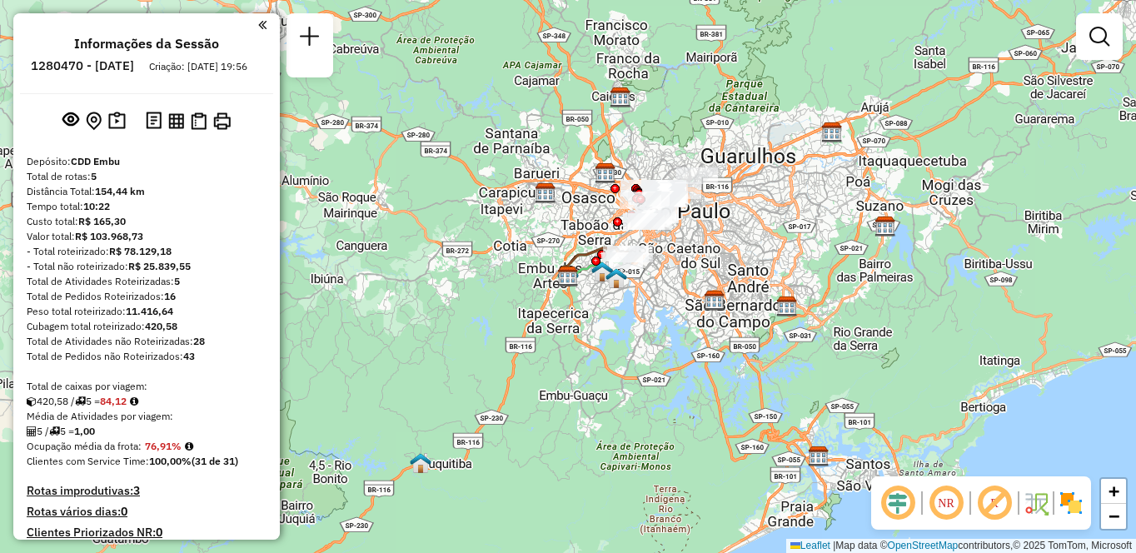
click at [949, 506] on em at bounding box center [946, 503] width 40 height 40
click at [1004, 498] on em at bounding box center [995, 503] width 40 height 40
click at [1072, 505] on img at bounding box center [1071, 503] width 27 height 27
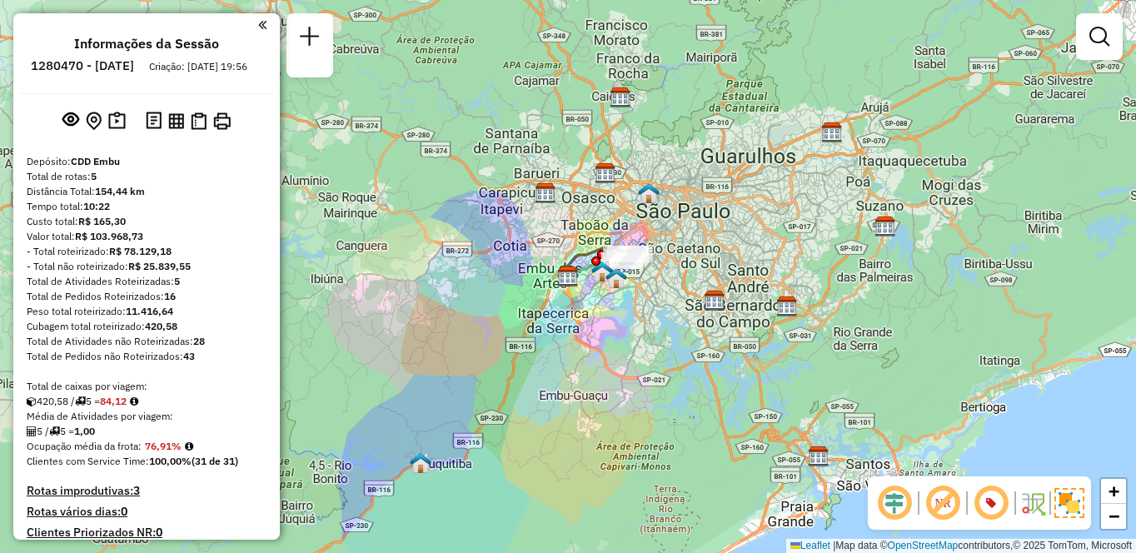
scroll to position [415, 0]
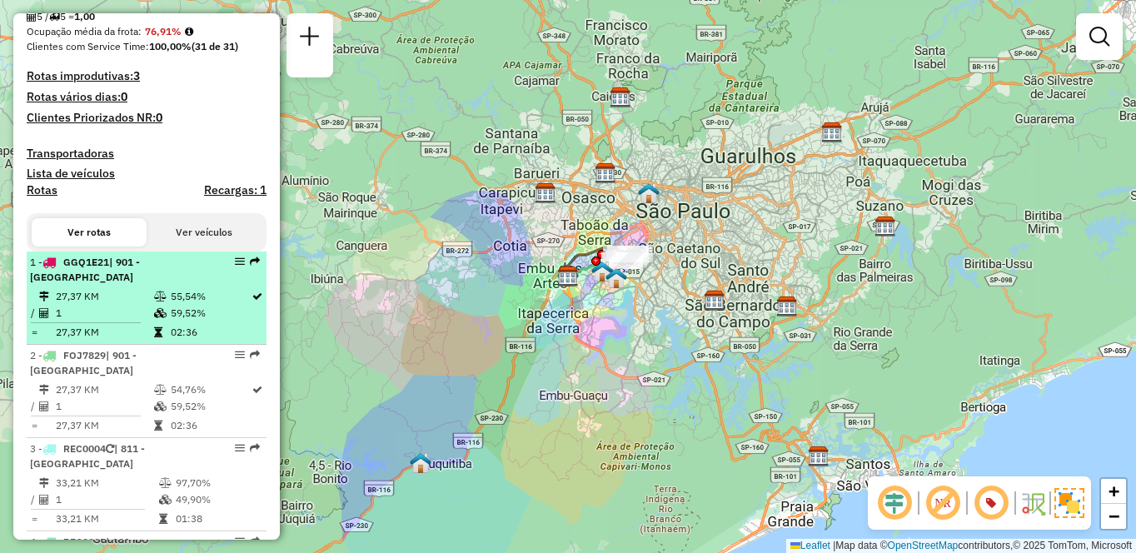
click at [110, 305] on td "27,37 KM" at bounding box center [104, 296] width 98 height 17
select select "**********"
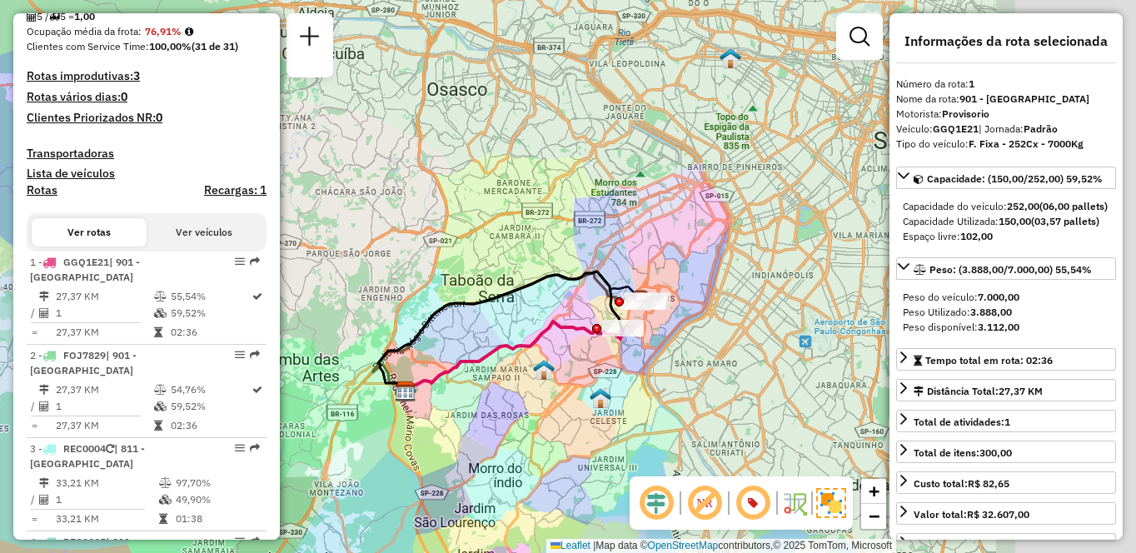
drag, startPoint x: 656, startPoint y: 429, endPoint x: 420, endPoint y: 410, distance: 237.4
click at [420, 410] on div "Janela de atendimento Grade de atendimento Capacidade Transportadoras Veículos …" at bounding box center [568, 276] width 1136 height 553
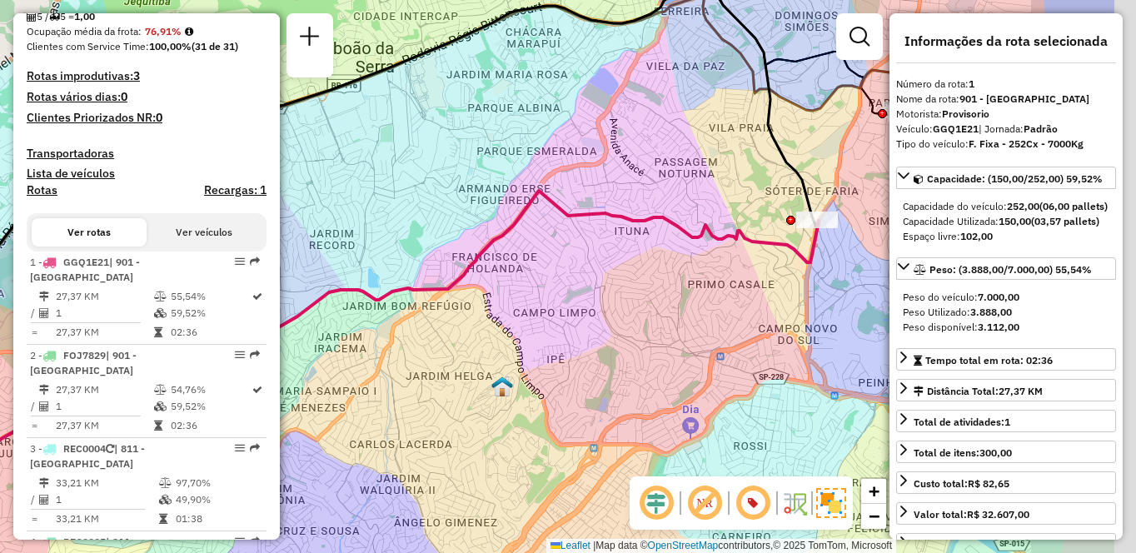
drag, startPoint x: 633, startPoint y: 291, endPoint x: 565, endPoint y: 311, distance: 71.2
click at [565, 311] on div "Janela de atendimento Grade de atendimento Capacidade Transportadoras Veículos …" at bounding box center [568, 276] width 1136 height 553
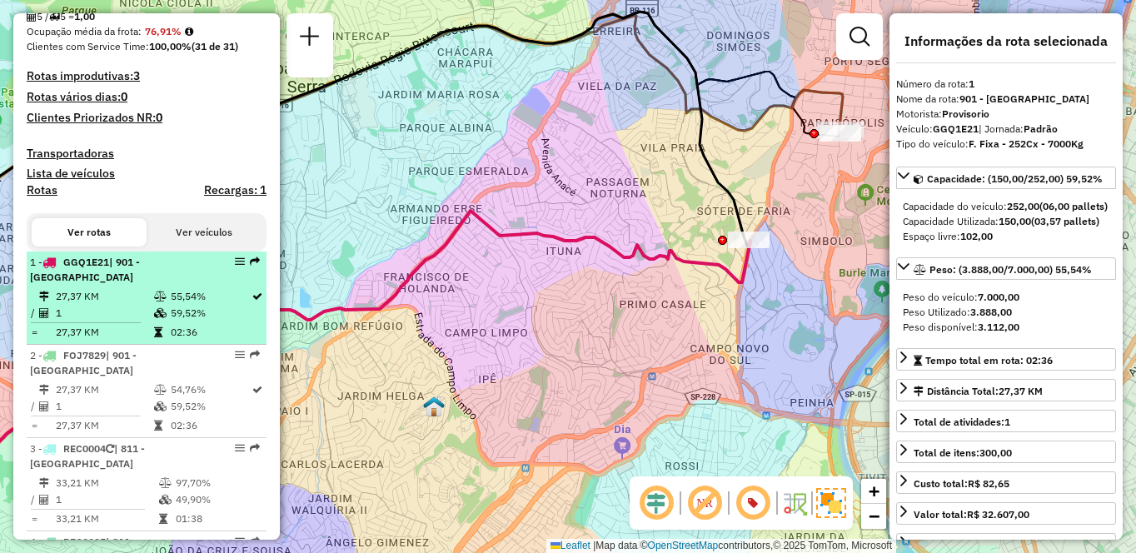
click at [235, 267] on em at bounding box center [240, 262] width 10 height 10
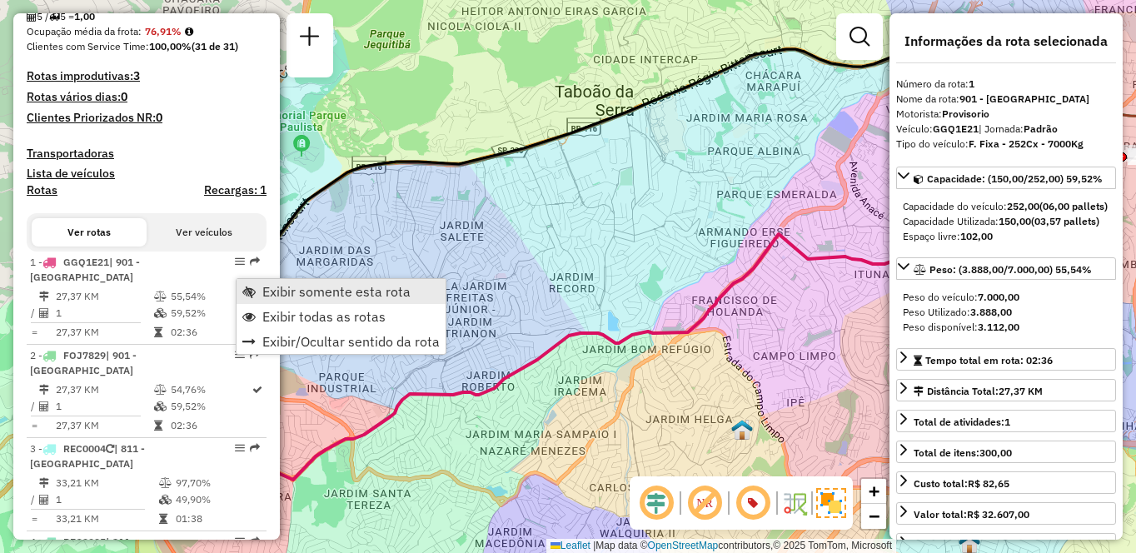
click at [297, 292] on span "Exibir somente esta rota" at bounding box center [336, 291] width 148 height 13
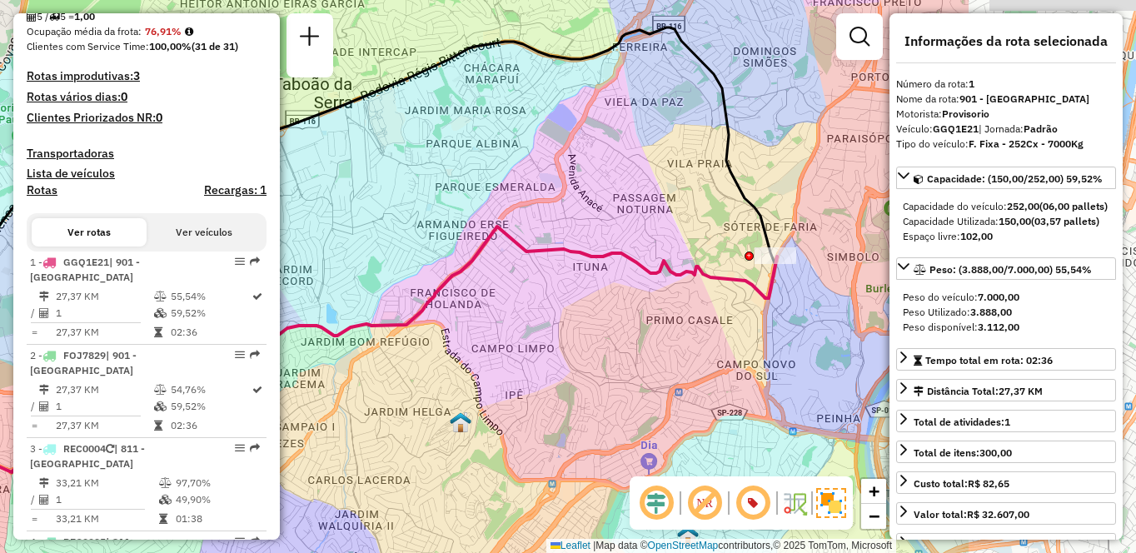
drag, startPoint x: 759, startPoint y: 341, endPoint x: 442, endPoint y: 329, distance: 316.8
click at [442, 329] on div "Janela de atendimento Grade de atendimento Capacidade Transportadoras Veículos …" at bounding box center [568, 276] width 1136 height 553
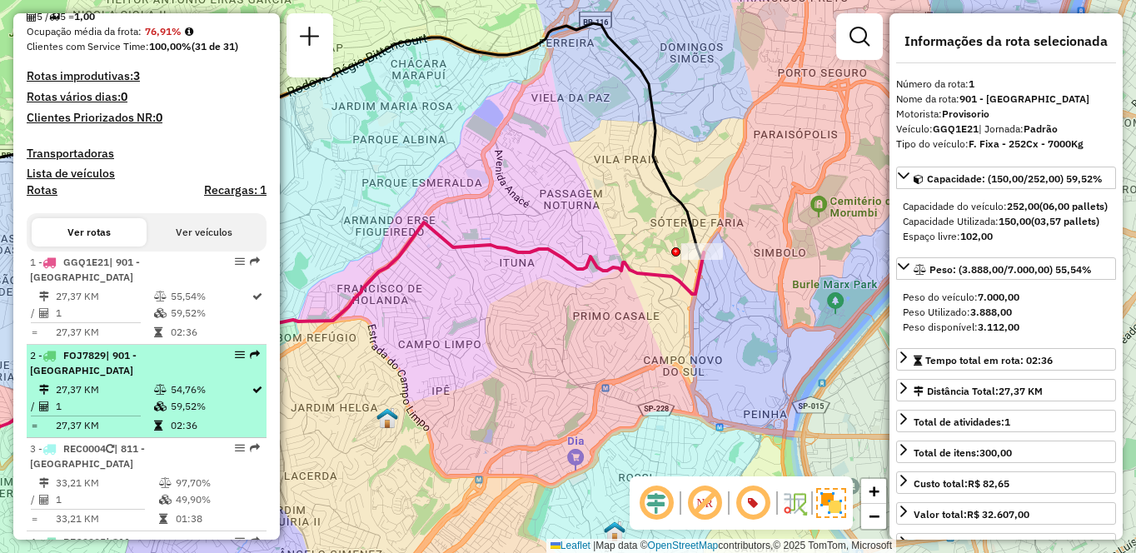
click at [197, 398] on td "54,76%" at bounding box center [210, 390] width 81 height 17
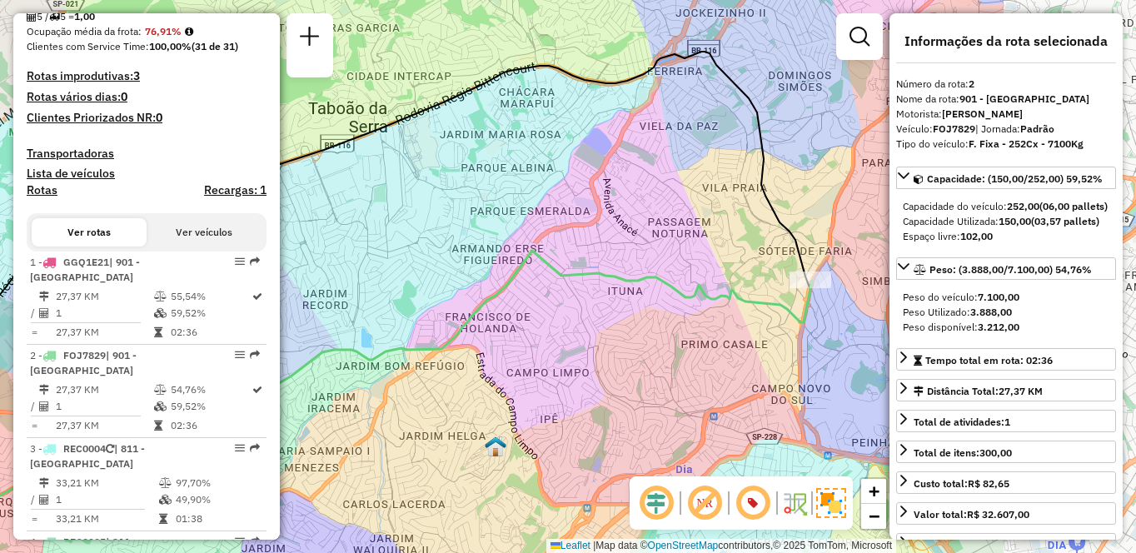
drag, startPoint x: 726, startPoint y: 322, endPoint x: 625, endPoint y: 314, distance: 101.1
click at [593, 317] on div "Janela de atendimento Grade de atendimento Capacidade Transportadoras Veículos …" at bounding box center [568, 276] width 1136 height 553
